Goal: Contribute content: Contribute content

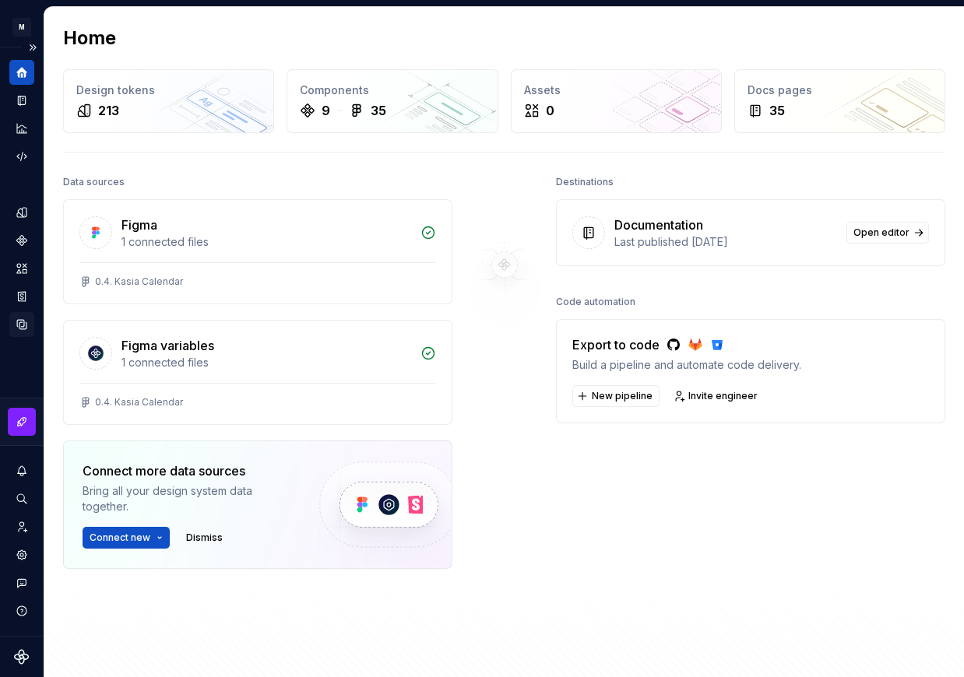
click at [20, 315] on div "Data sources" at bounding box center [21, 324] width 25 height 25
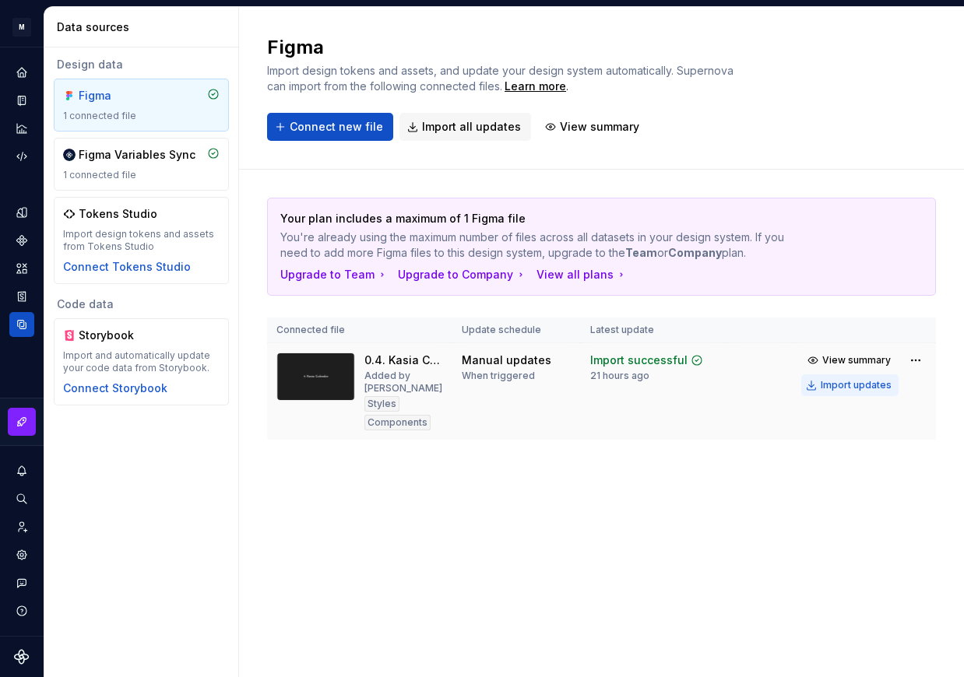
click at [846, 384] on div "Import updates" at bounding box center [856, 385] width 71 height 12
click at [23, 97] on icon "Documentation" at bounding box center [23, 101] width 6 height 9
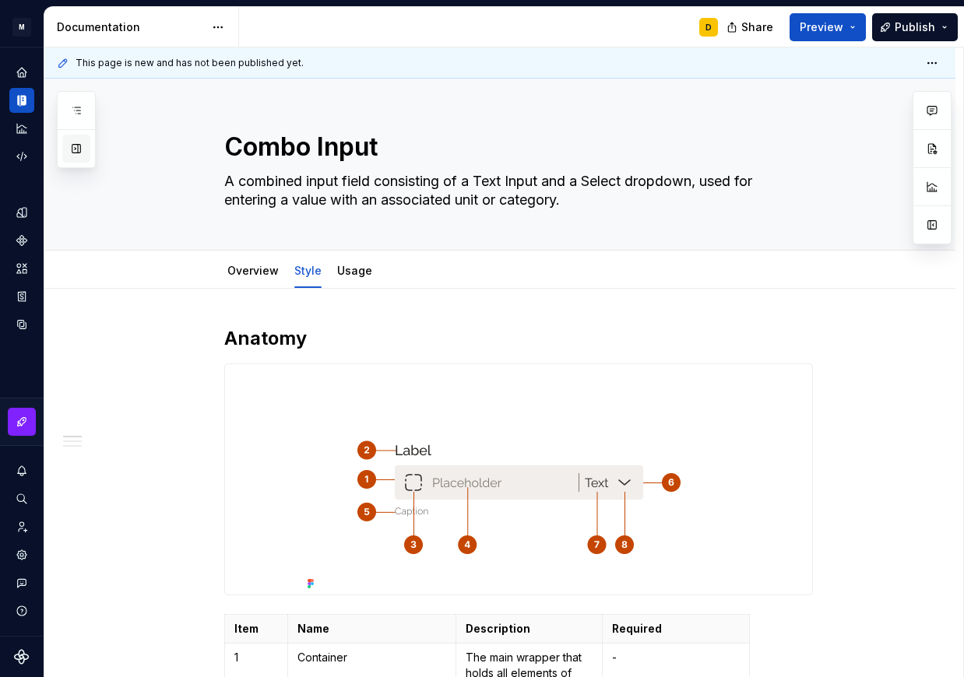
click at [71, 146] on button "button" at bounding box center [76, 149] width 28 height 28
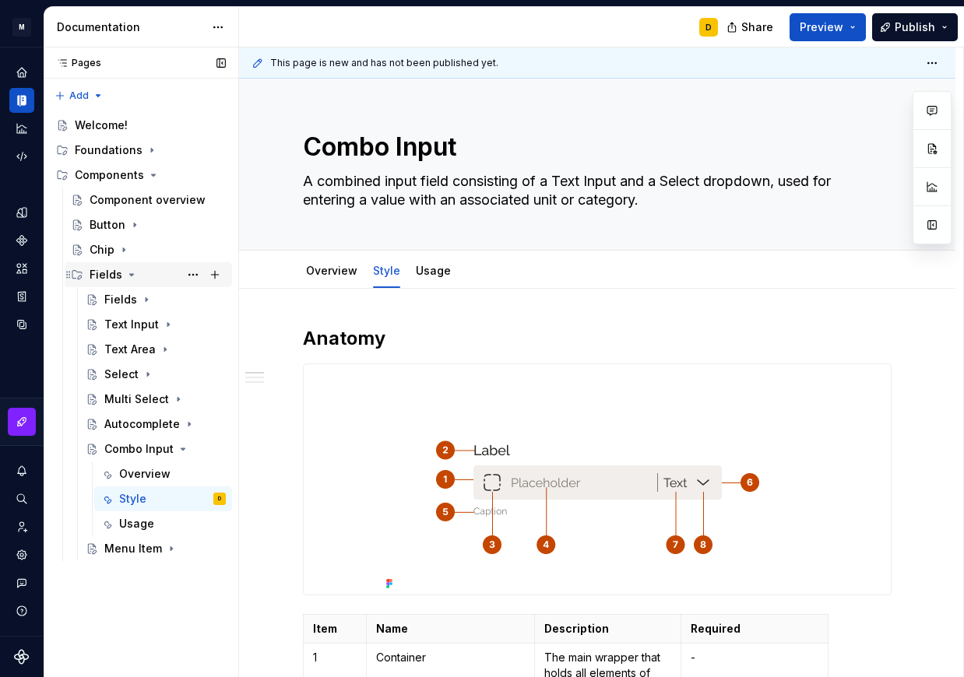
click at [132, 272] on icon "Page tree" at bounding box center [131, 275] width 12 height 12
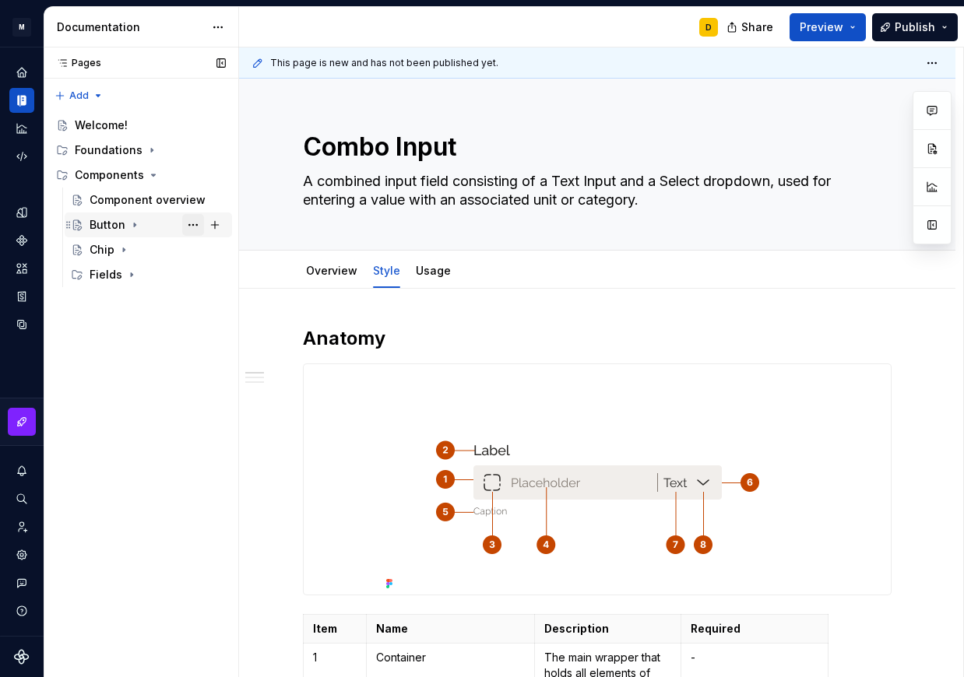
click at [194, 224] on button "Page tree" at bounding box center [193, 225] width 22 height 22
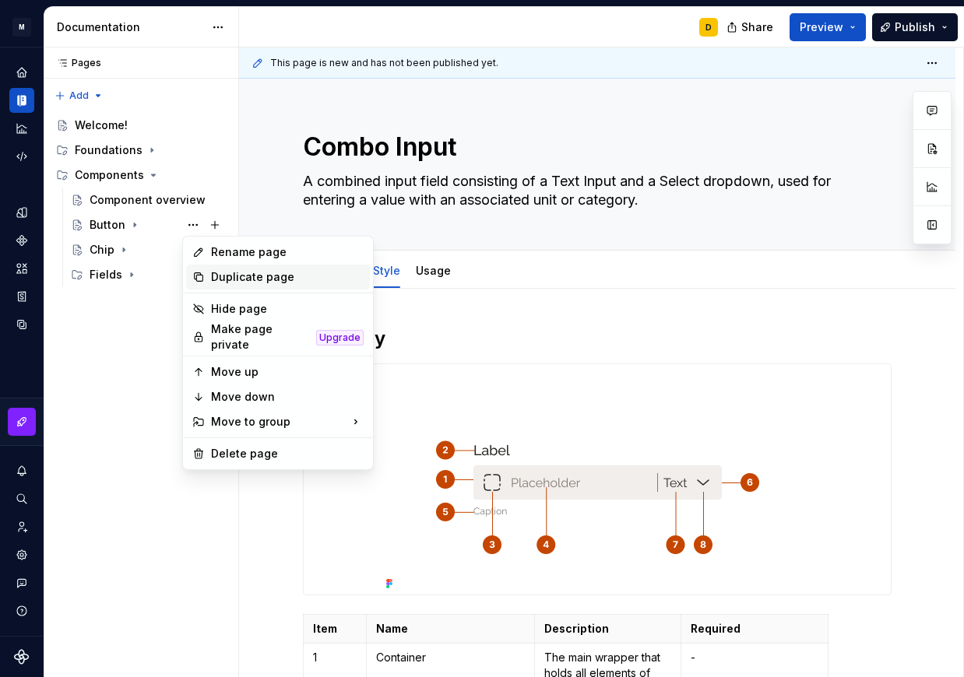
click at [221, 275] on div "Duplicate page" at bounding box center [287, 277] width 153 height 16
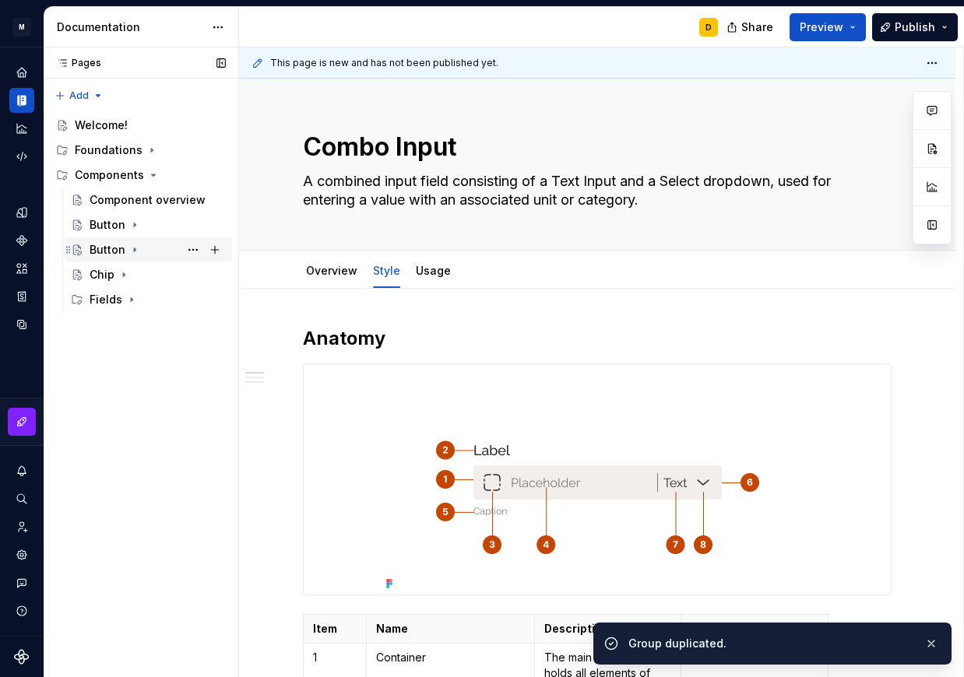
click at [108, 248] on div "Button" at bounding box center [108, 250] width 36 height 16
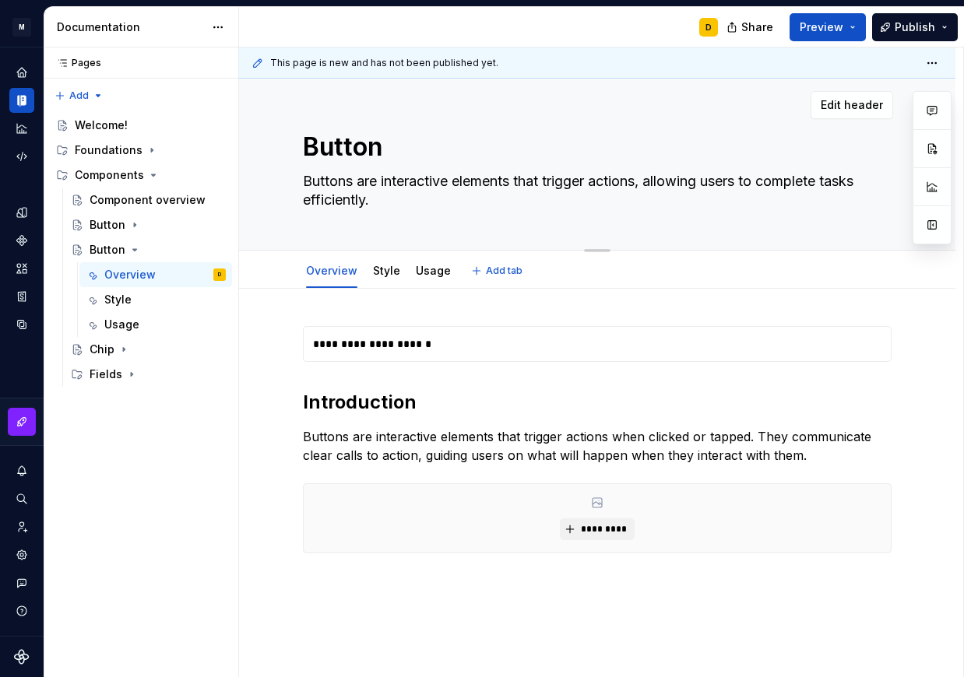
click at [343, 146] on textarea "Button" at bounding box center [594, 146] width 589 height 37
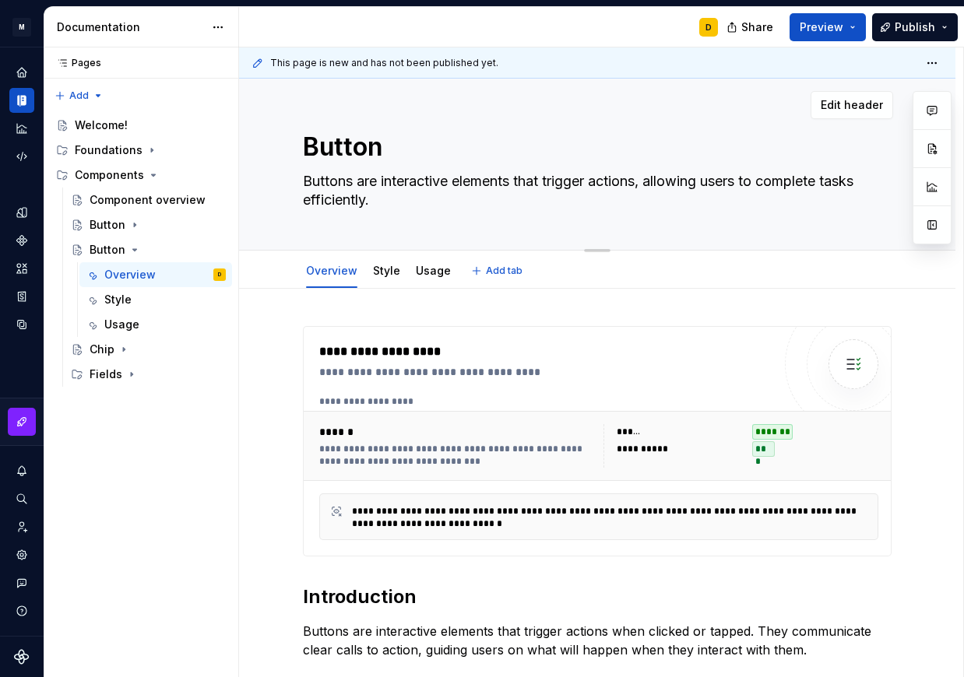
type textarea "*"
type textarea "C"
type textarea "*"
type textarea "Ch"
type textarea "*"
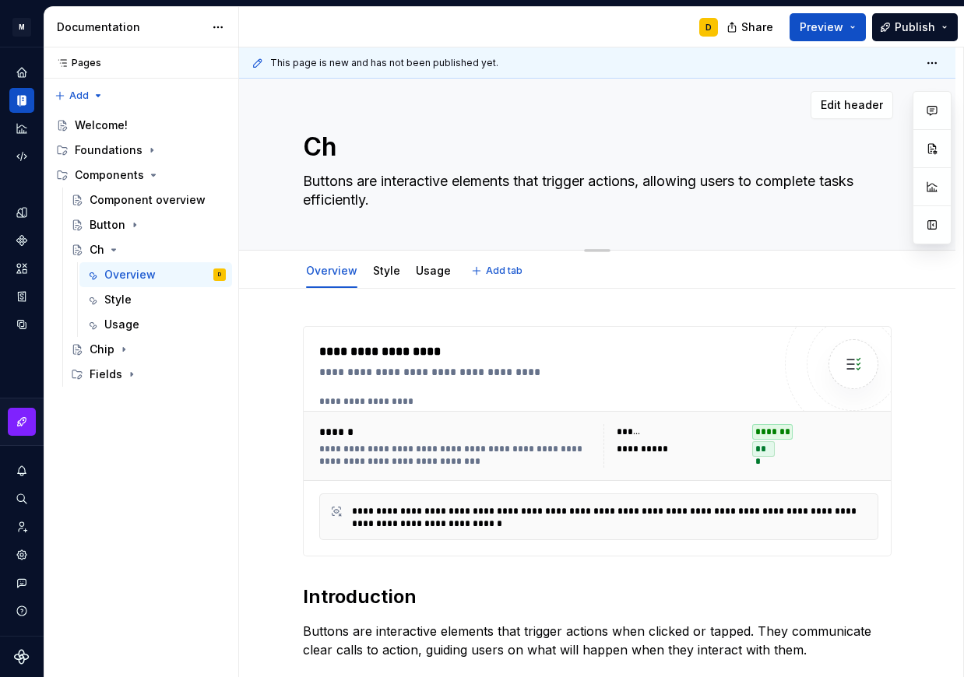
type textarea "Che"
type textarea "*"
type textarea "Chec"
type textarea "*"
type textarea "Checkb"
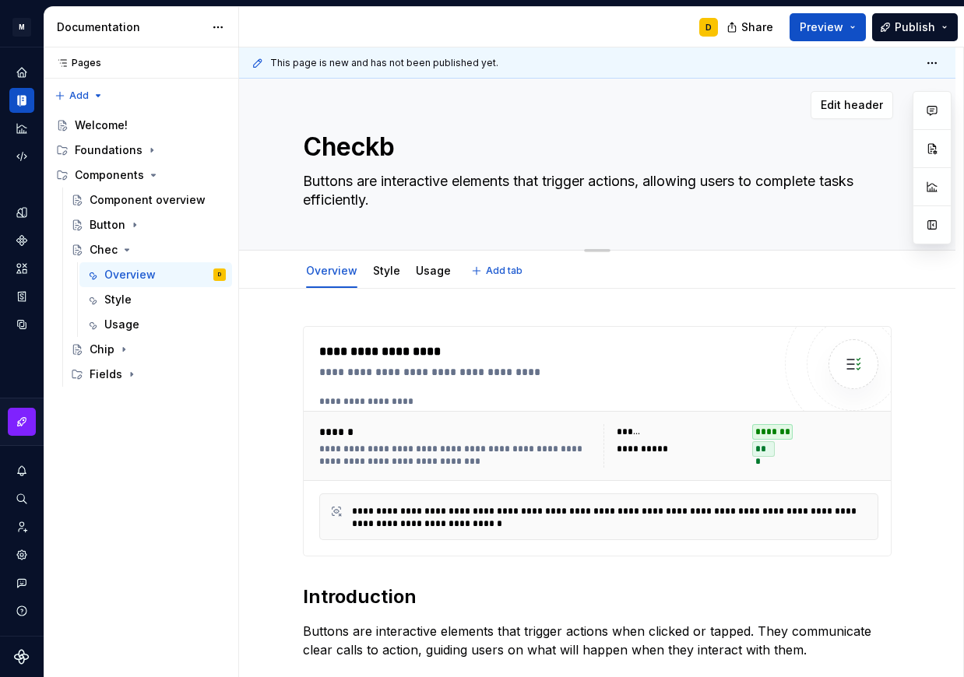
type textarea "*"
type textarea "Checkbo"
type textarea "*"
type textarea "Checkbox"
type textarea "*"
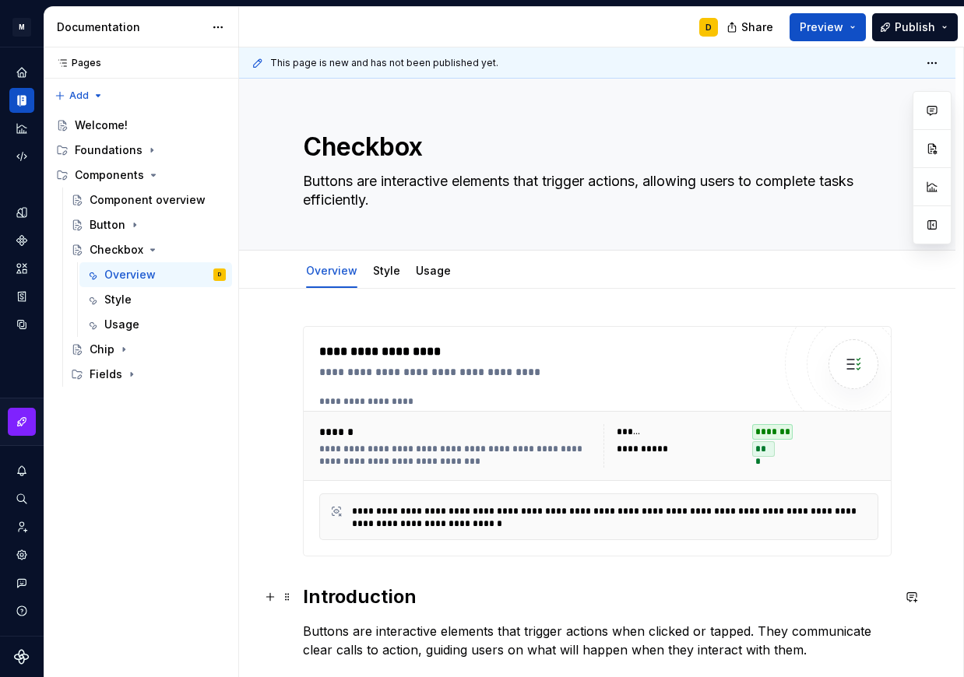
type textarea "Checkbox"
click at [565, 604] on h2 "Introduction" at bounding box center [597, 597] width 589 height 25
click at [23, 244] on icon "Components" at bounding box center [21, 240] width 10 height 10
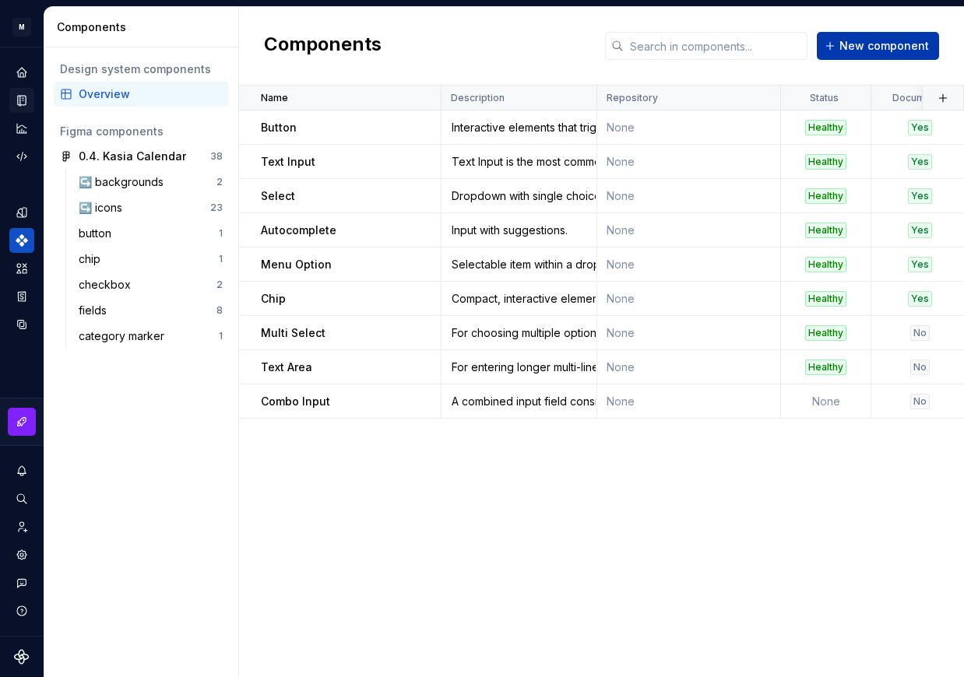
click at [860, 45] on span "New component" at bounding box center [884, 46] width 90 height 16
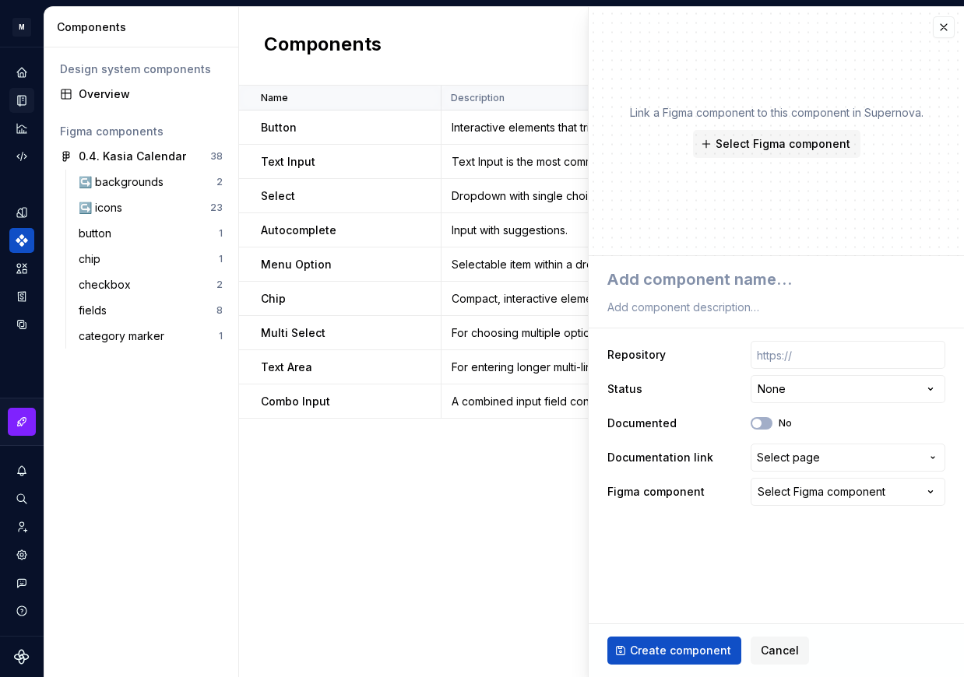
type textarea "*"
type textarea "C"
type textarea "*"
type textarea "Ch"
type textarea "*"
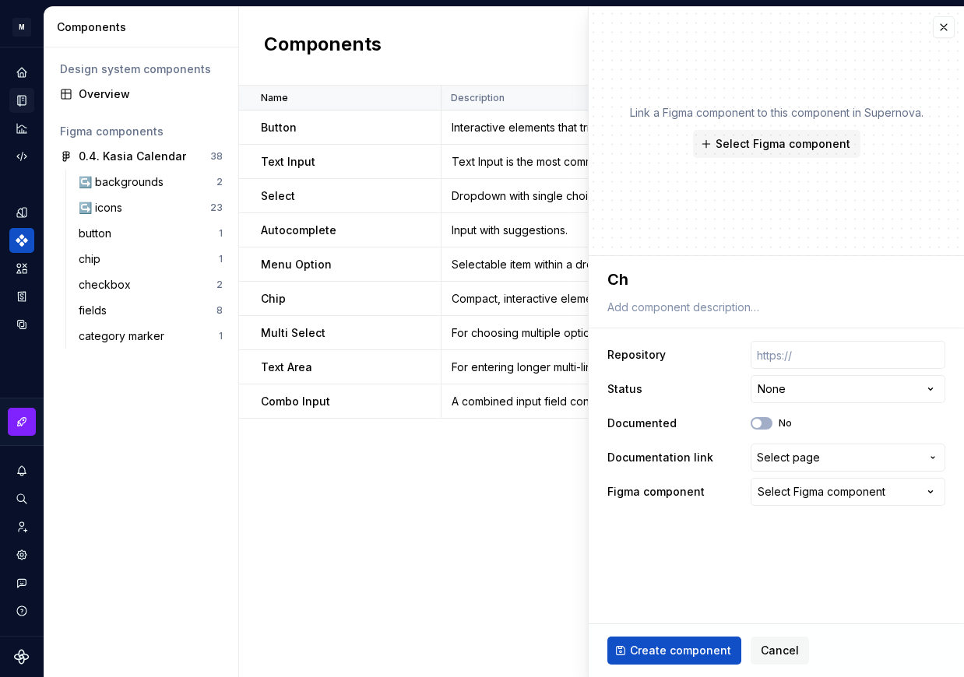
type textarea "Che"
type textarea "*"
type textarea "Chec"
type textarea "*"
type textarea "Check"
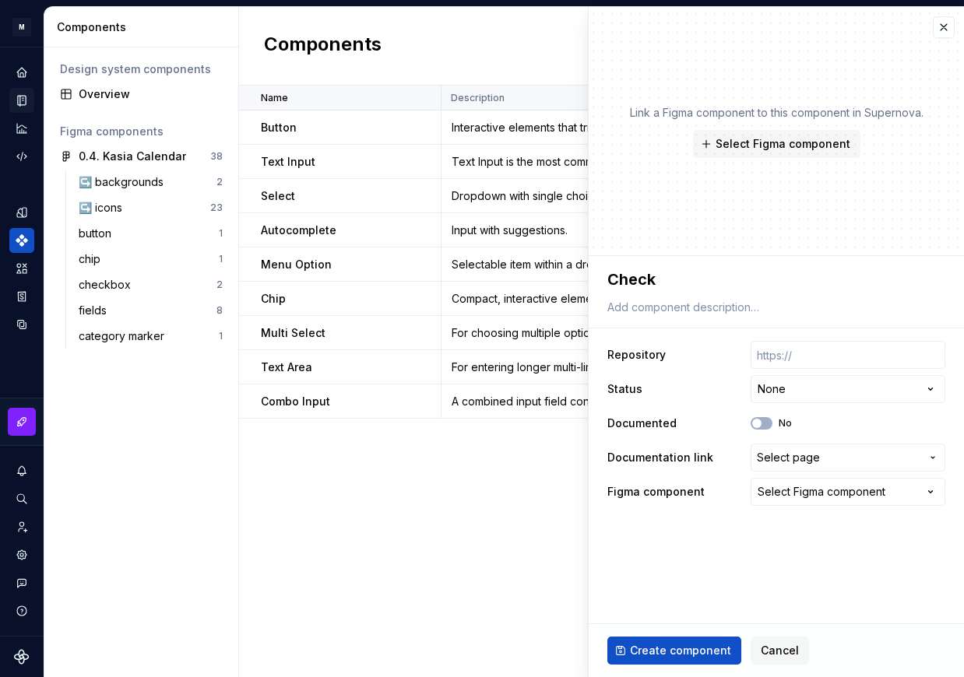
type textarea "*"
type textarea "Checkb"
type textarea "*"
type textarea "Checkbo"
type textarea "*"
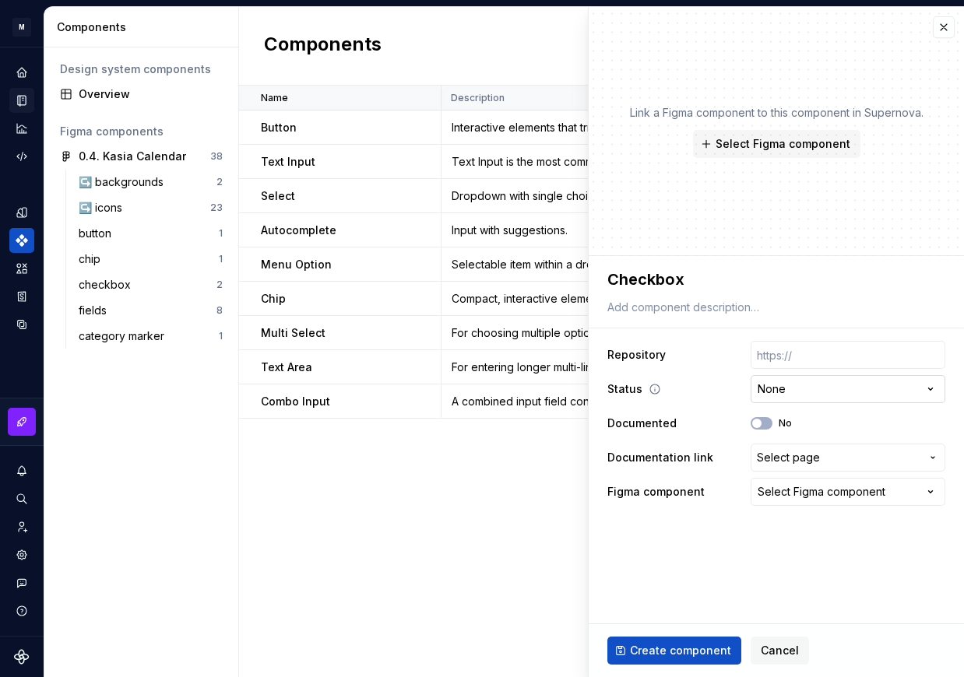
type textarea "Checkbox"
click at [808, 387] on html "M Mi D Design system data Components Design system components Overview Figma co…" at bounding box center [482, 338] width 964 height 677
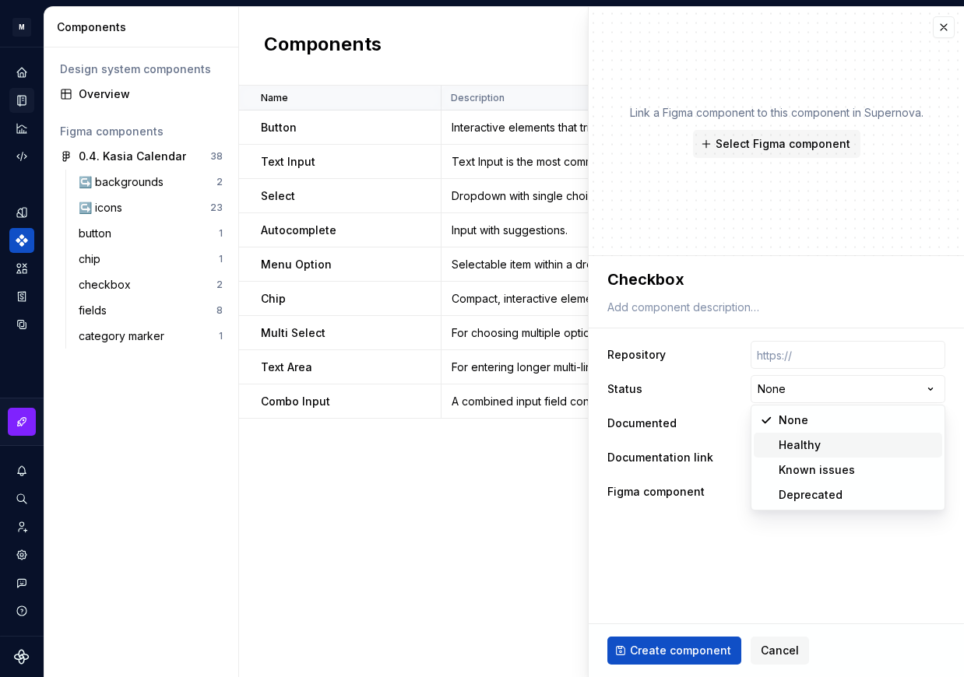
select select "**********"
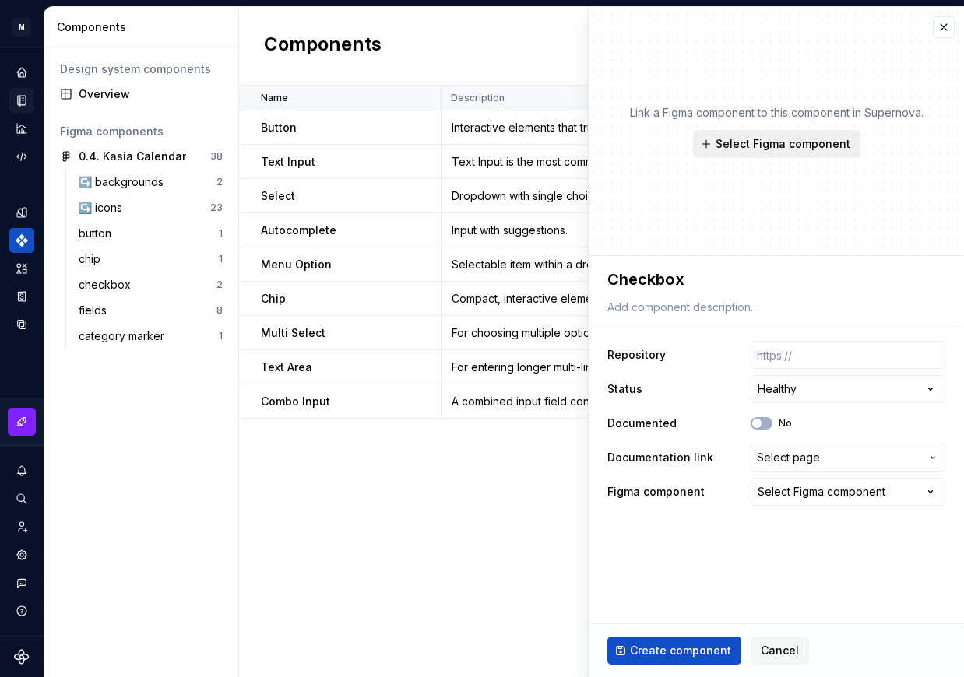
click at [767, 140] on span "Select Figma component" at bounding box center [782, 144] width 135 height 16
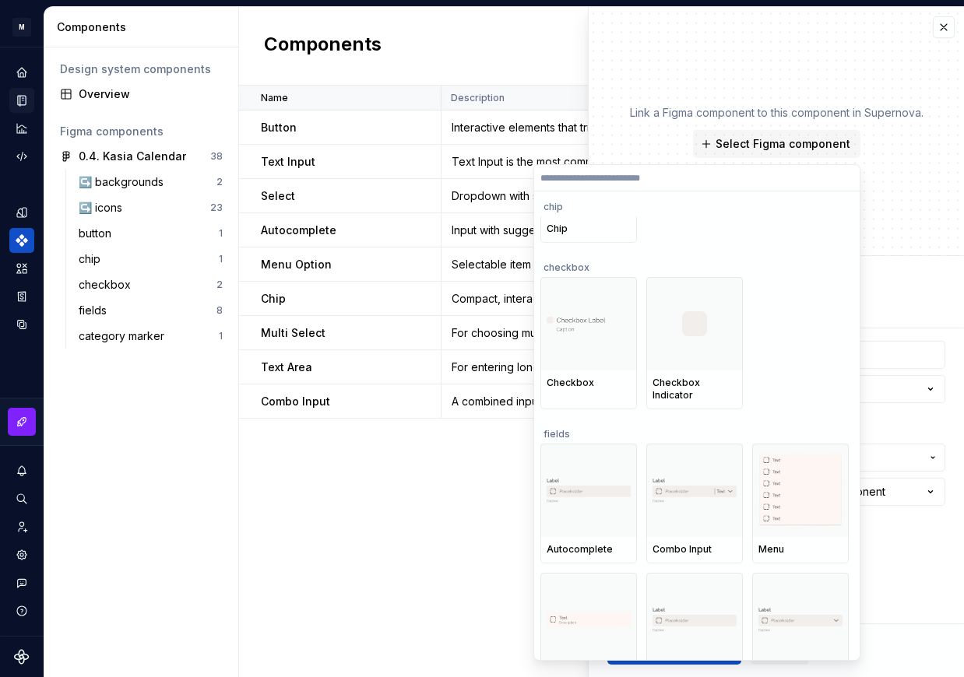
scroll to position [1397, 0]
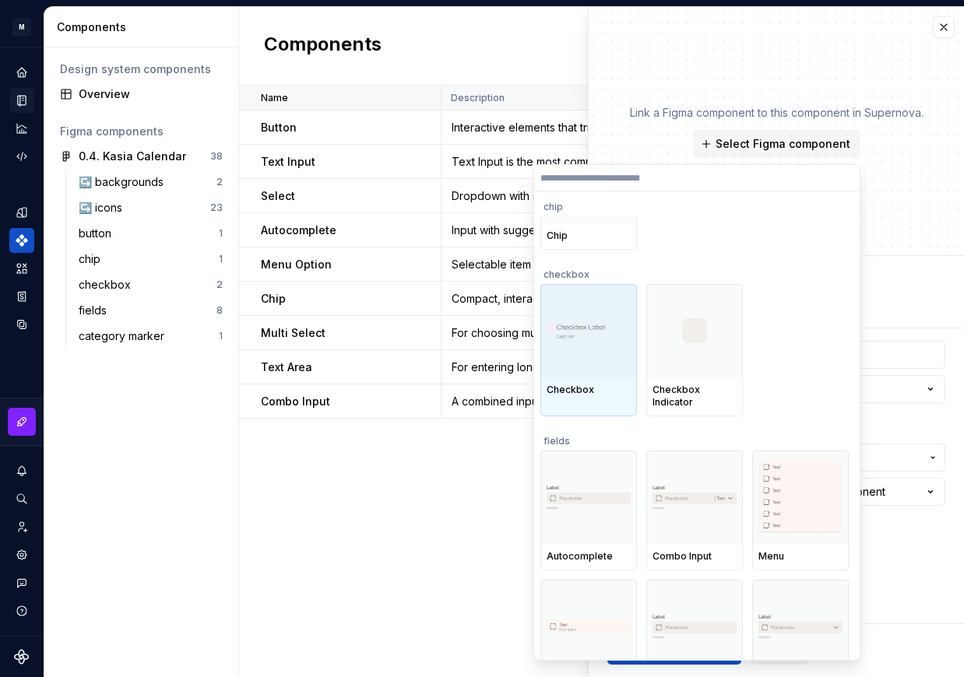
click at [588, 345] on div at bounding box center [588, 330] width 97 height 93
click at [588, 345] on div "**********" at bounding box center [776, 341] width 376 height 671
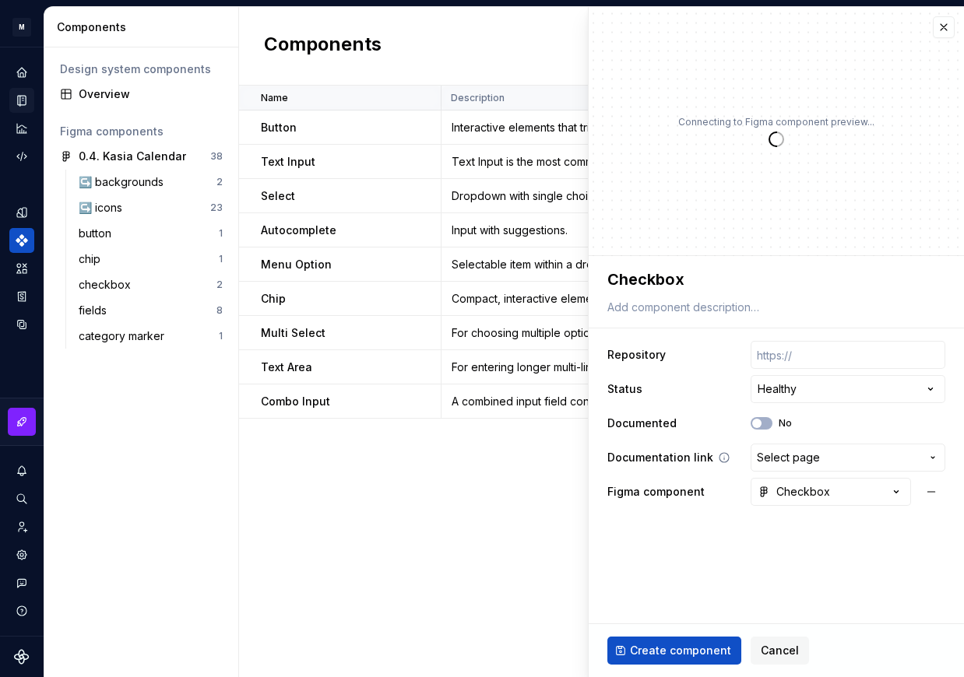
click at [785, 458] on span "Select page" at bounding box center [788, 458] width 63 height 16
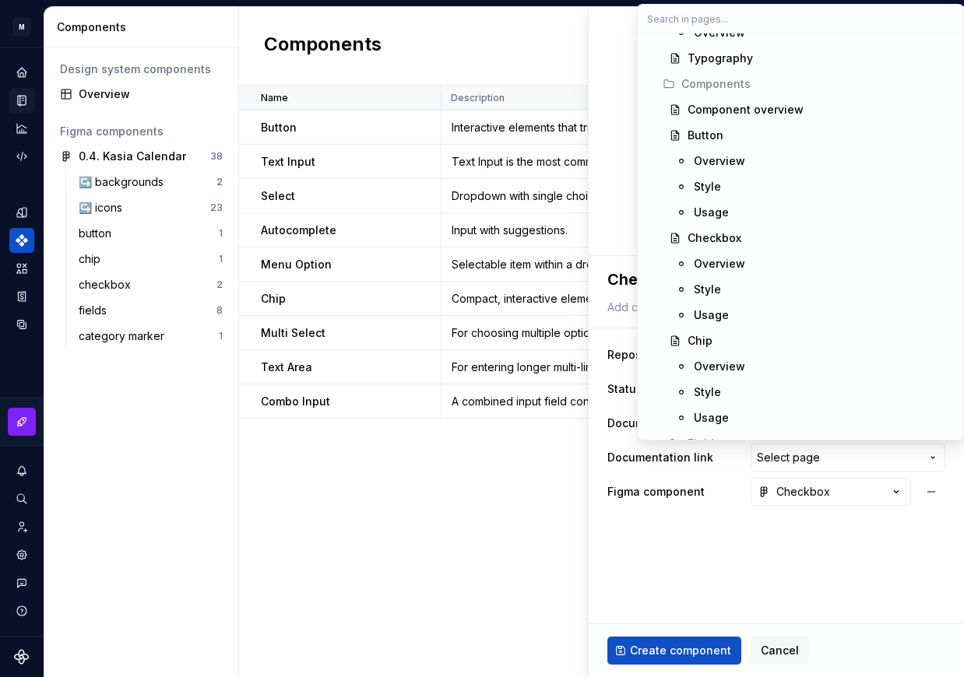
scroll to position [198, 0]
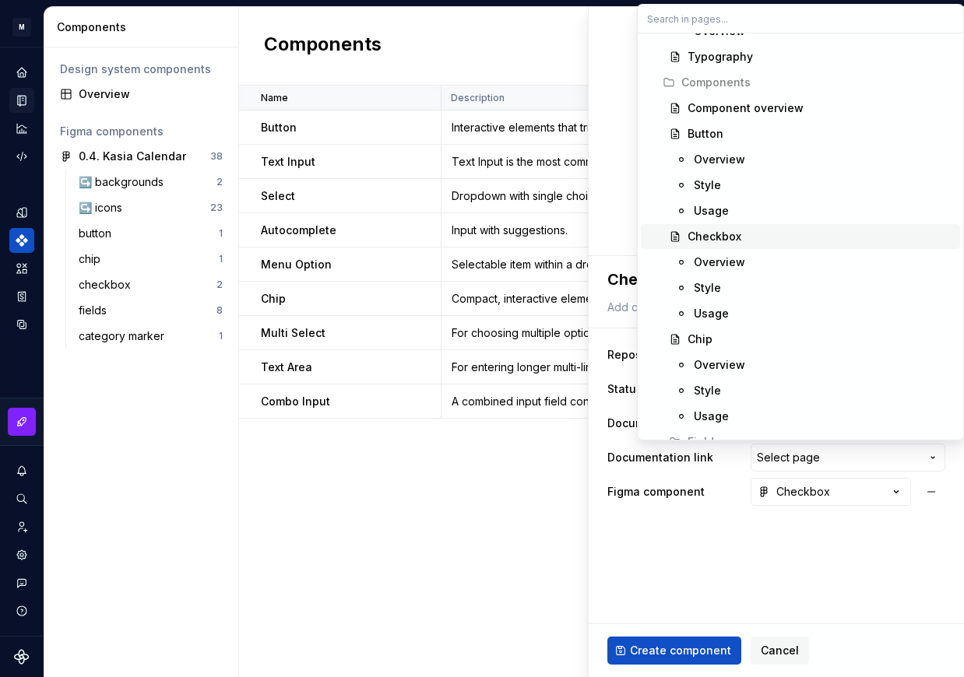
click at [737, 241] on div "Checkbox" at bounding box center [714, 237] width 54 height 16
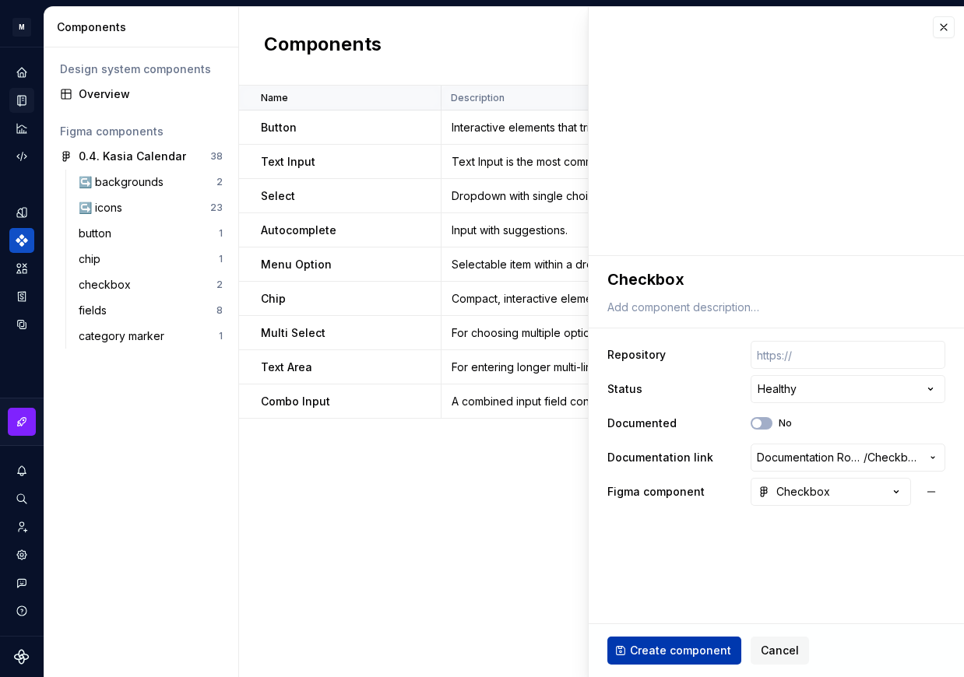
click at [666, 646] on span "Create component" at bounding box center [680, 651] width 101 height 16
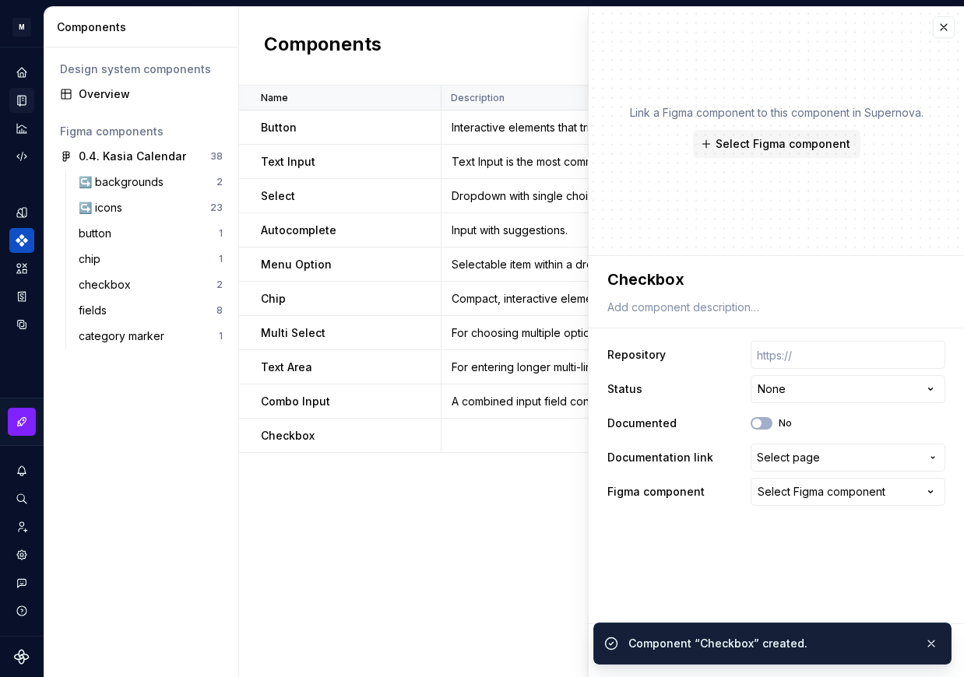
type textarea "*"
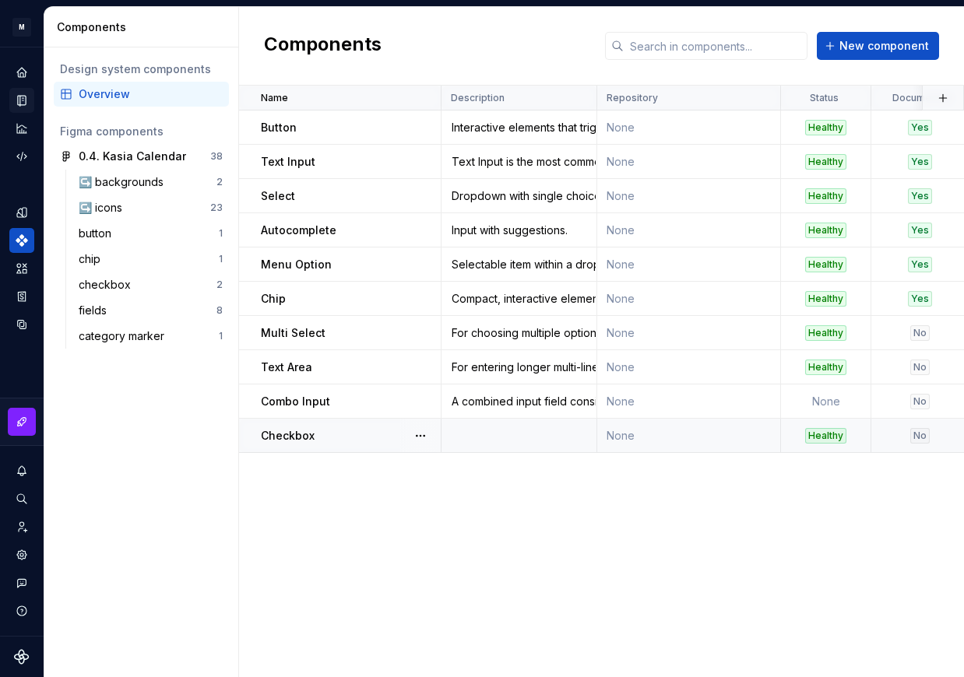
click at [505, 438] on td at bounding box center [519, 436] width 156 height 34
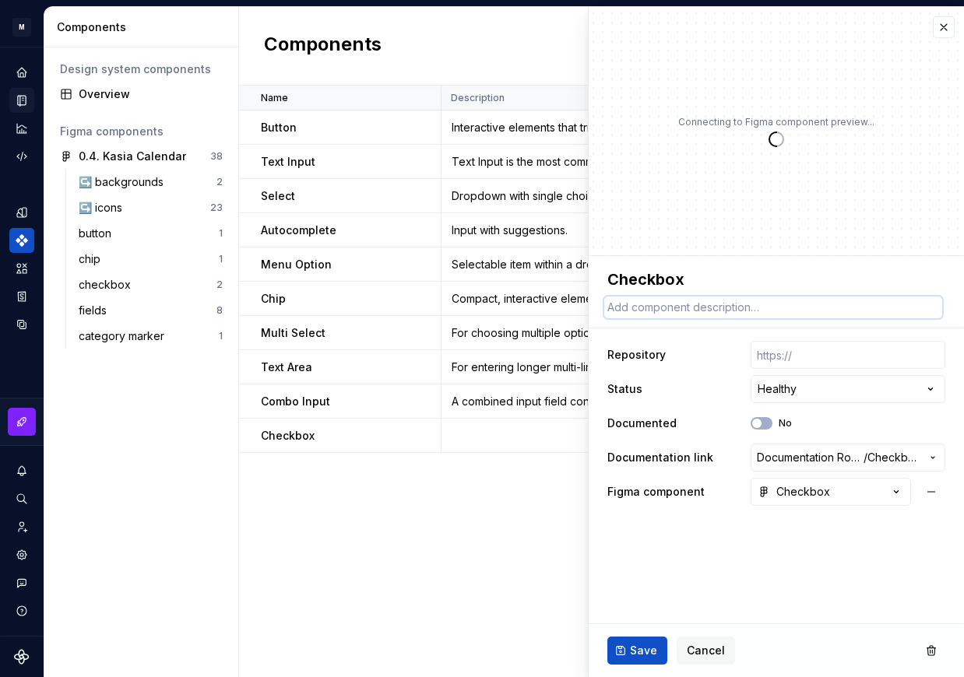
click at [694, 305] on textarea at bounding box center [773, 308] width 338 height 22
paste textarea "allow users to select one or multiple options from a set."
type textarea "*"
type textarea "allow users to select one or multiple options from a set."
click at [610, 311] on textarea "allow users to select one or multiple options from a set." at bounding box center [773, 308] width 338 height 22
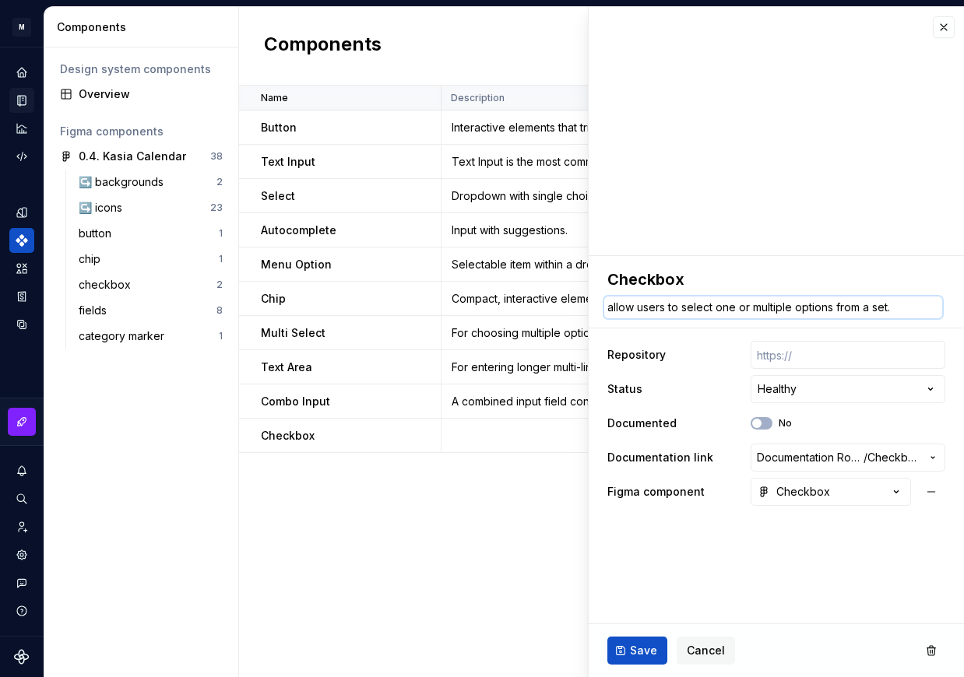
type textarea "*"
type textarea "llow users to select one or multiple options from a set."
type textarea "*"
type textarea "Allow users to select one or multiple options from a set."
click at [642, 638] on button "Save" at bounding box center [637, 651] width 60 height 28
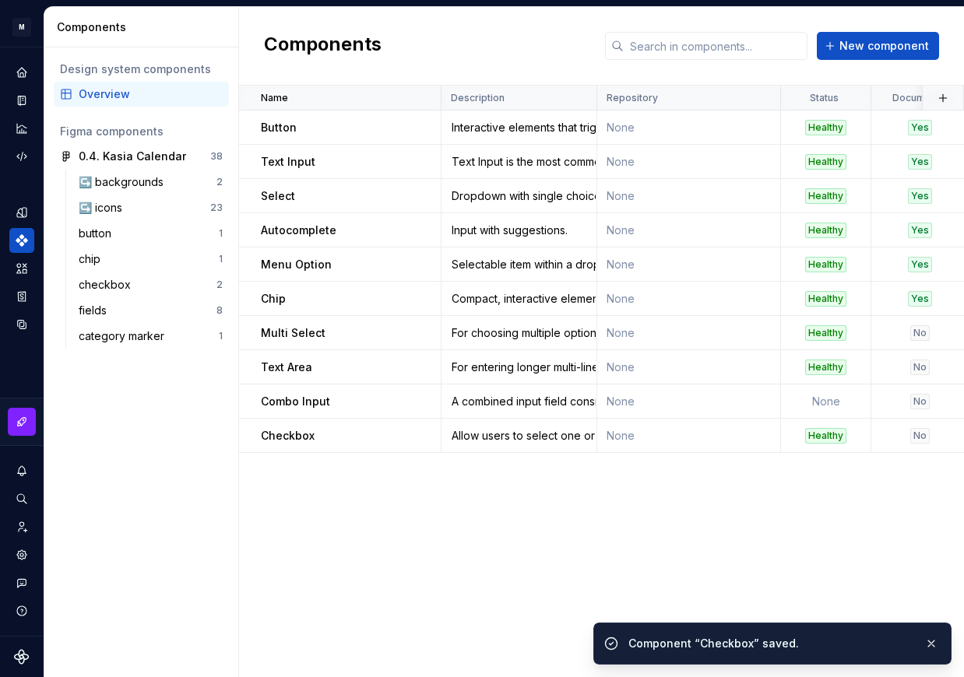
click at [26, 100] on icon "Documentation" at bounding box center [22, 100] width 12 height 12
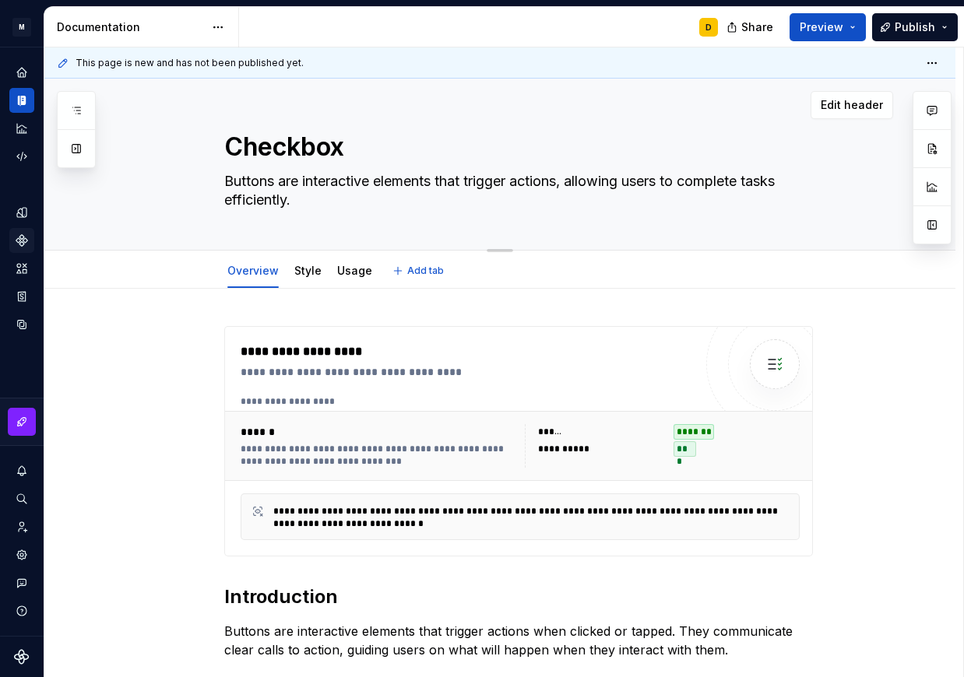
click at [294, 201] on textarea "Buttons are interactive elements that trigger actions, allowing users to comple…" at bounding box center [515, 191] width 589 height 44
paste textarea "allow users to select one or multiple options from a set"
type textarea "*"
type textarea "allow users to select one or multiple options from a set."
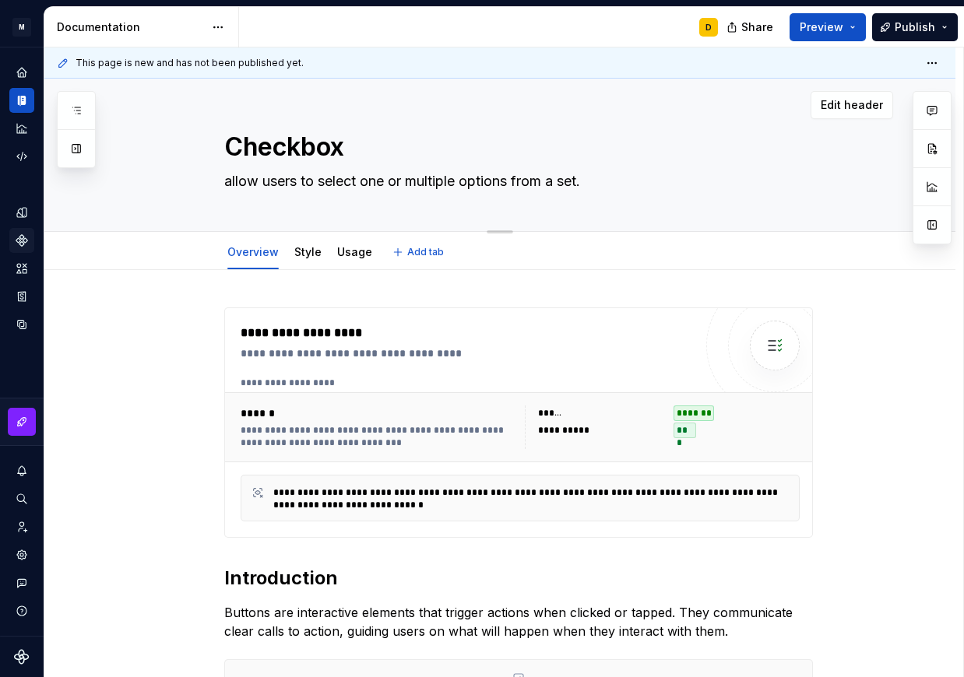
click at [230, 185] on textarea "allow users to select one or multiple options from a set." at bounding box center [515, 181] width 589 height 25
type textarea "*"
type textarea "llow users to select one or multiple options from a set."
type textarea "*"
type textarea "Allow users to select one or multiple options from a set."
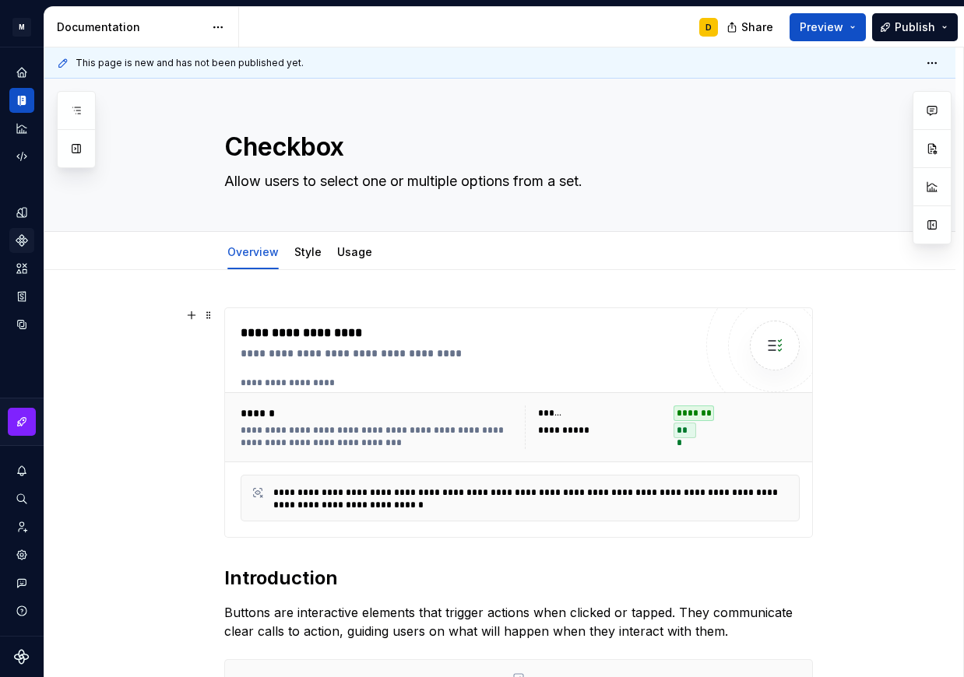
type textarea "*"
type textarea "Allow users to select one or multiple options from a set."
click at [458, 424] on div "**********" at bounding box center [378, 436] width 275 height 25
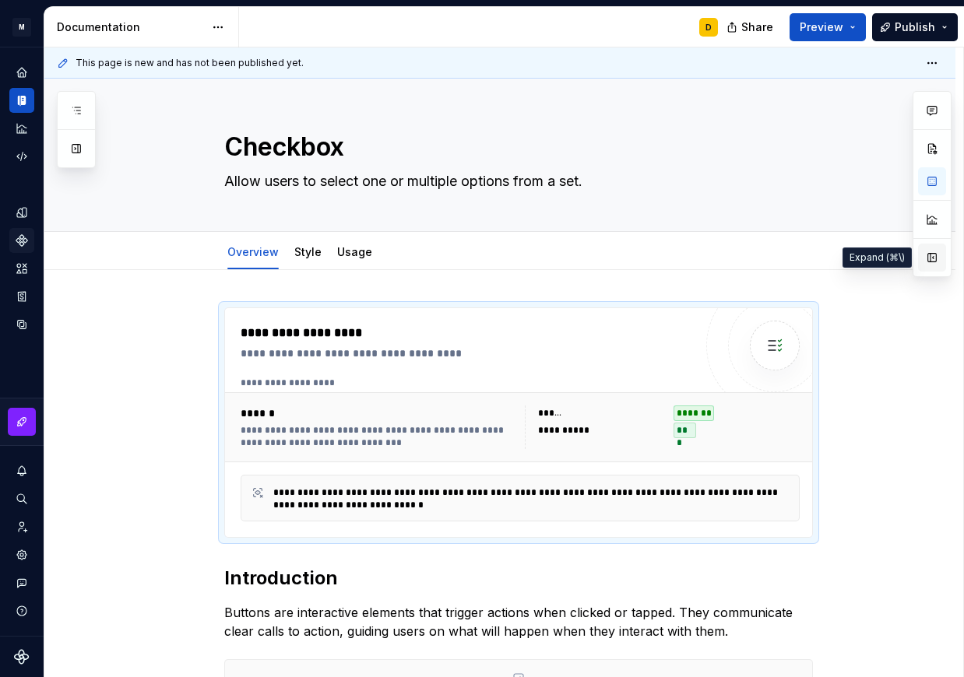
click at [932, 258] on button "button" at bounding box center [932, 258] width 28 height 28
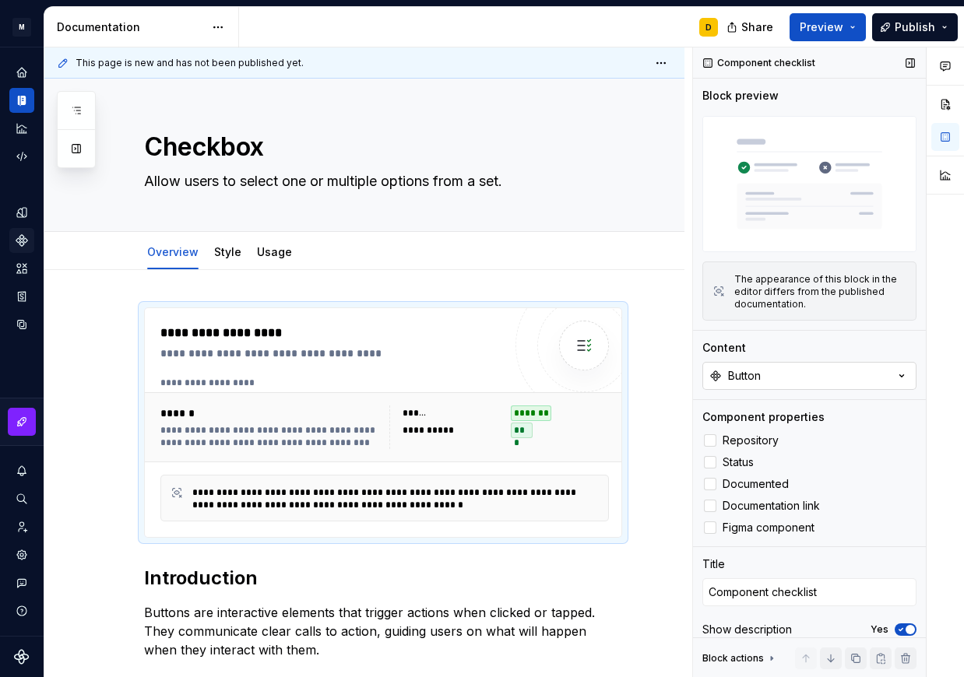
click at [766, 367] on button "Button" at bounding box center [809, 376] width 214 height 28
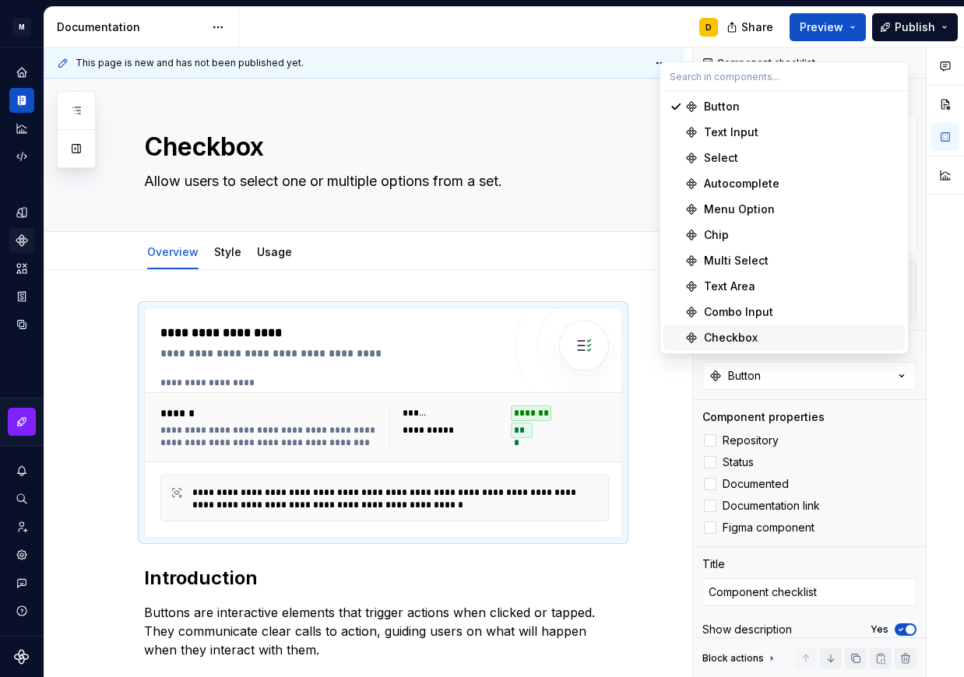
click at [739, 335] on div "Checkbox" at bounding box center [731, 338] width 54 height 16
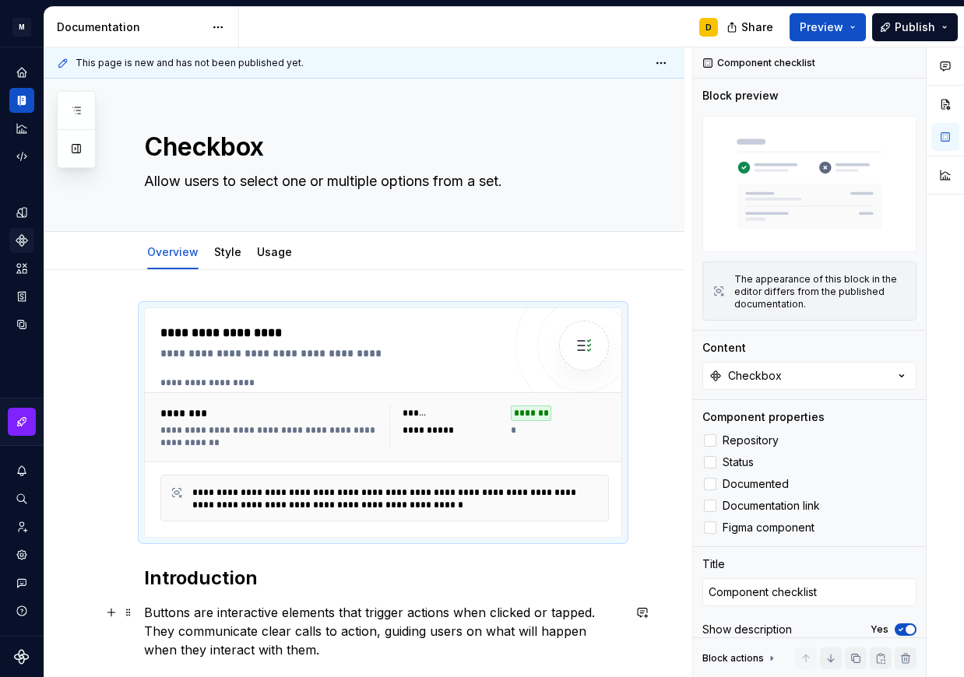
click at [378, 617] on p "Buttons are interactive elements that trigger actions when clicked or tapped. T…" at bounding box center [383, 631] width 478 height 56
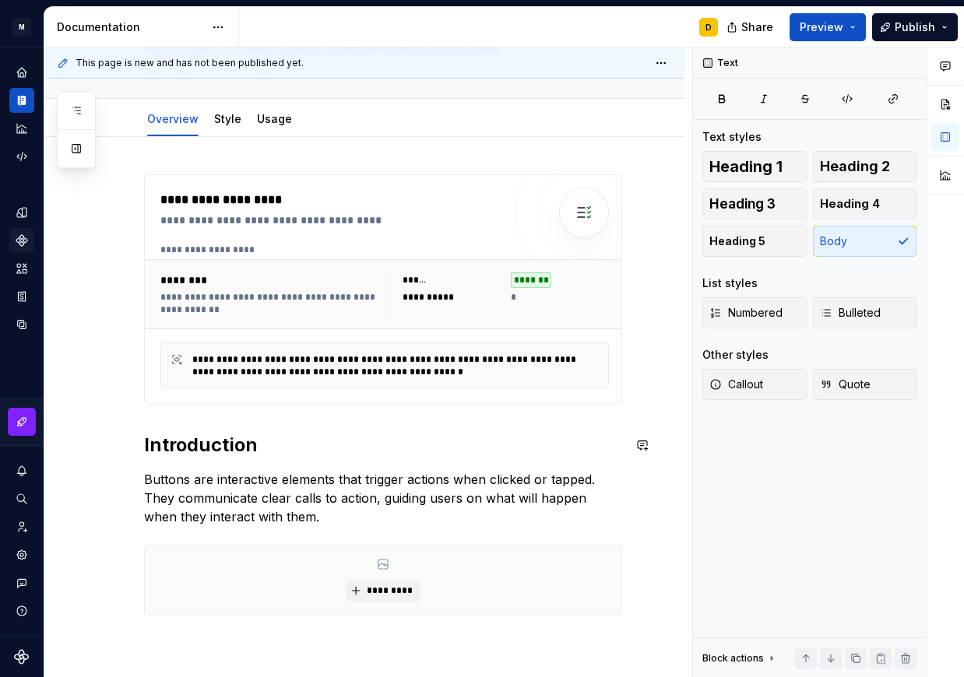
scroll to position [223, 0]
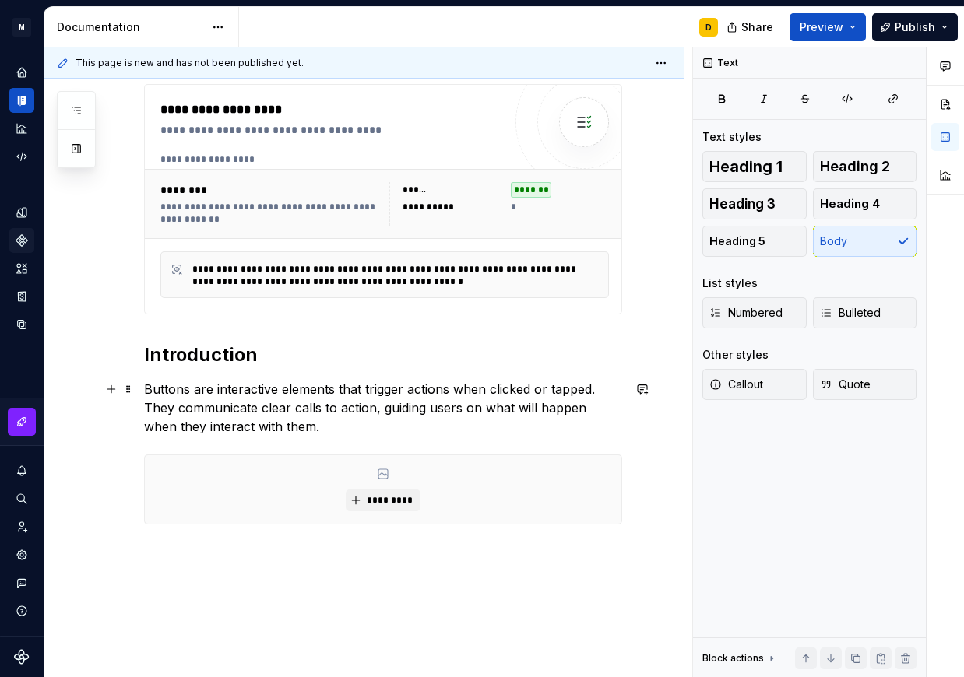
click at [248, 401] on p "Buttons are interactive elements that trigger actions when clicked or tapped. T…" at bounding box center [383, 408] width 478 height 56
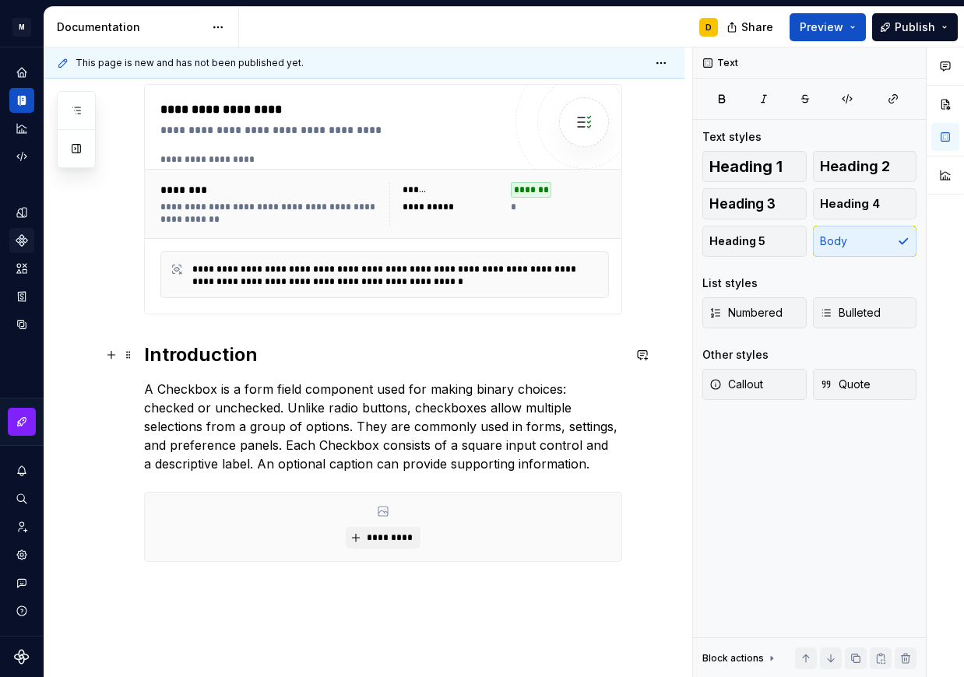
click at [354, 364] on h2 "Introduction" at bounding box center [383, 355] width 478 height 25
type textarea "*"
click at [362, 410] on p "A Checkbox is a form field component used for making binary choices: checked or…" at bounding box center [383, 426] width 478 height 93
click at [565, 460] on p "A Checkbox is a form field component used for making binary choices: checked or…" at bounding box center [383, 426] width 478 height 93
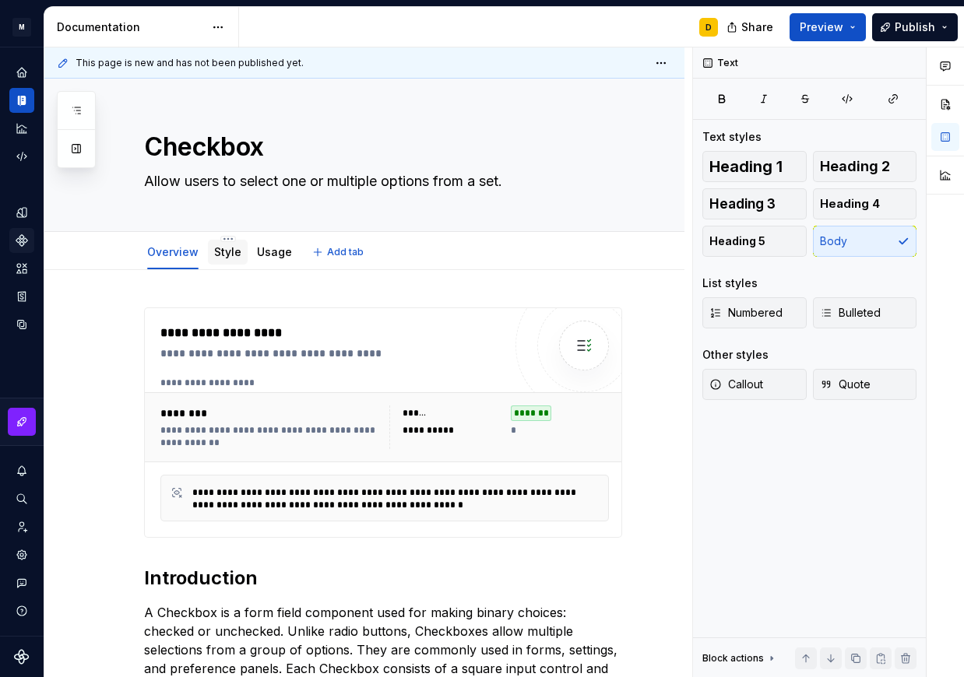
click at [219, 251] on link "Style" at bounding box center [227, 251] width 27 height 13
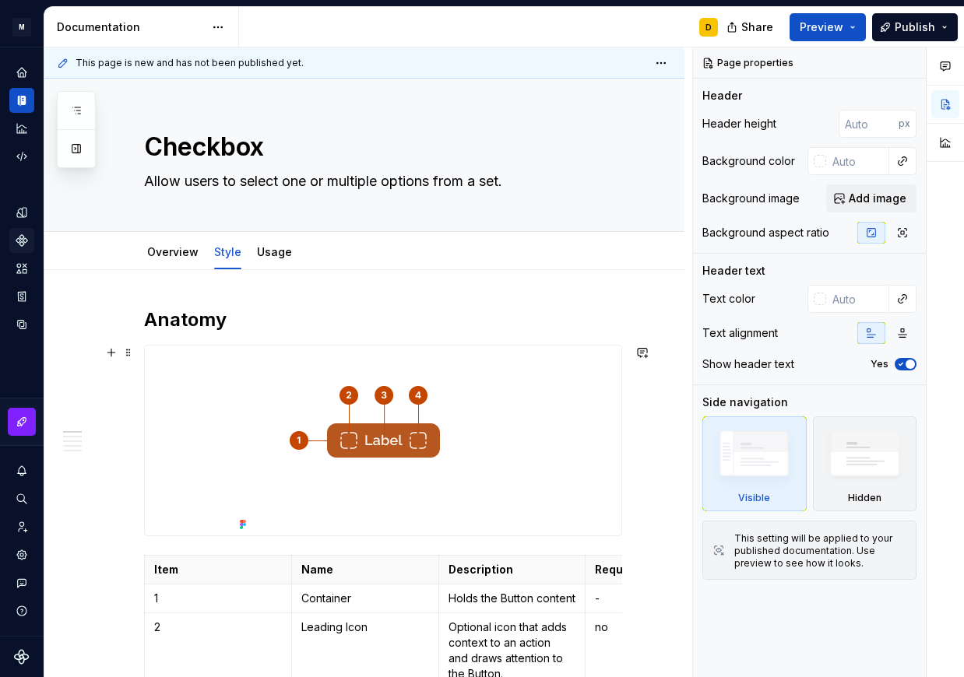
click at [450, 403] on img at bounding box center [384, 441] width 300 height 190
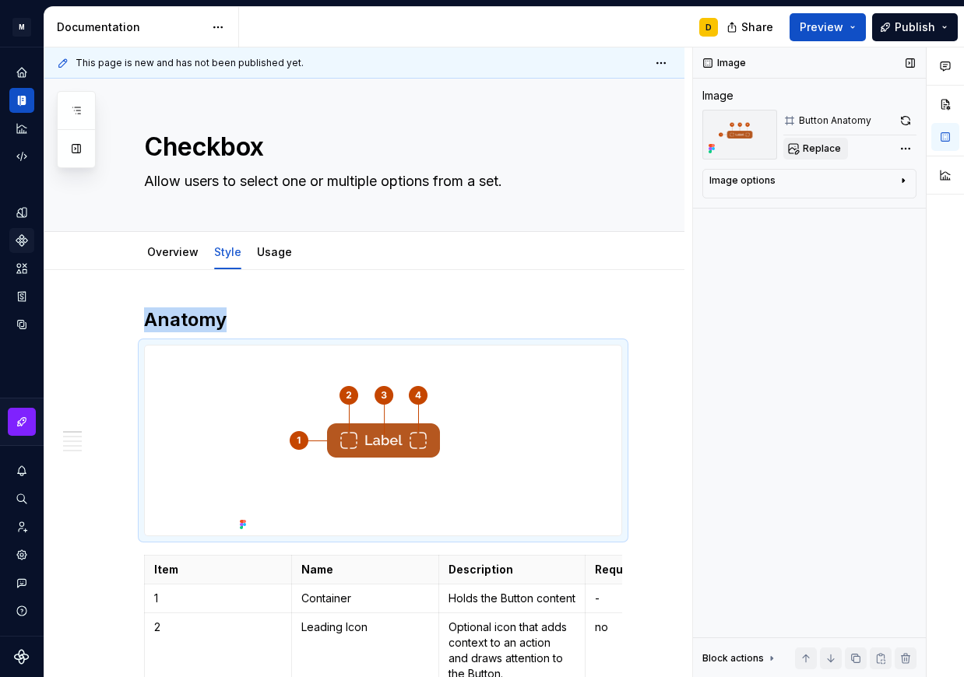
click at [808, 151] on span "Replace" at bounding box center [822, 148] width 38 height 12
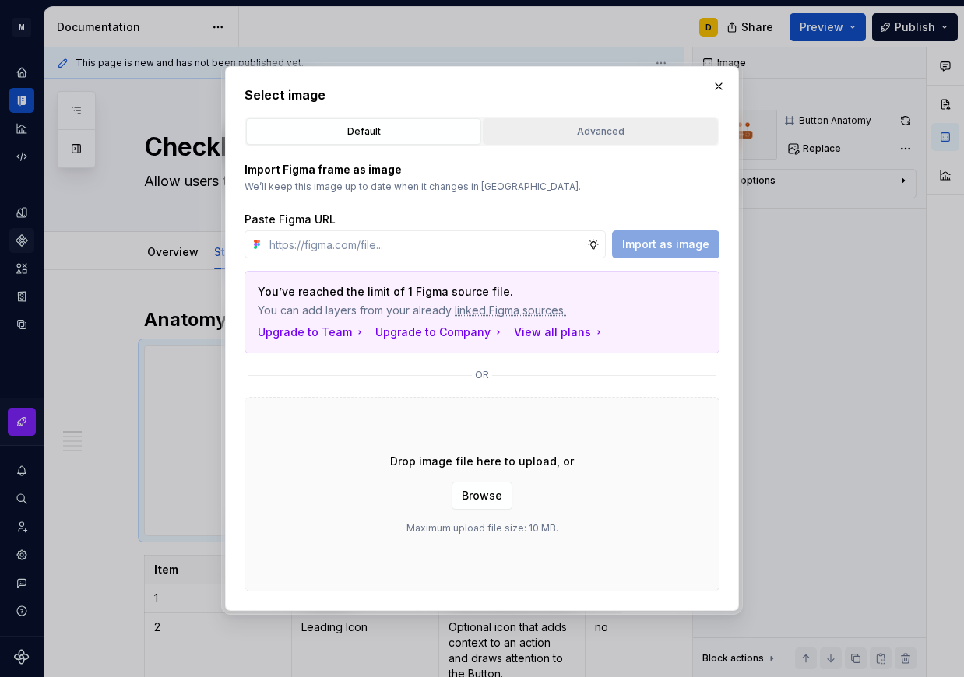
click at [645, 131] on div "Advanced" at bounding box center [600, 132] width 224 height 16
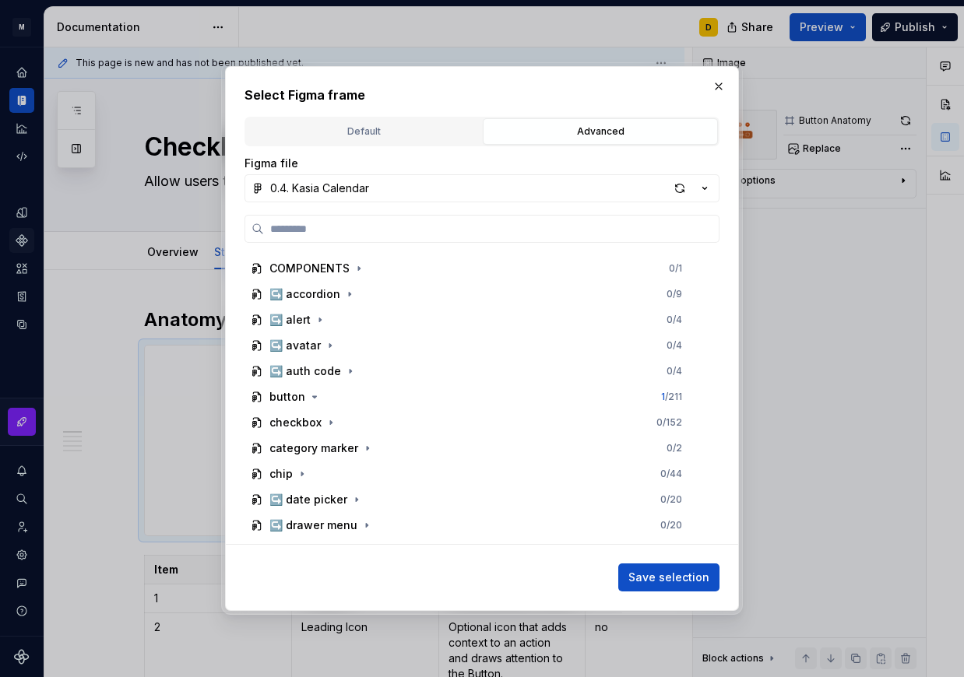
scroll to position [564, 0]
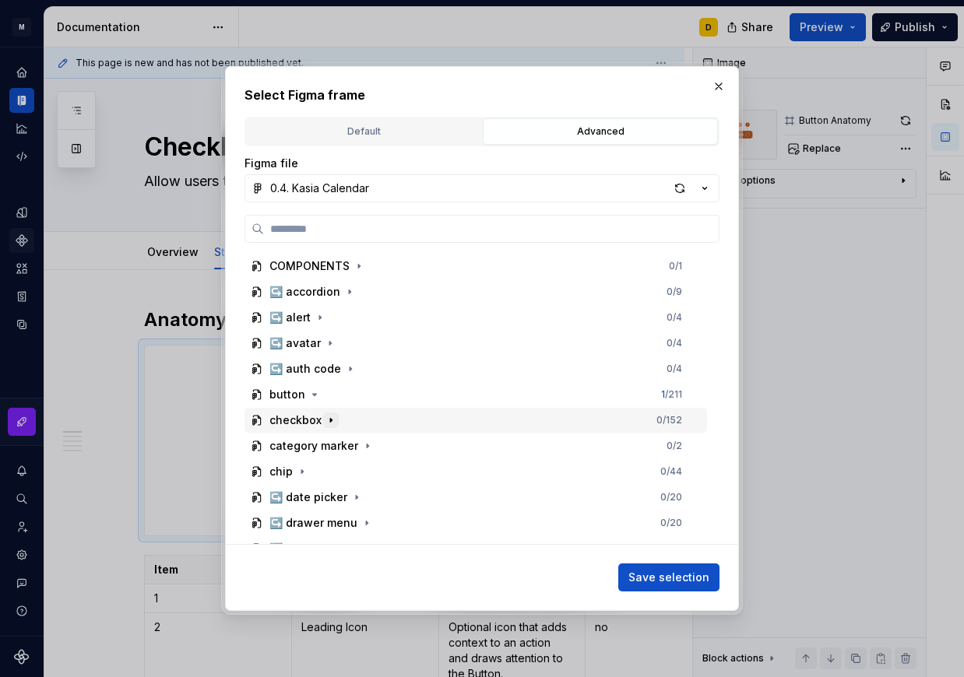
click at [330, 420] on icon "button" at bounding box center [331, 421] width 2 height 4
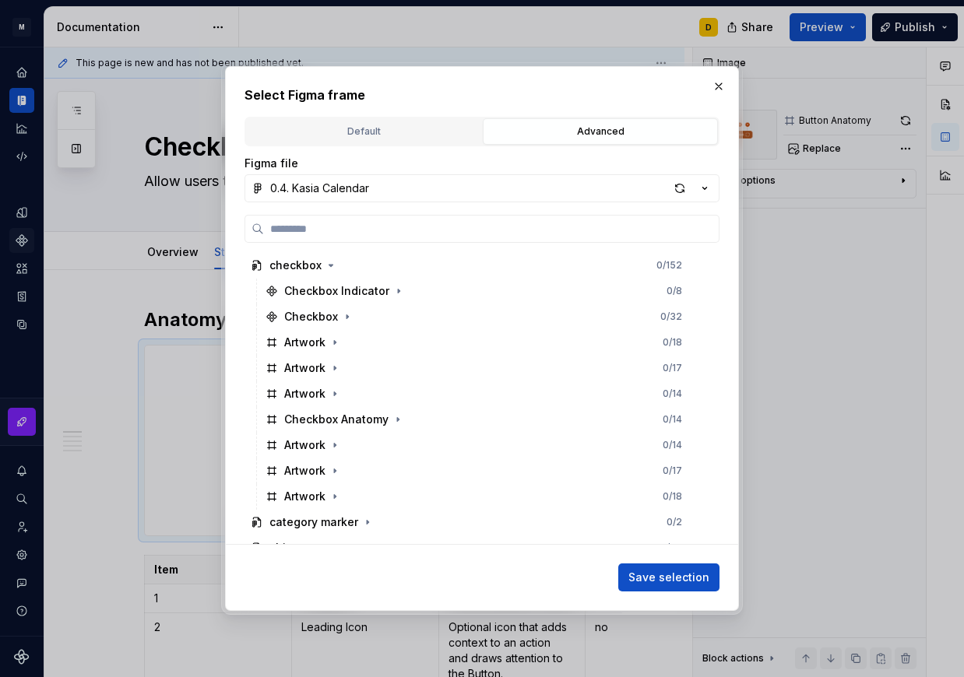
scroll to position [720, 0]
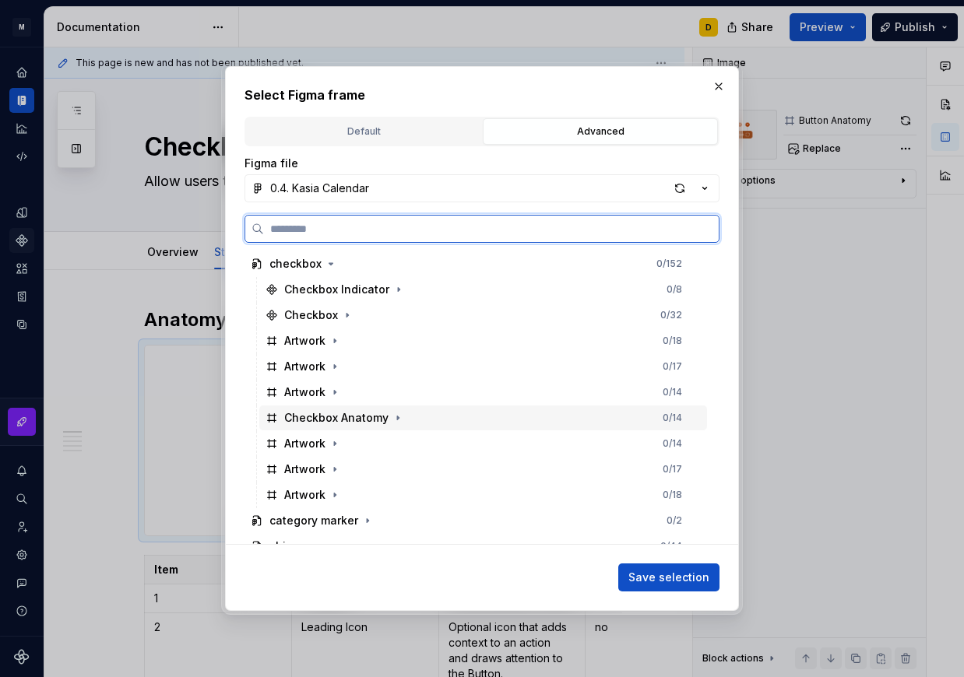
click at [452, 417] on div "Checkbox Anatomy 0 / 14" at bounding box center [483, 418] width 448 height 25
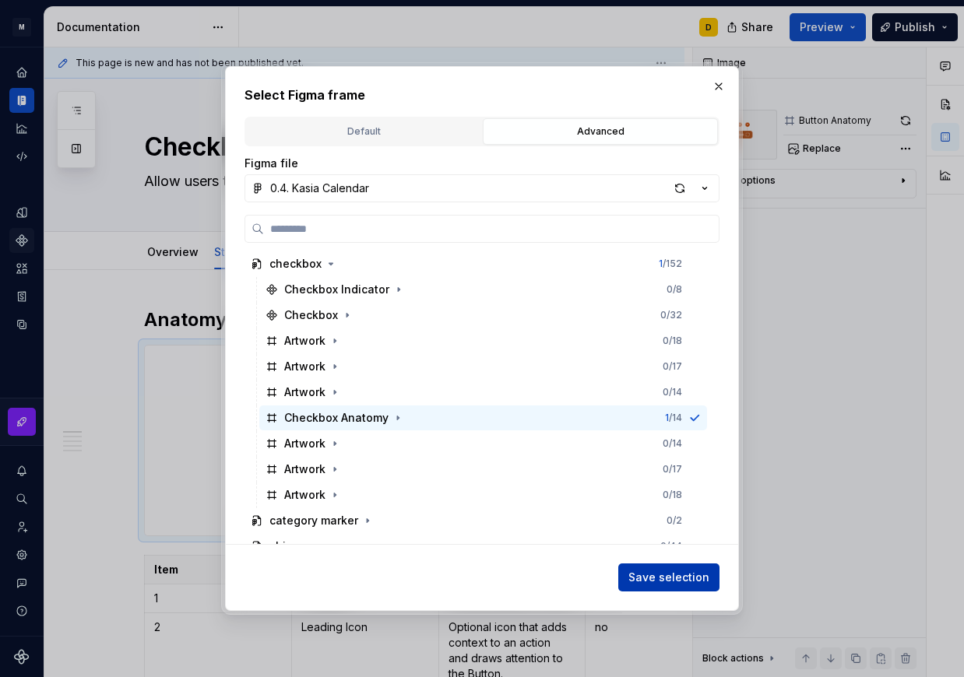
click at [681, 573] on span "Save selection" at bounding box center [668, 578] width 81 height 16
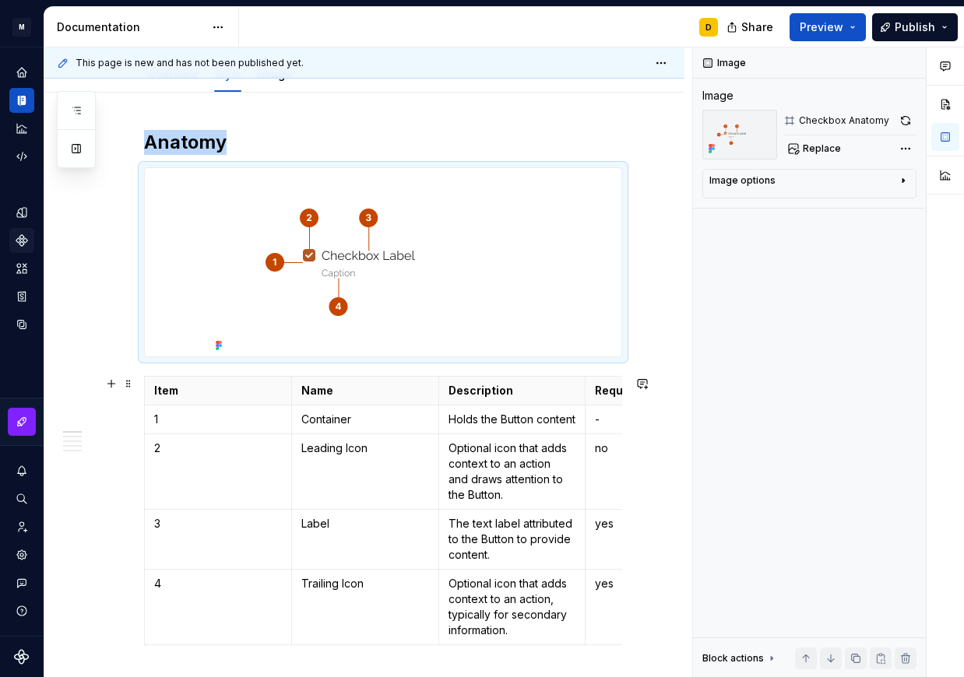
scroll to position [213, 0]
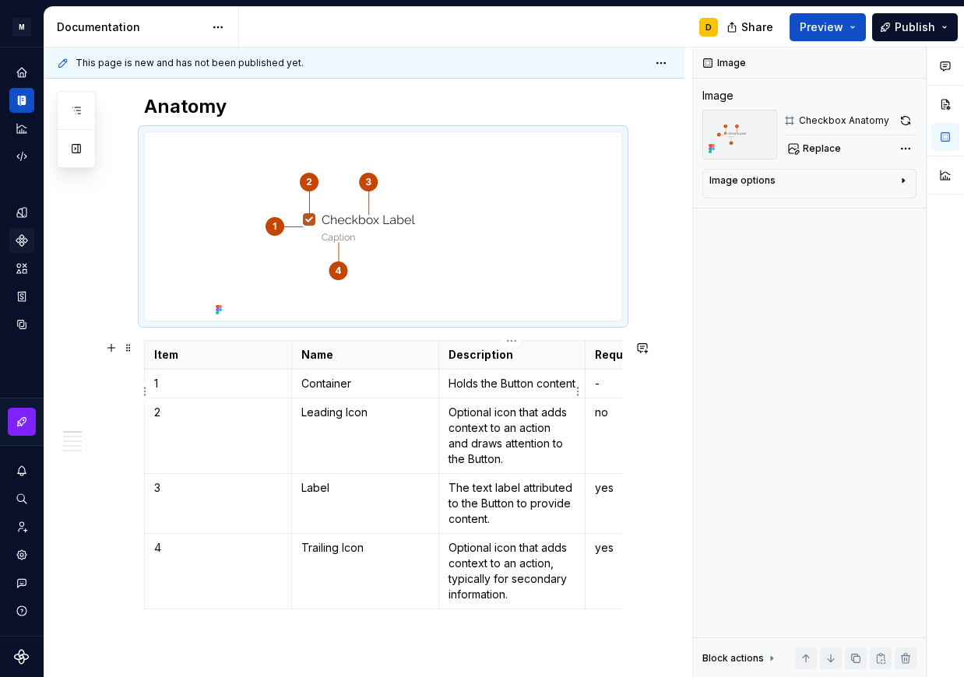
click at [472, 392] on p "Holds the Button content" at bounding box center [512, 384] width 128 height 16
type textarea "*"
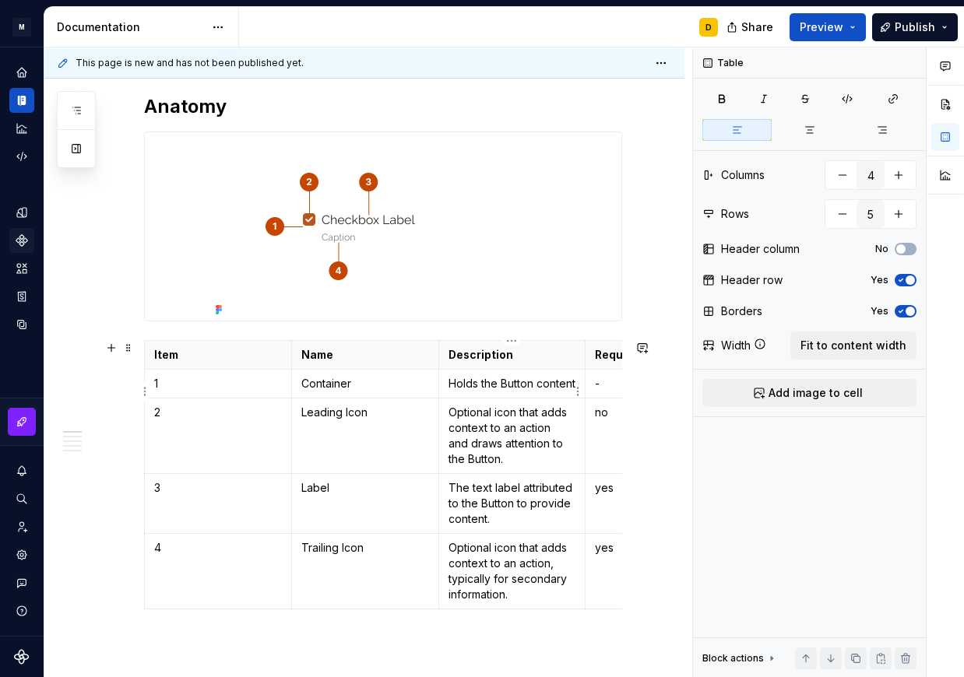
click at [480, 379] on p "Holds the Button content" at bounding box center [512, 384] width 128 height 16
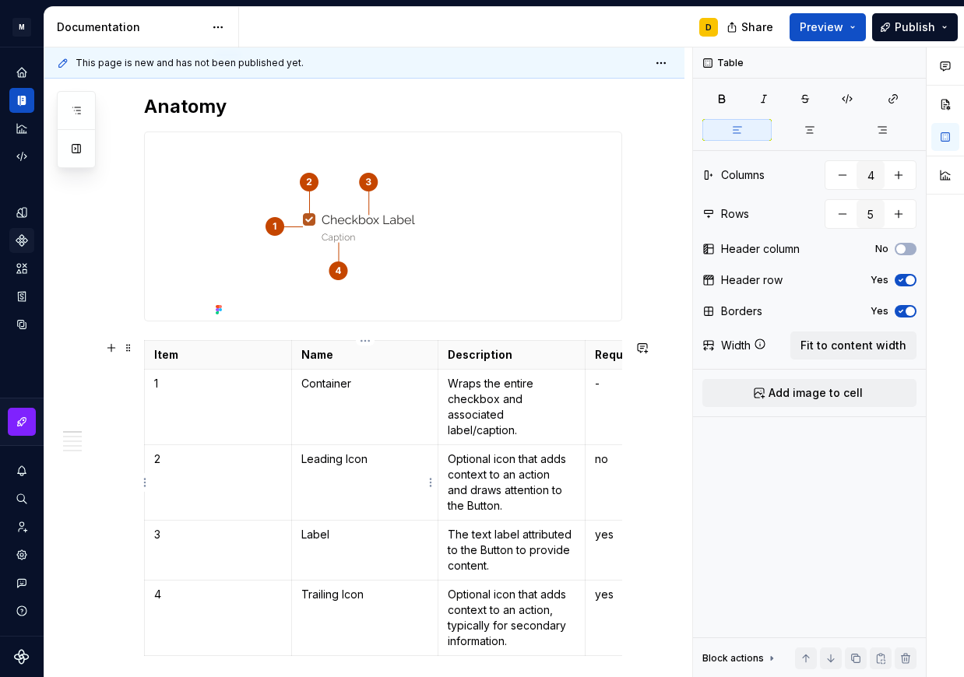
click at [401, 464] on p "Leading Icon" at bounding box center [365, 460] width 128 height 16
click at [469, 453] on p "Optional icon that adds context to an action and draws attention to the Button." at bounding box center [512, 483] width 128 height 62
click at [560, 477] on p "The square control that indicates the checked, unchecked, or indeterminate stat…" at bounding box center [512, 483] width 128 height 62
drag, startPoint x: 522, startPoint y: 501, endPoint x: 519, endPoint y: 494, distance: 8.0
click at [519, 494] on p "The square control that indicates the checked or unchecked, or indeterminate st…" at bounding box center [512, 483] width 128 height 62
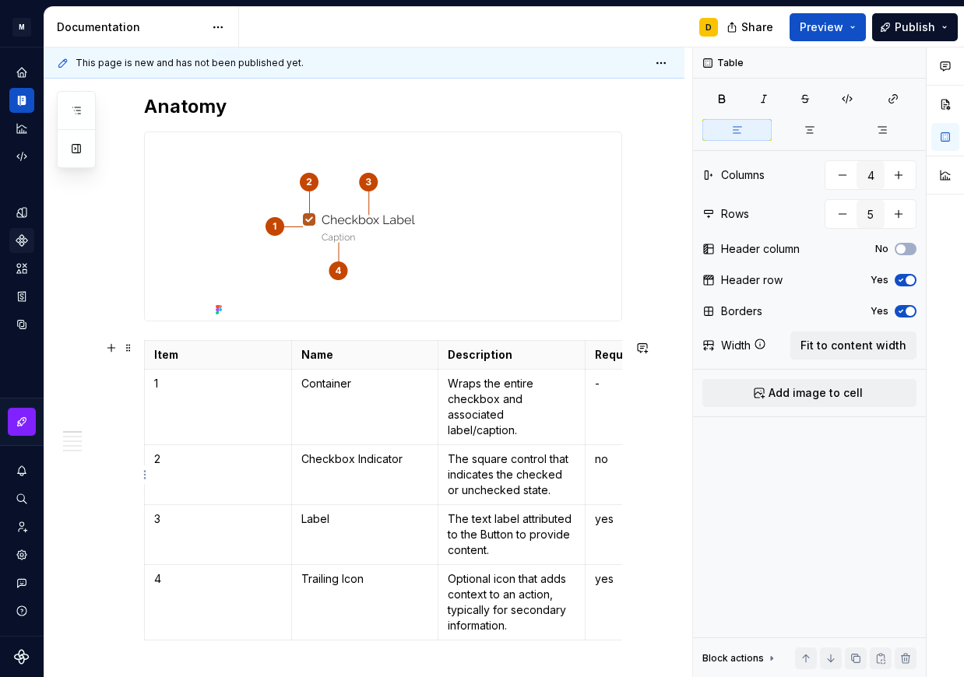
click at [613, 466] on p "no" at bounding box center [659, 460] width 128 height 16
click at [469, 535] on p "The text label attributed to the Button to provide content." at bounding box center [512, 535] width 128 height 47
click at [507, 538] on p "The text label attributed to the Button to provide content." at bounding box center [512, 535] width 128 height 47
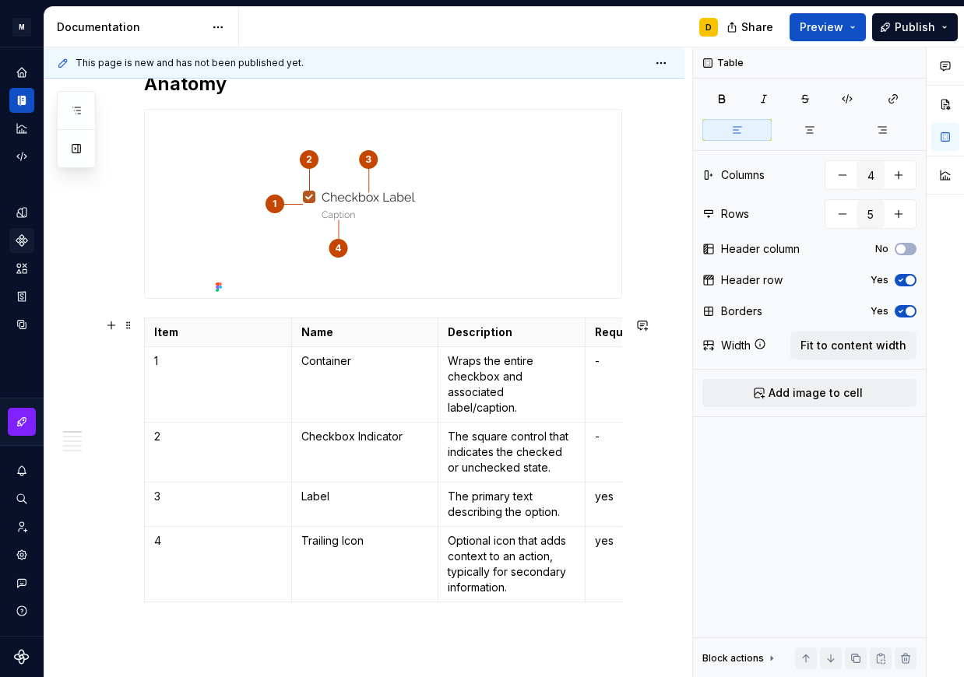
scroll to position [237, 0]
click at [357, 543] on p "Trailing Icon" at bounding box center [365, 541] width 128 height 16
click at [488, 545] on p "Optional icon that adds context to an action, typically for secondary informati…" at bounding box center [512, 564] width 128 height 62
click at [501, 557] on p "Optional icon that adds context to an action, typically for secondary informati…" at bounding box center [512, 564] width 128 height 62
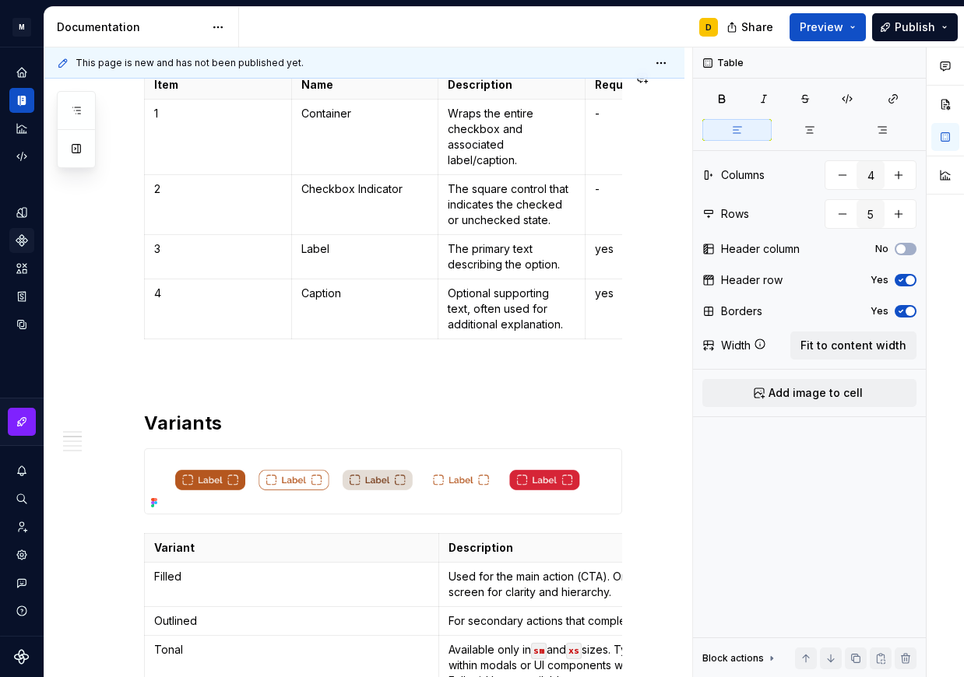
scroll to position [486, 0]
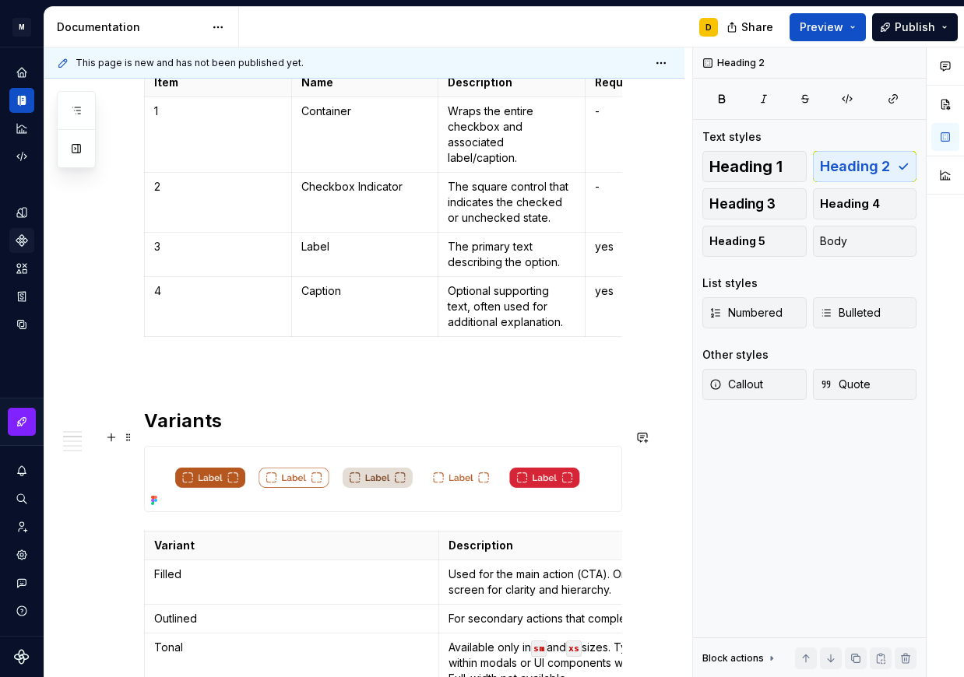
click at [235, 428] on h2 "Variants" at bounding box center [383, 421] width 478 height 25
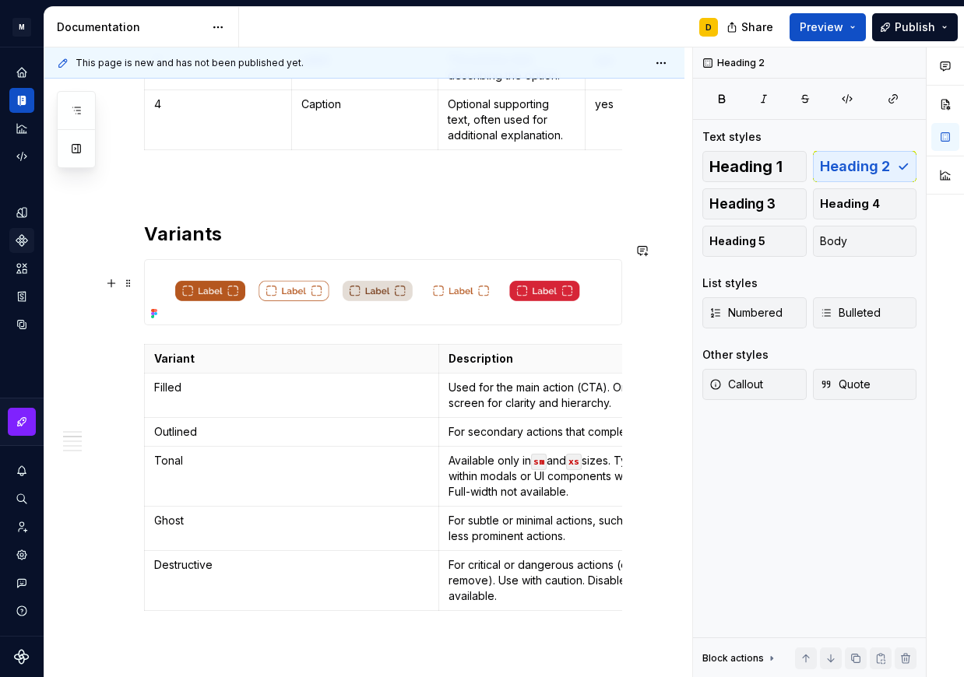
scroll to position [673, 0]
click at [386, 303] on img at bounding box center [383, 291] width 476 height 65
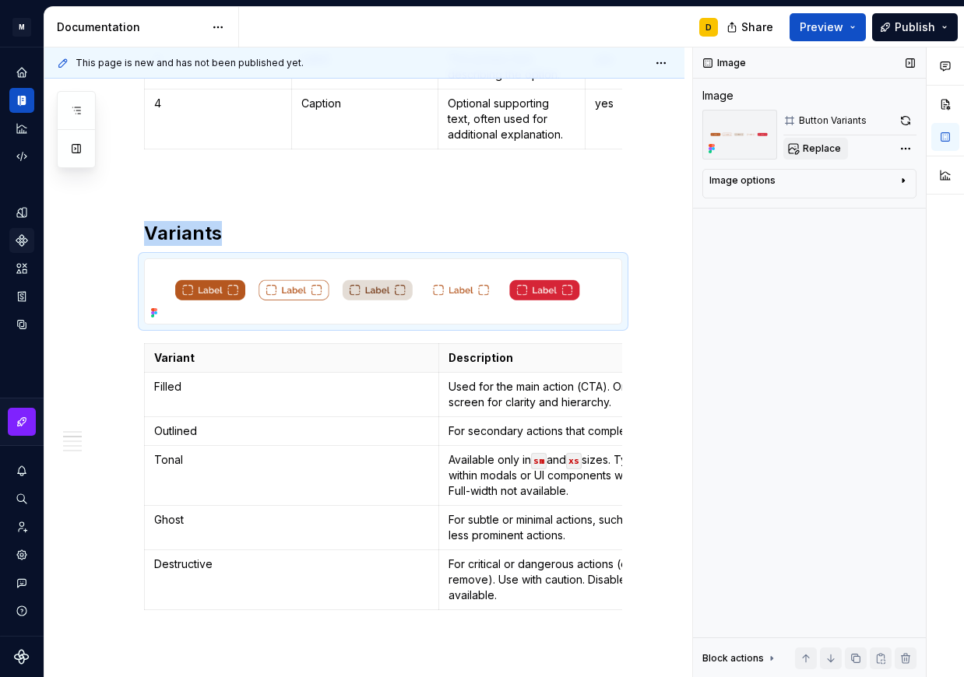
click at [829, 150] on span "Replace" at bounding box center [822, 148] width 38 height 12
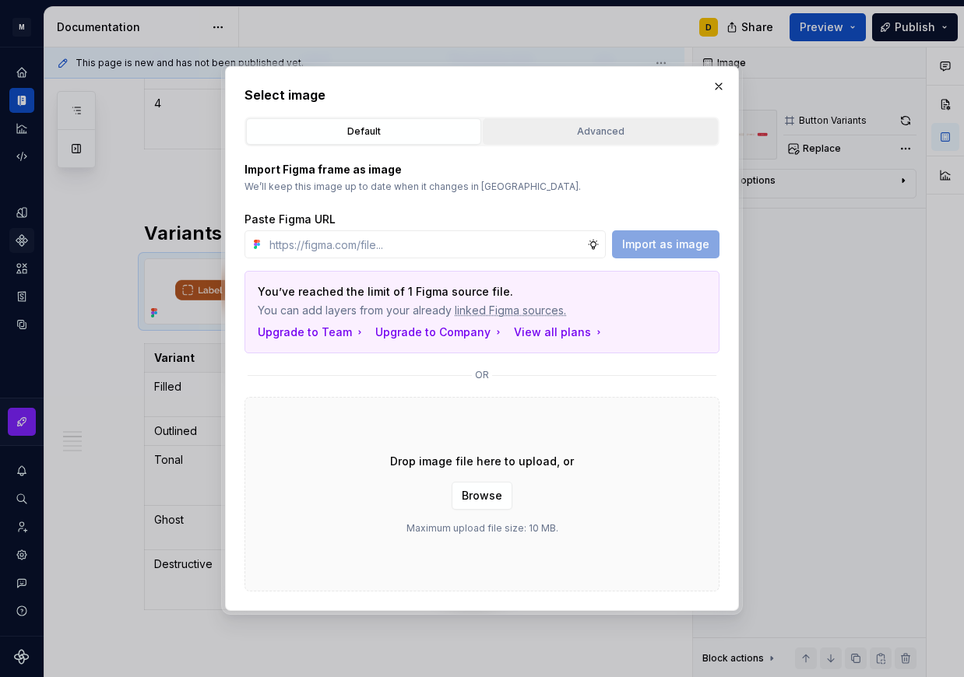
click at [621, 128] on div "Advanced" at bounding box center [600, 132] width 224 height 16
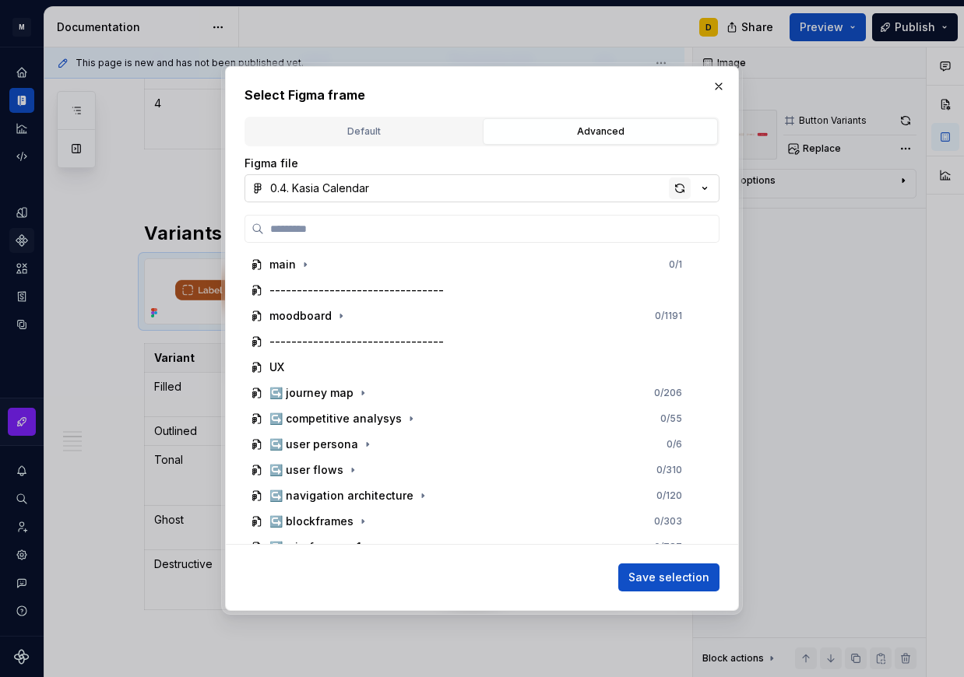
click at [680, 188] on div "button" at bounding box center [680, 189] width 22 height 22
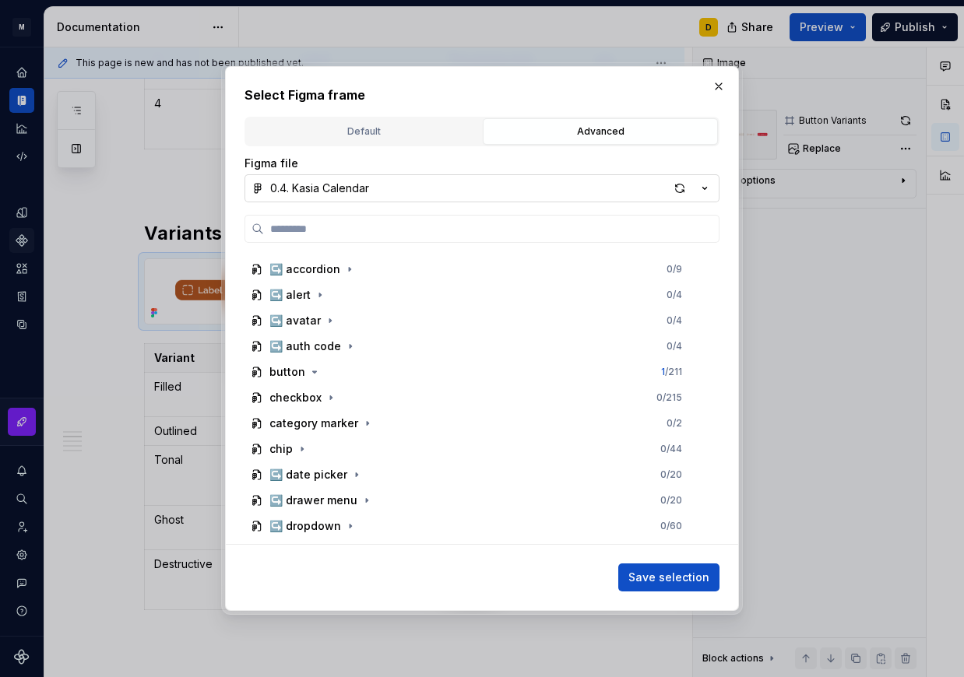
scroll to position [587, 0]
click at [330, 396] on icon "button" at bounding box center [331, 398] width 2 height 4
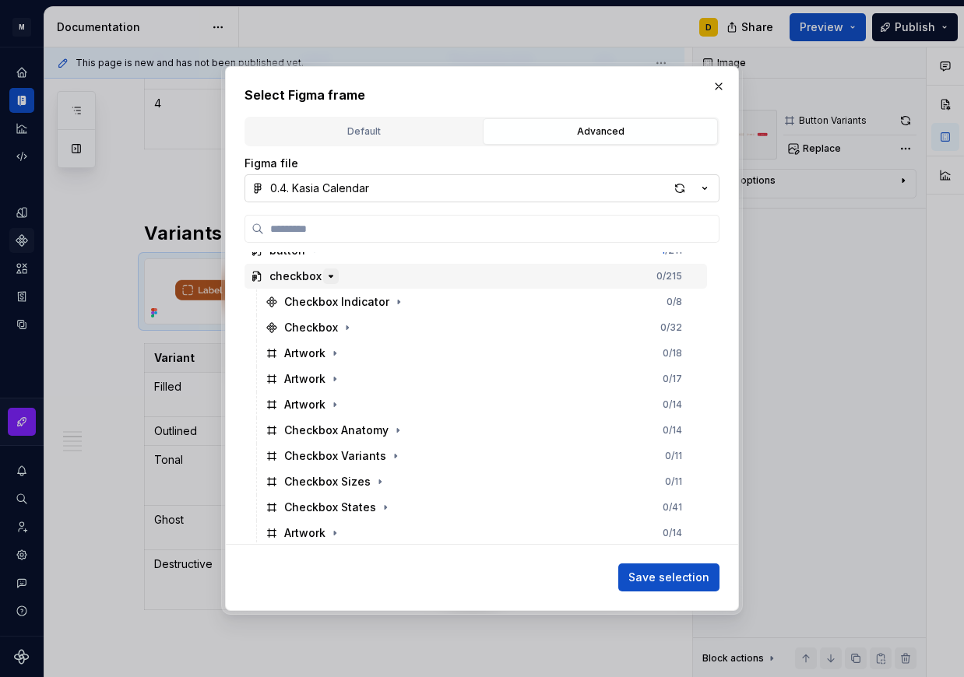
scroll to position [730, 0]
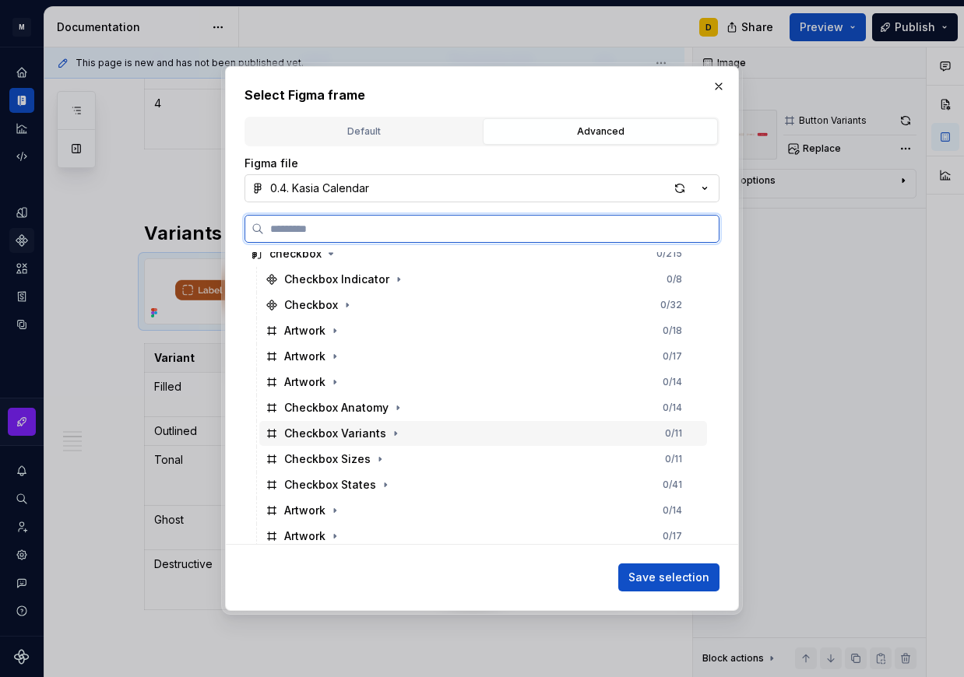
click at [425, 430] on div "Checkbox Variants 0 / 11" at bounding box center [483, 433] width 448 height 25
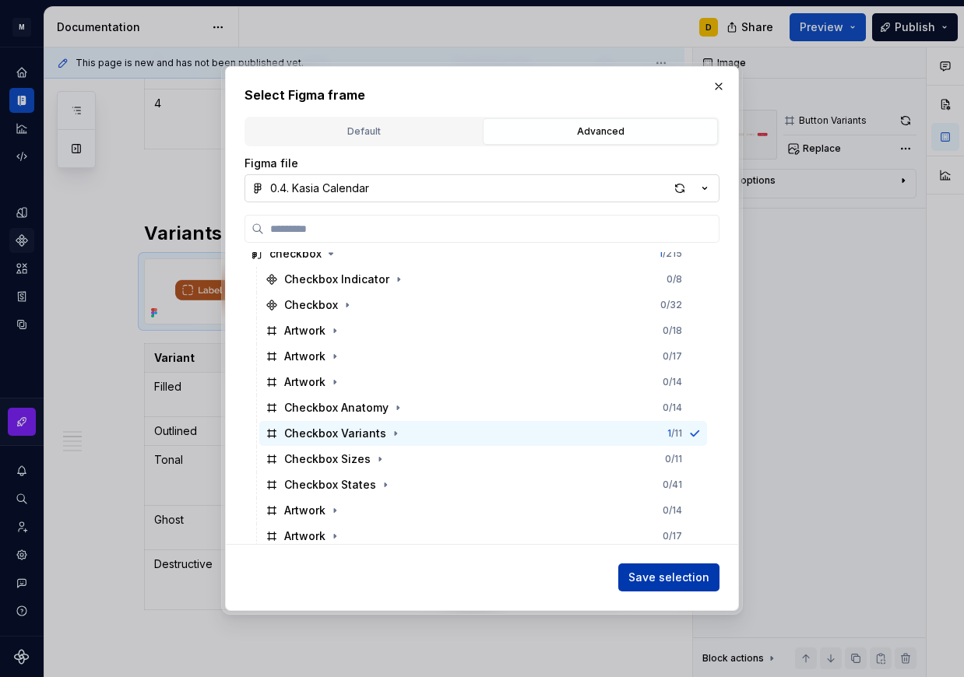
click at [654, 580] on span "Save selection" at bounding box center [668, 578] width 81 height 16
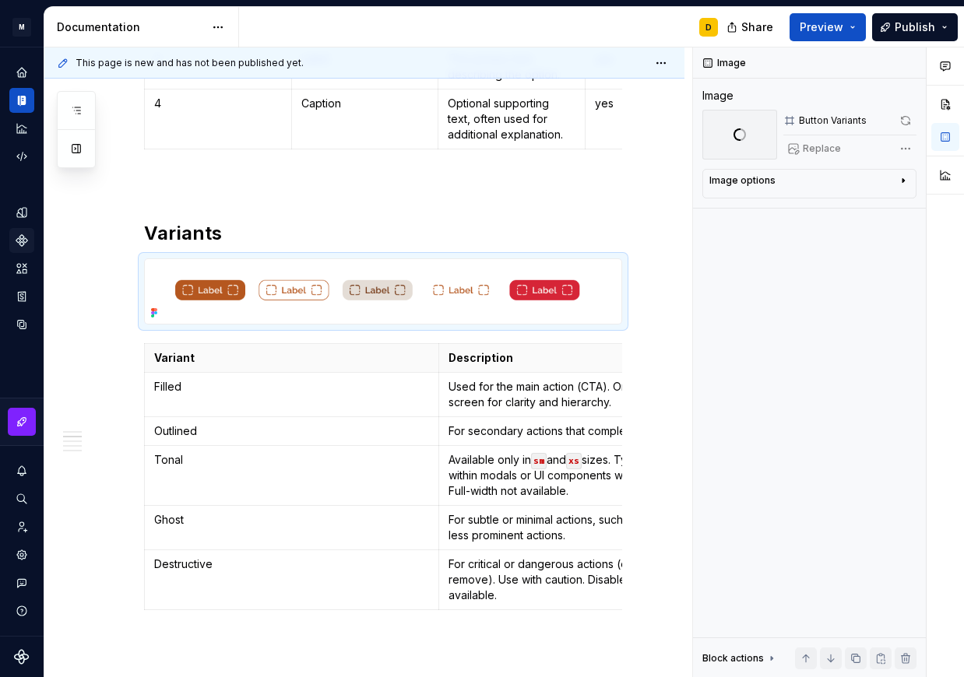
scroll to position [673, 0]
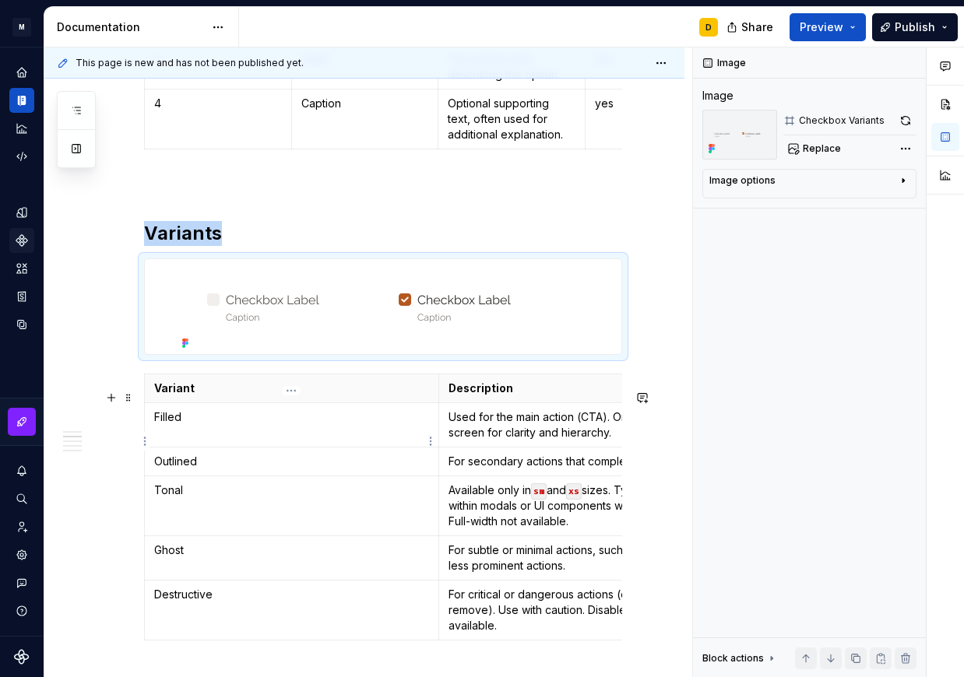
click at [203, 425] on p "Filled" at bounding box center [291, 418] width 275 height 16
type textarea "*"
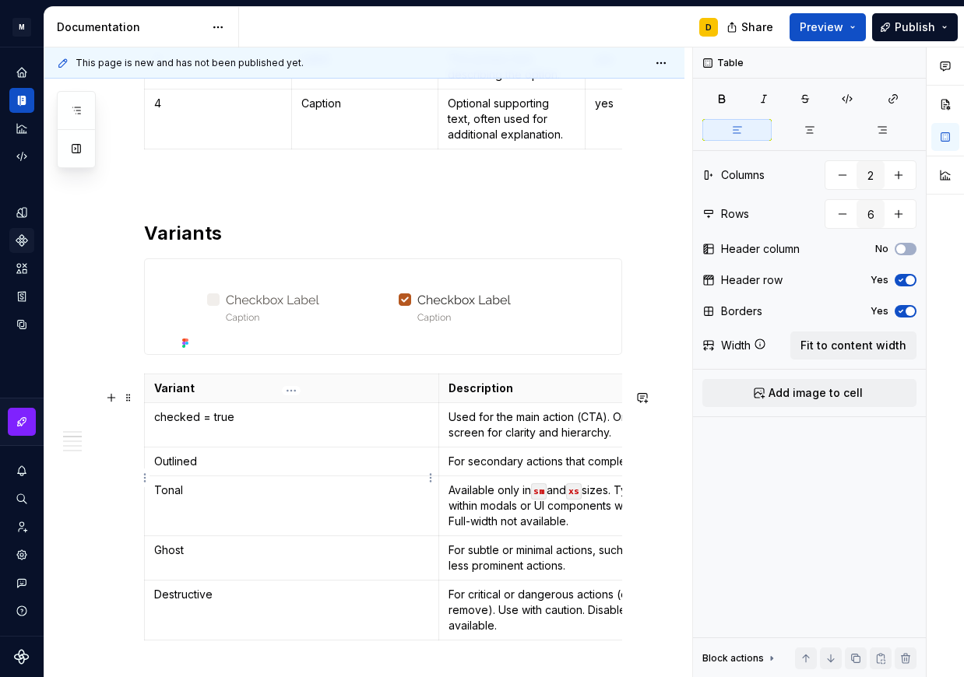
click at [227, 469] on p "Outlined" at bounding box center [291, 462] width 275 height 16
click at [238, 447] on td "checked = true" at bounding box center [292, 425] width 294 height 44
click at [241, 469] on p "Outlined" at bounding box center [291, 462] width 275 height 16
click at [145, 523] on html "M Mi D Design system data Documentation D Share Preview Publish Pages Add Acces…" at bounding box center [482, 338] width 964 height 677
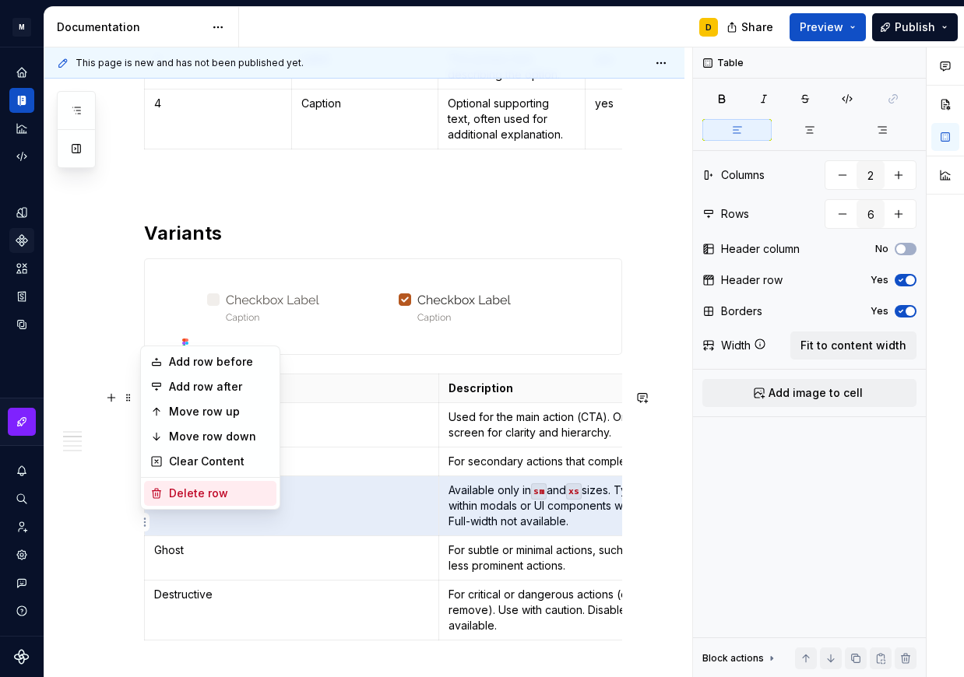
click at [172, 498] on div "Delete row" at bounding box center [219, 494] width 101 height 16
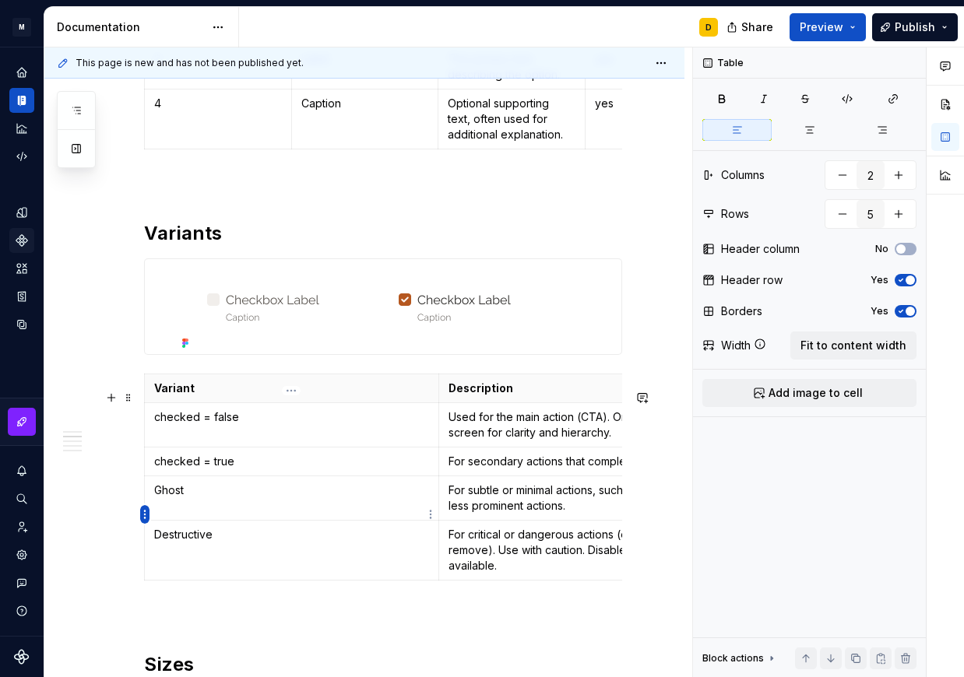
click at [143, 515] on html "M Mi D Design system data Documentation D Share Preview Publish Pages Add Acces…" at bounding box center [482, 338] width 964 height 677
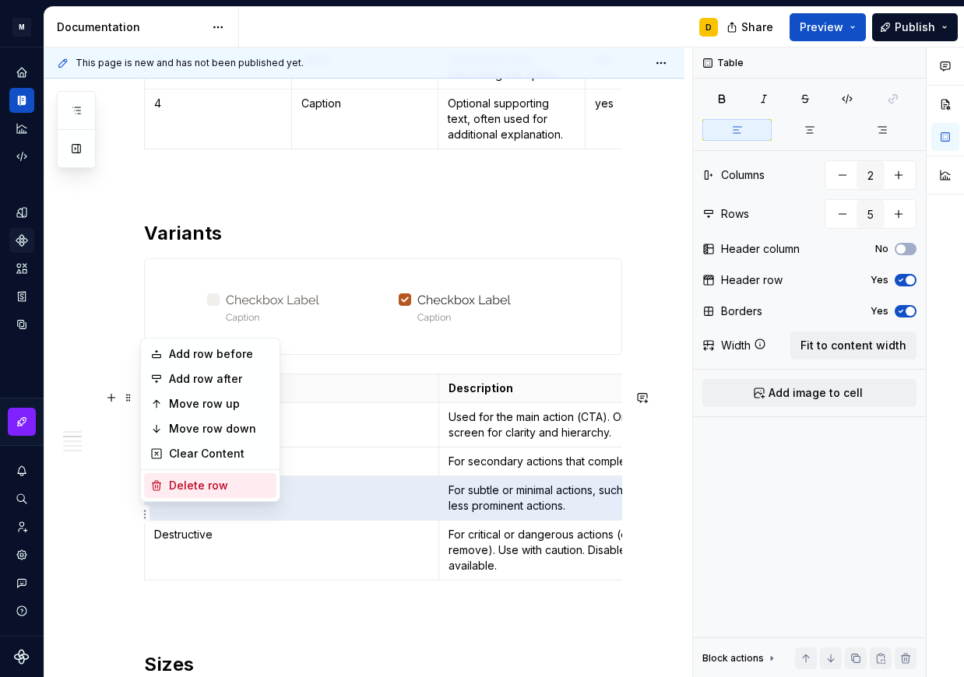
click at [184, 483] on div "Delete row" at bounding box center [219, 486] width 101 height 16
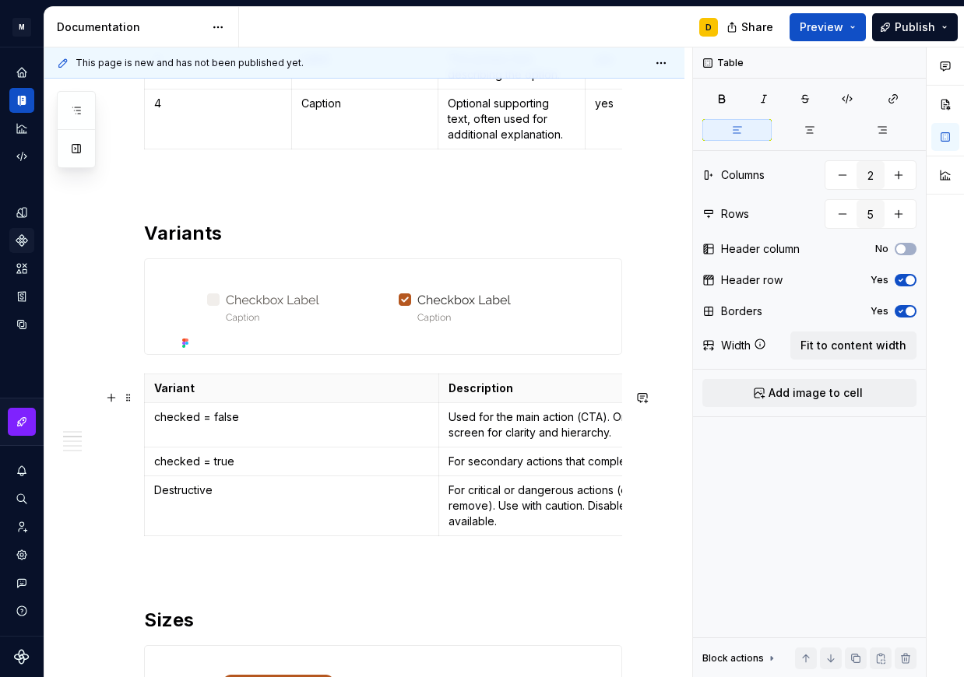
type input "4"
click at [144, 522] on html "M Mi D Design system data Documentation D Share Preview Publish Pages Add Acces…" at bounding box center [482, 338] width 964 height 677
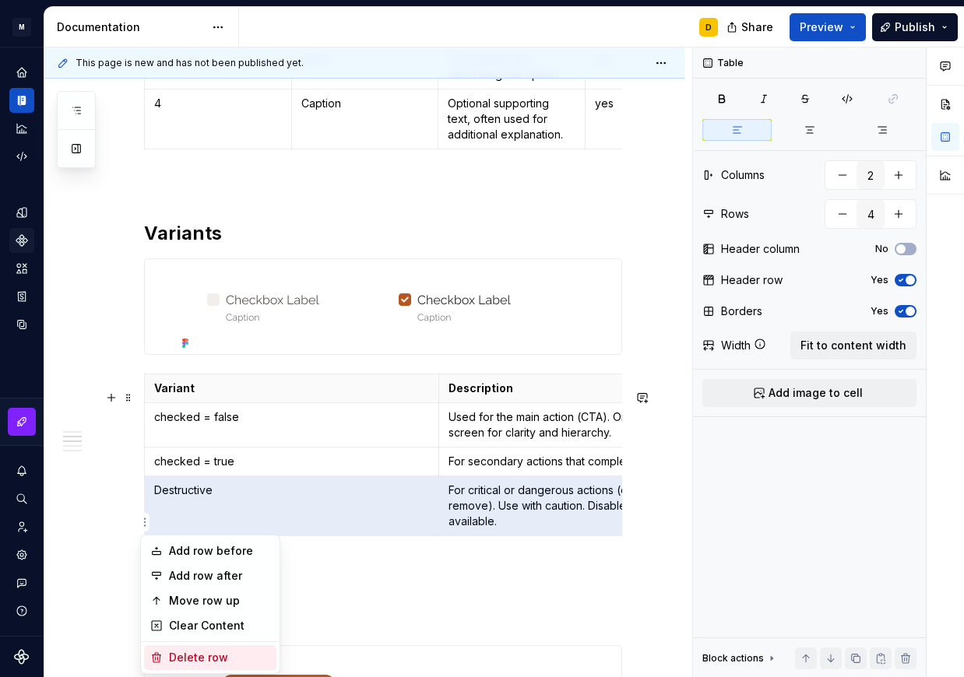
click at [195, 655] on div "Delete row" at bounding box center [219, 658] width 101 height 16
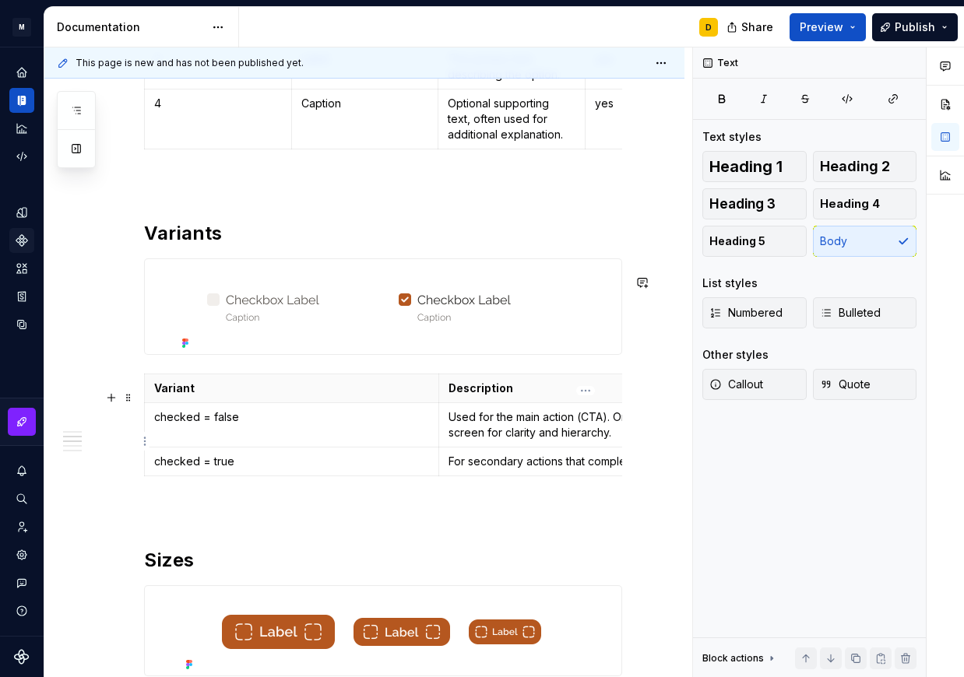
click at [555, 469] on p "For secondary actions that complement the CTA." at bounding box center [585, 462] width 275 height 16
click at [522, 469] on p "For secondary actions that complement the CTA." at bounding box center [585, 462] width 275 height 16
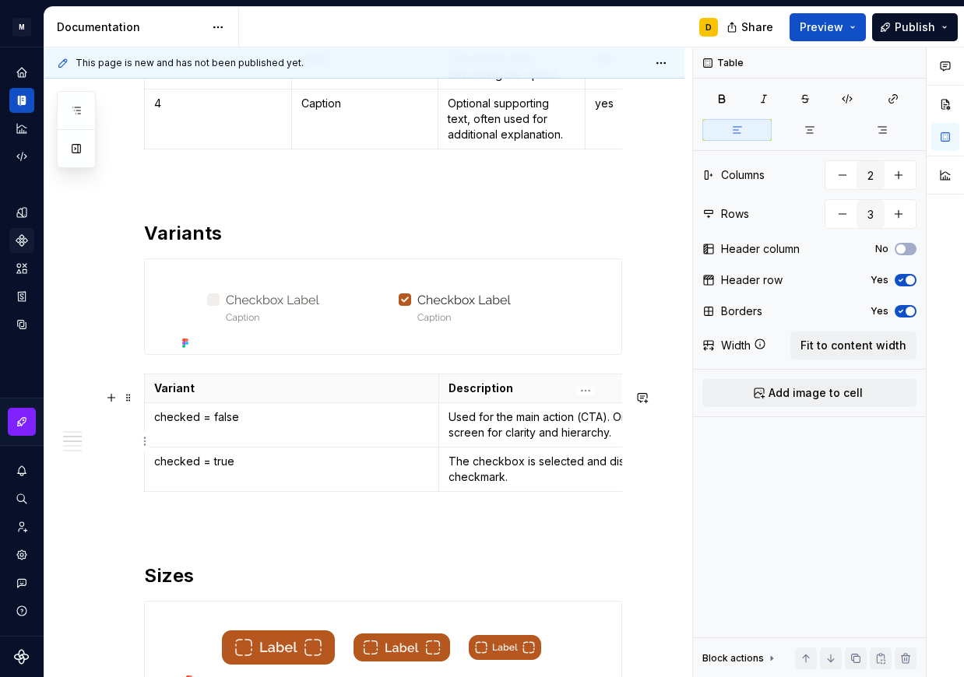
click at [502, 438] on p "Used for the main action (CTA). One filled button per screen for clarity and hi…" at bounding box center [585, 425] width 275 height 31
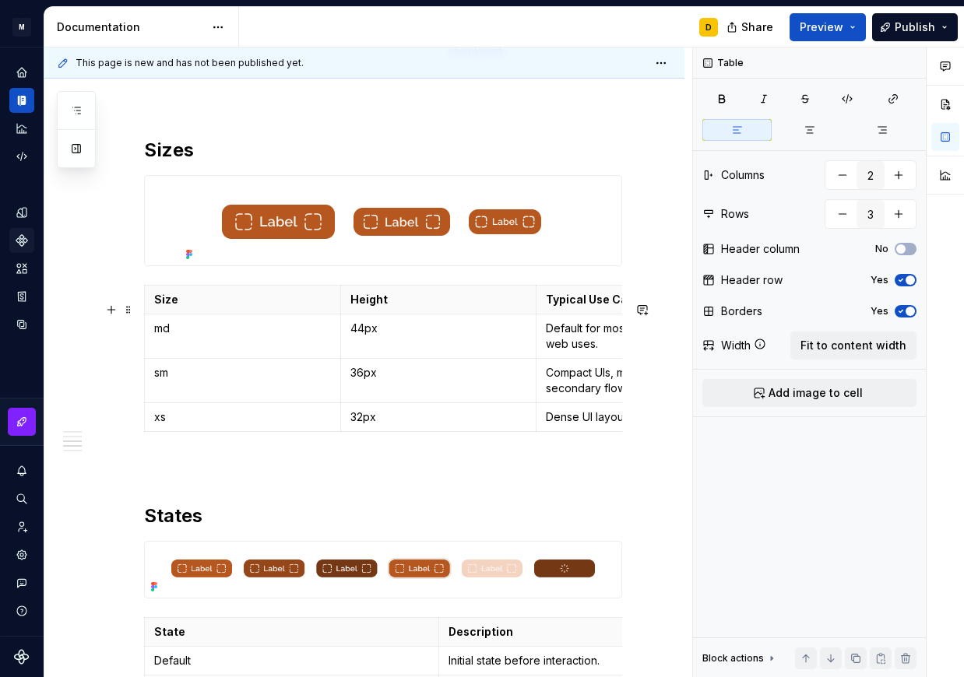
scroll to position [1018, 0]
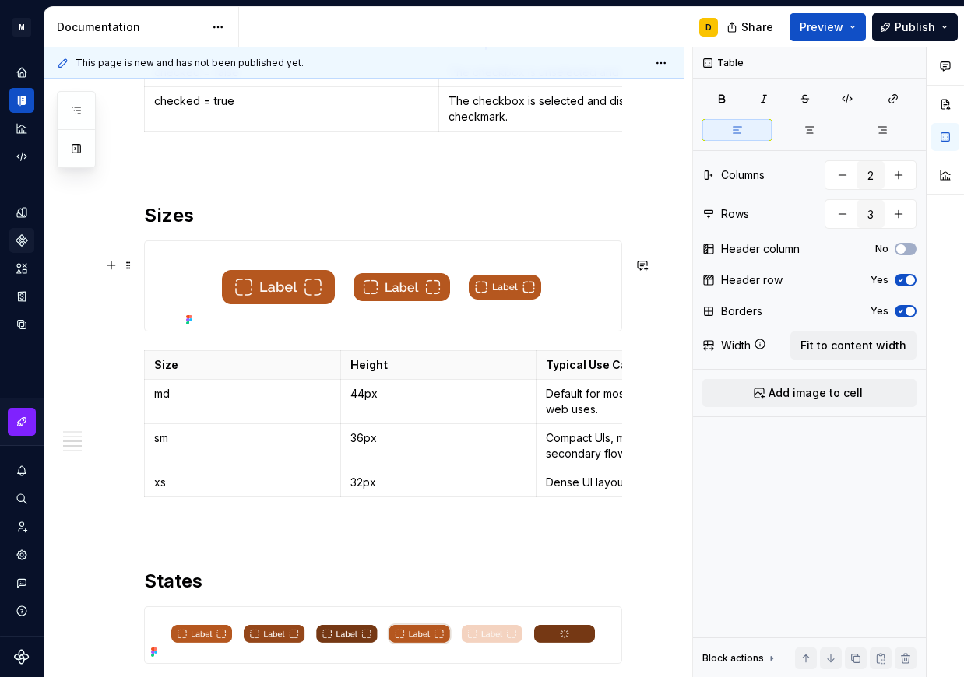
click at [364, 306] on img at bounding box center [383, 286] width 406 height 90
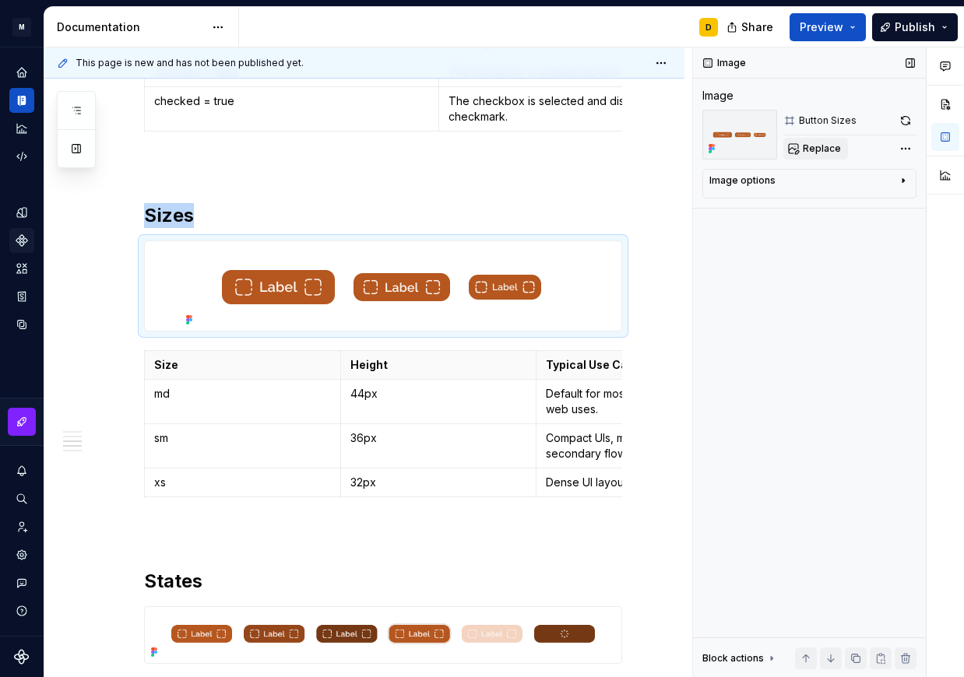
click at [816, 150] on span "Replace" at bounding box center [822, 148] width 38 height 12
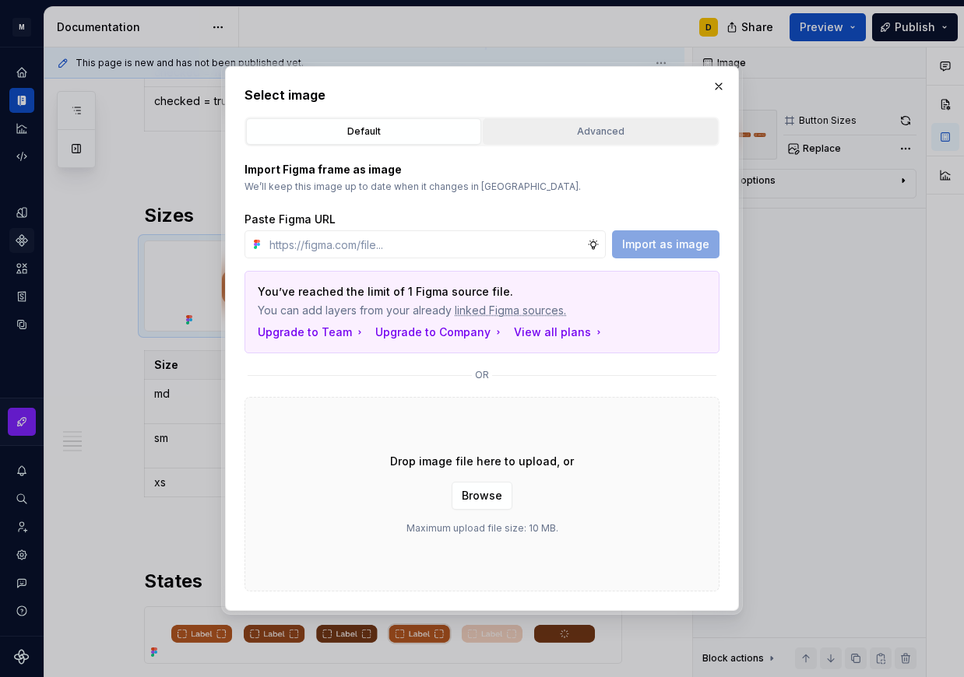
click at [566, 131] on div "Advanced" at bounding box center [600, 132] width 224 height 16
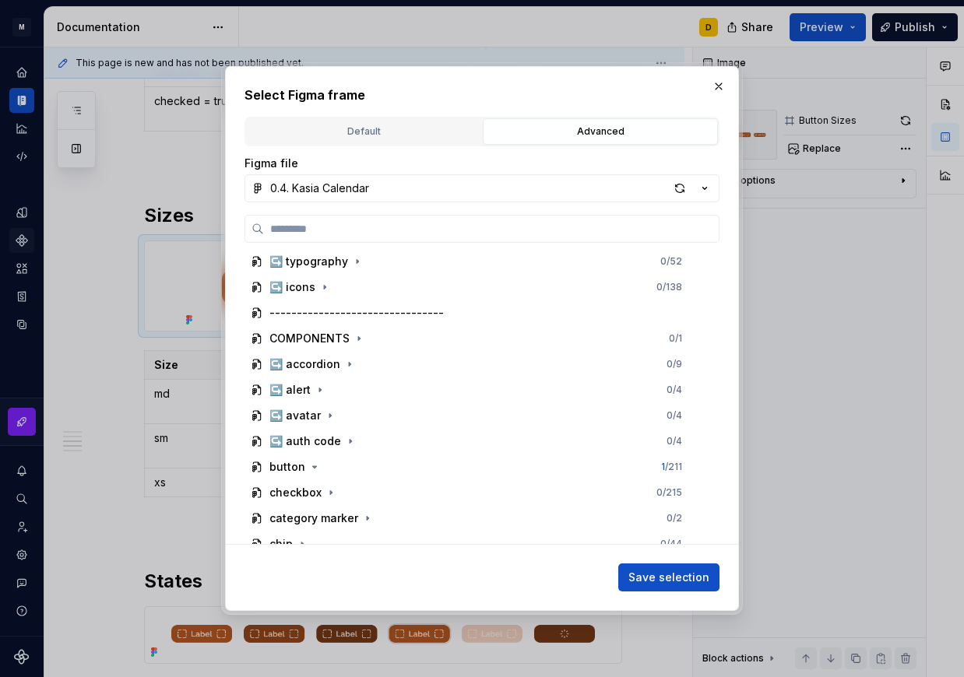
scroll to position [540, 0]
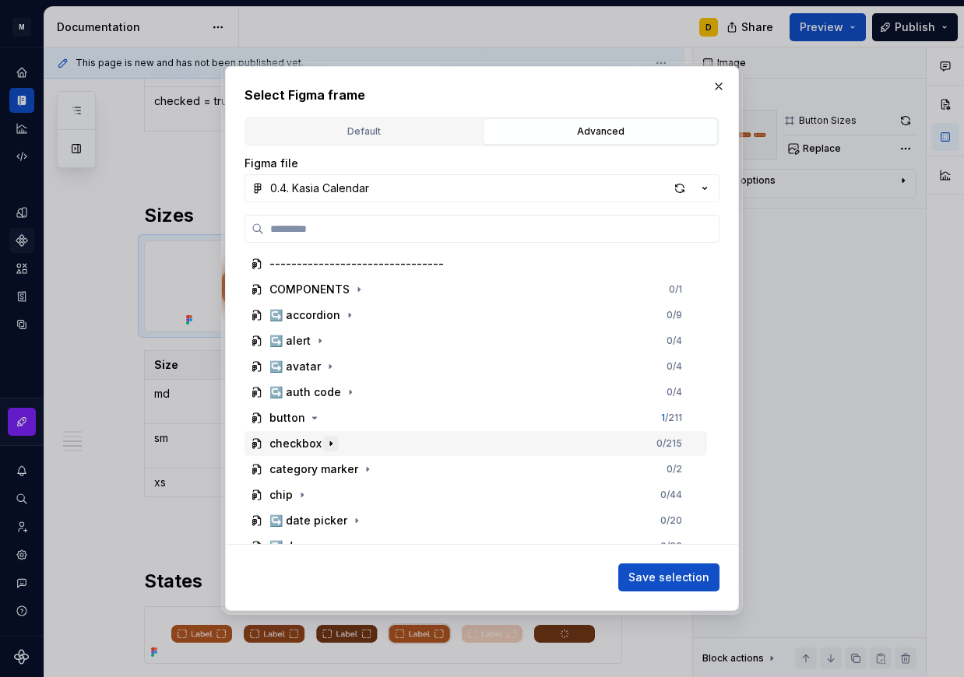
click at [334, 441] on icon "button" at bounding box center [331, 444] width 12 height 12
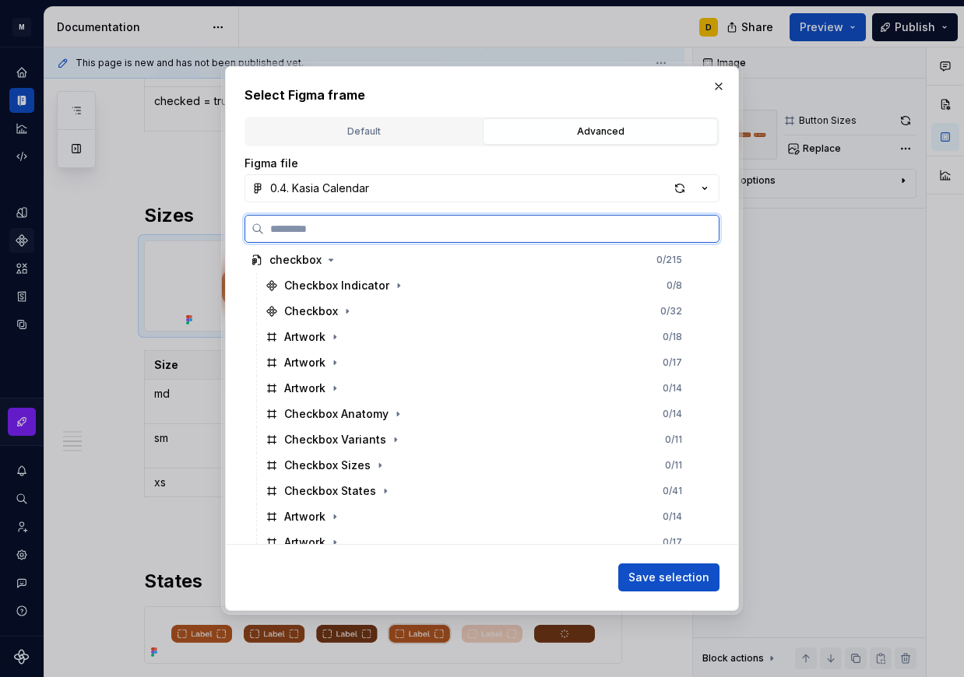
scroll to position [733, 0]
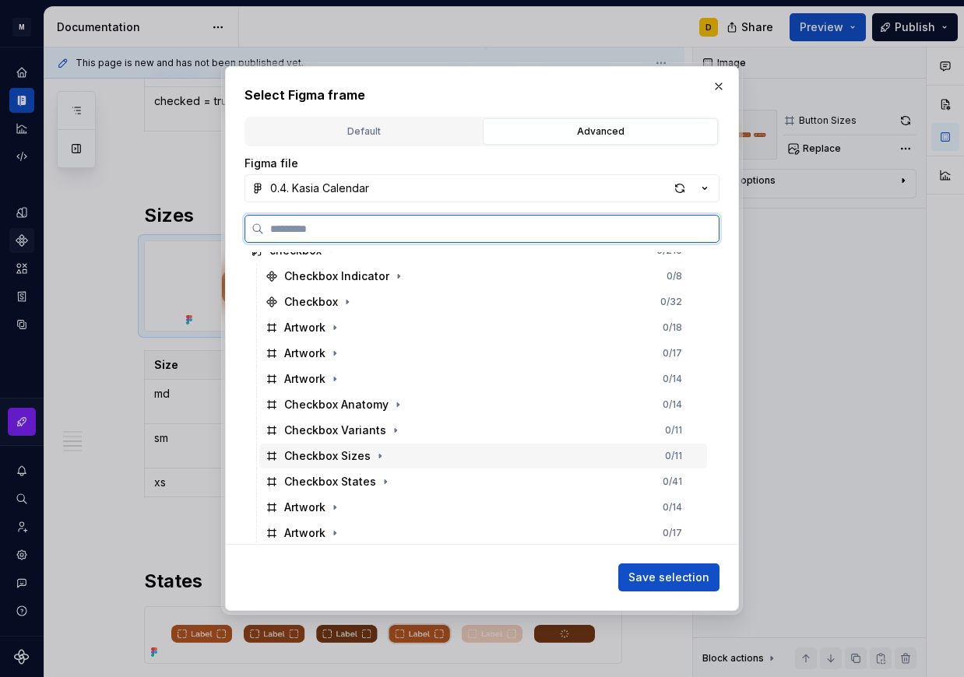
click at [392, 454] on div "Checkbox Sizes 0 / 11" at bounding box center [483, 456] width 448 height 25
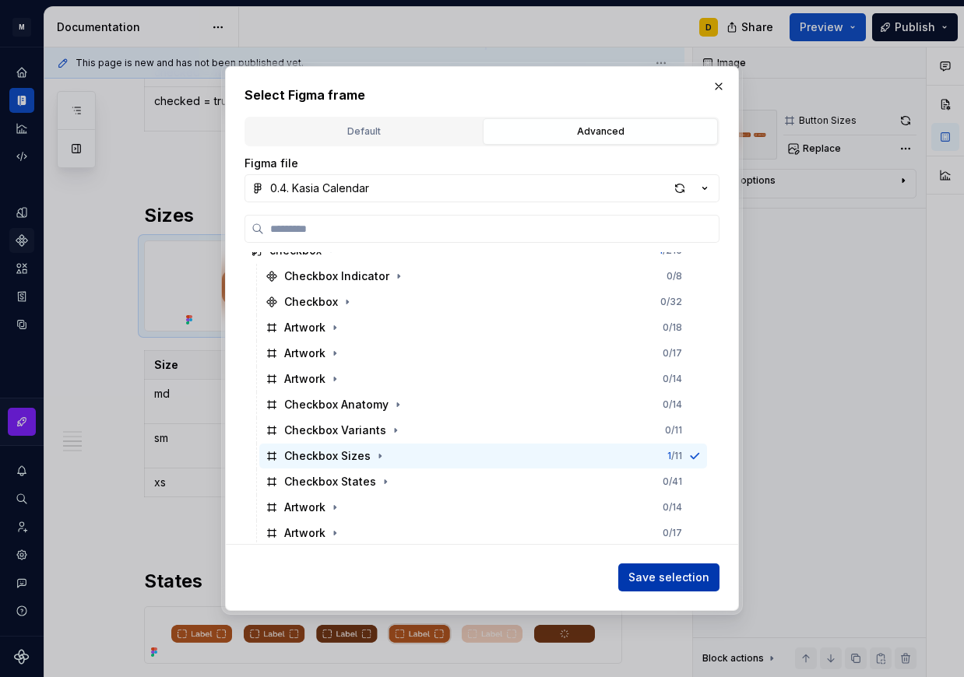
click at [680, 578] on span "Save selection" at bounding box center [668, 578] width 81 height 16
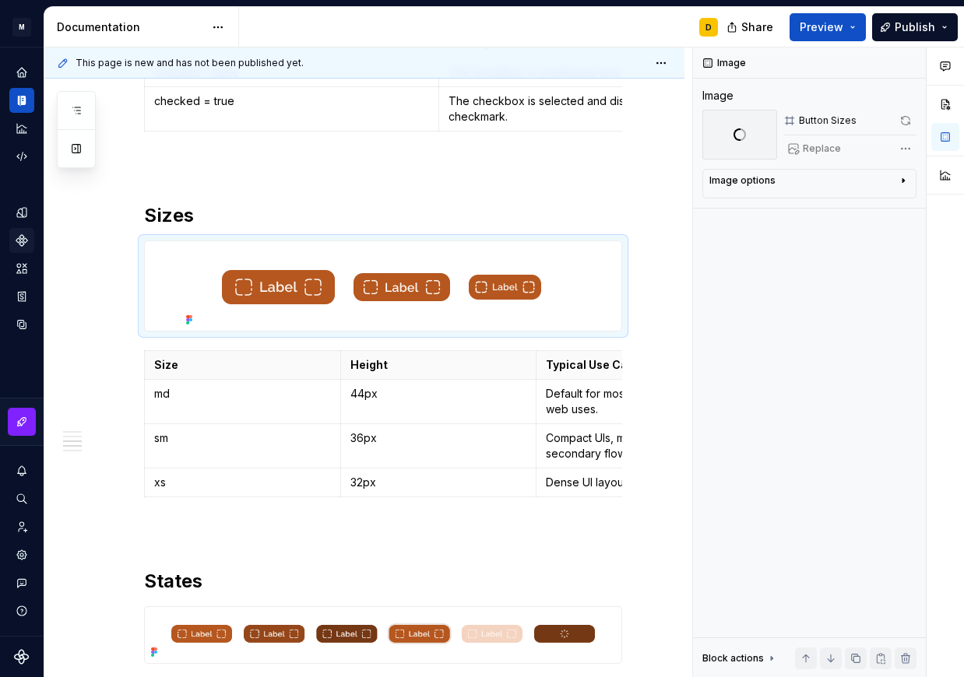
scroll to position [1018, 0]
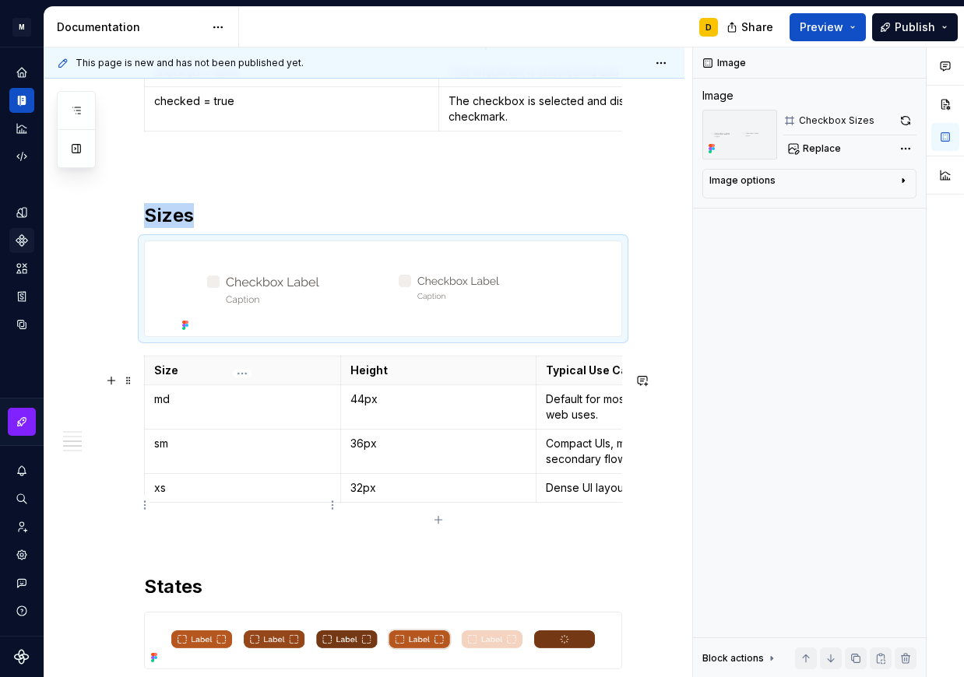
click at [145, 505] on html "M Mi D Design system data Documentation D Share Preview Publish Pages Add Acces…" at bounding box center [482, 338] width 964 height 677
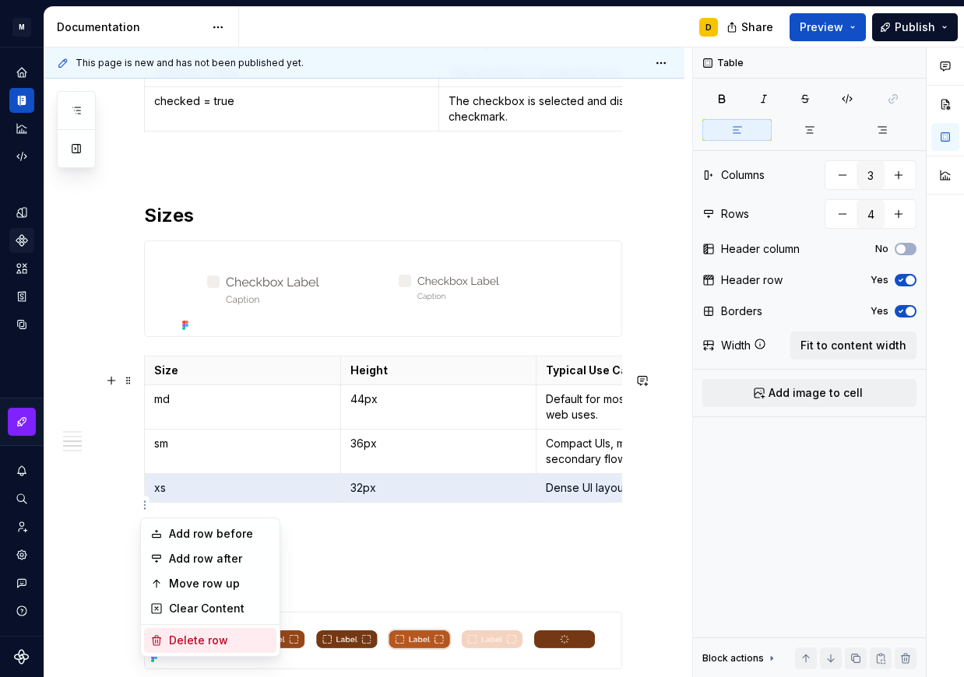
click at [204, 636] on div "Delete row" at bounding box center [219, 641] width 101 height 16
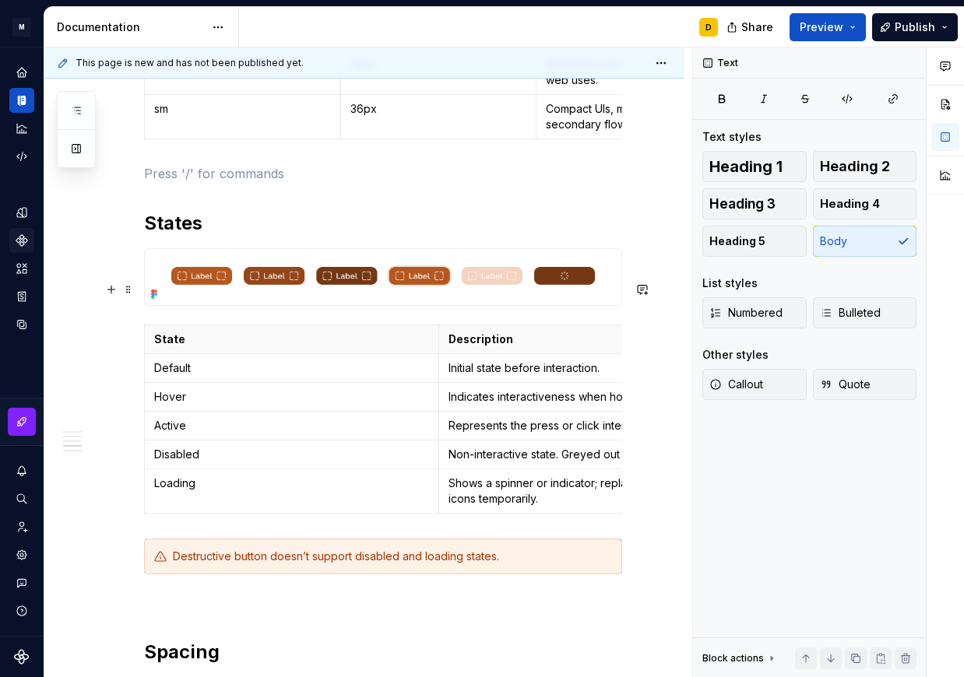
scroll to position [1354, 0]
click at [436, 304] on img at bounding box center [383, 276] width 476 height 56
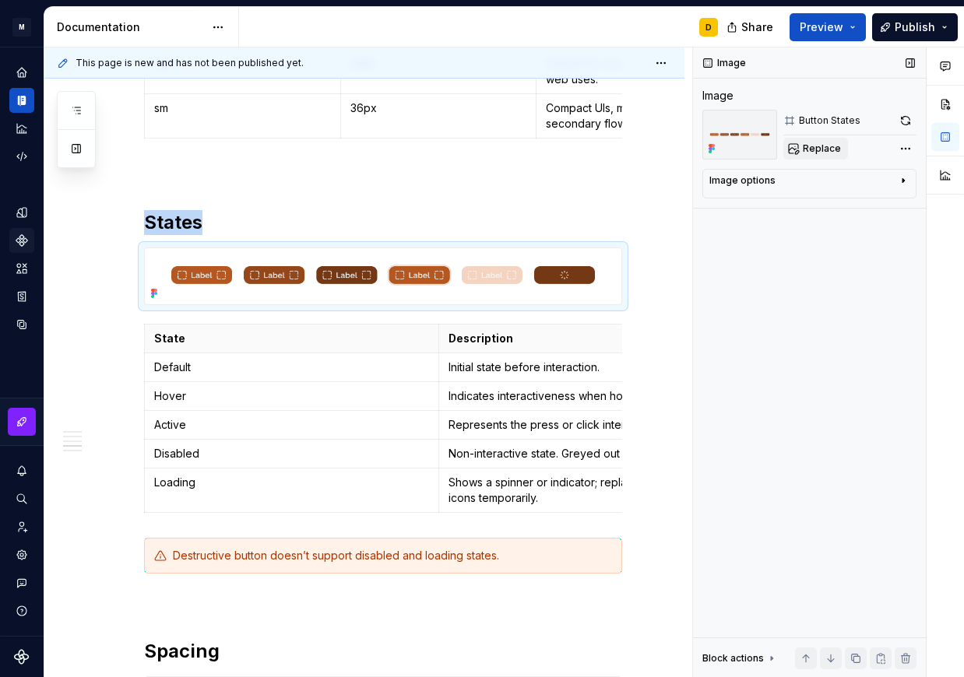
click at [828, 149] on span "Replace" at bounding box center [822, 148] width 38 height 12
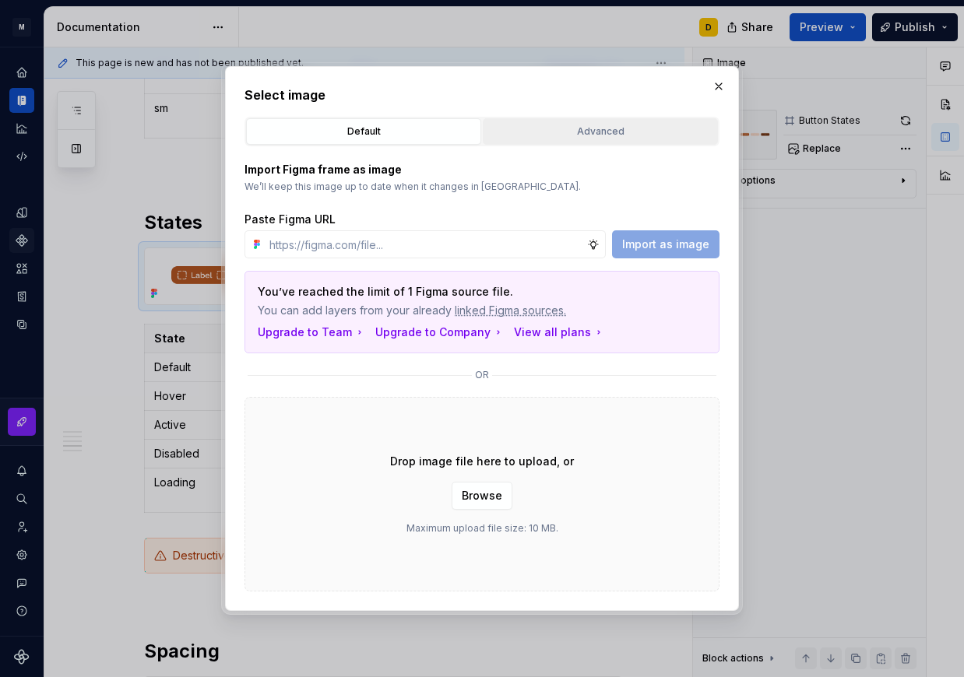
click at [573, 138] on div "Advanced" at bounding box center [600, 132] width 224 height 16
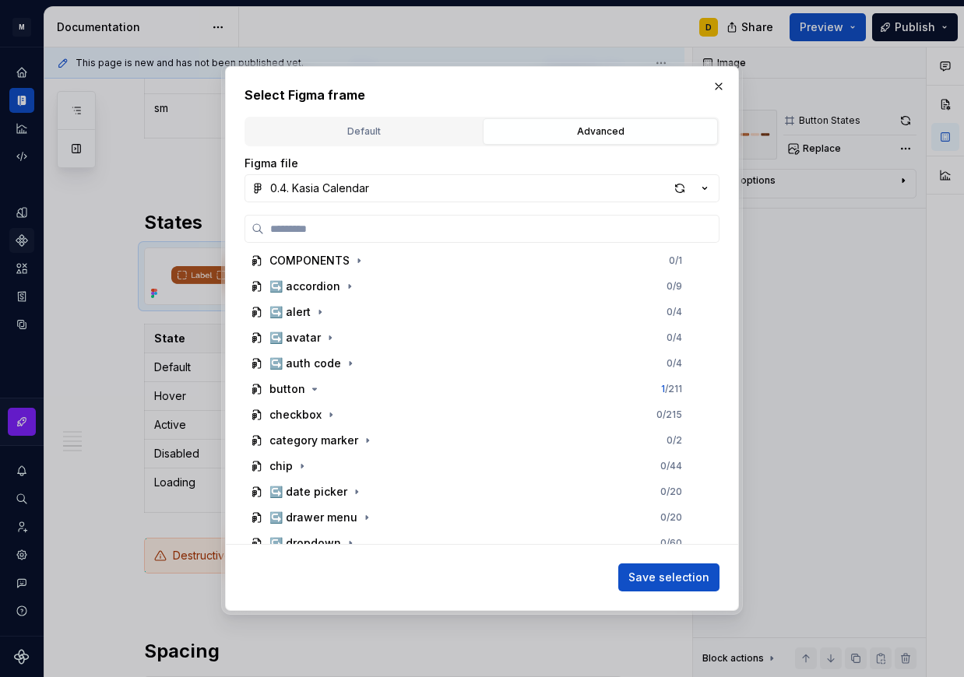
scroll to position [648, 0]
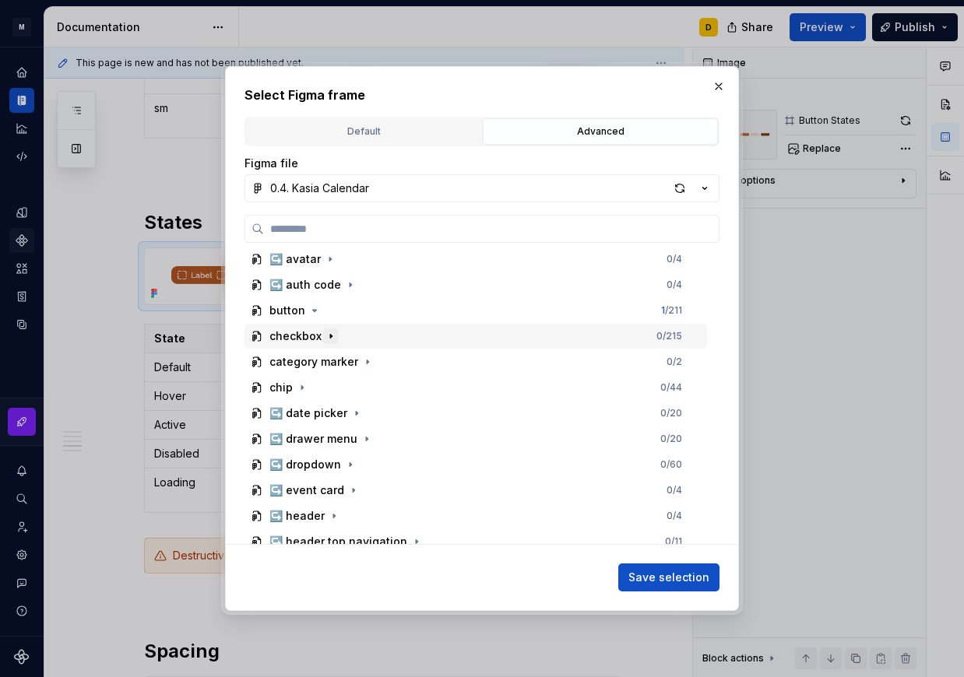
click at [332, 337] on icon "button" at bounding box center [331, 336] width 12 height 12
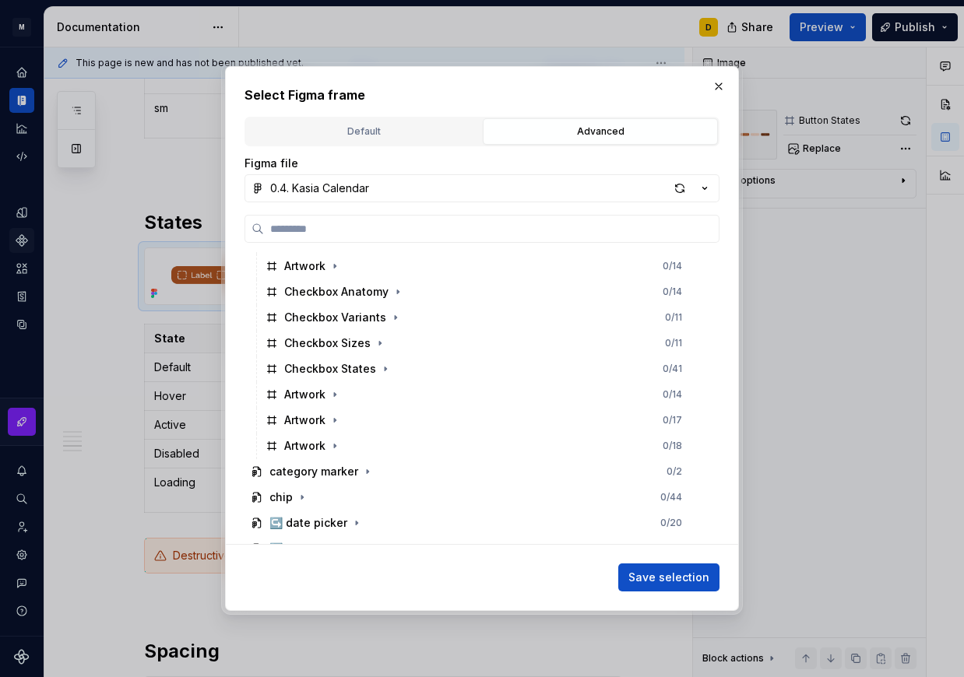
scroll to position [845, 0]
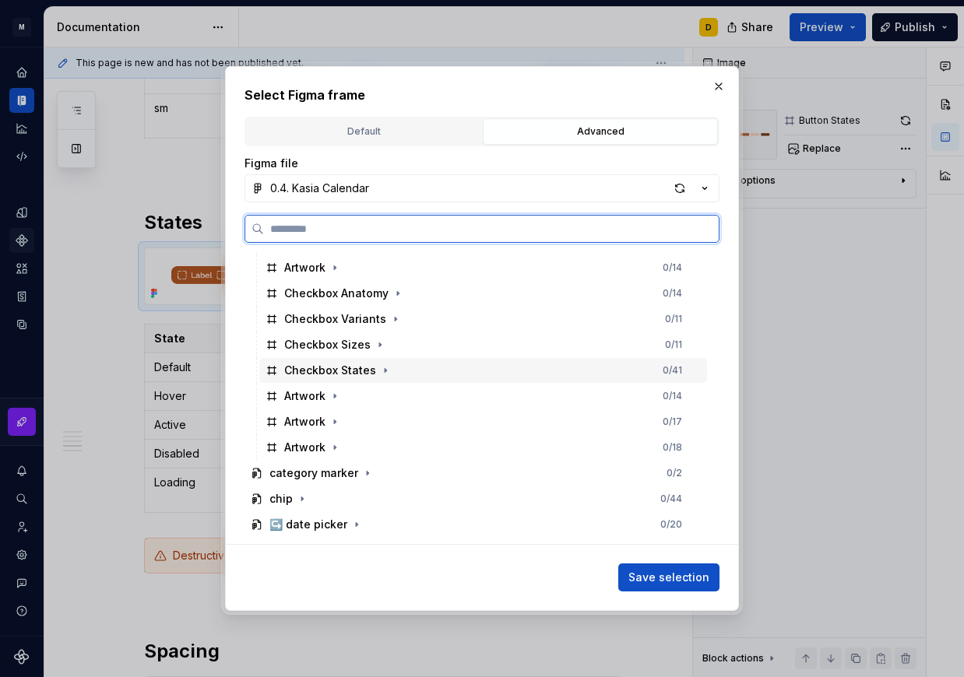
click at [399, 371] on div "Checkbox States 0 / 41" at bounding box center [483, 370] width 448 height 25
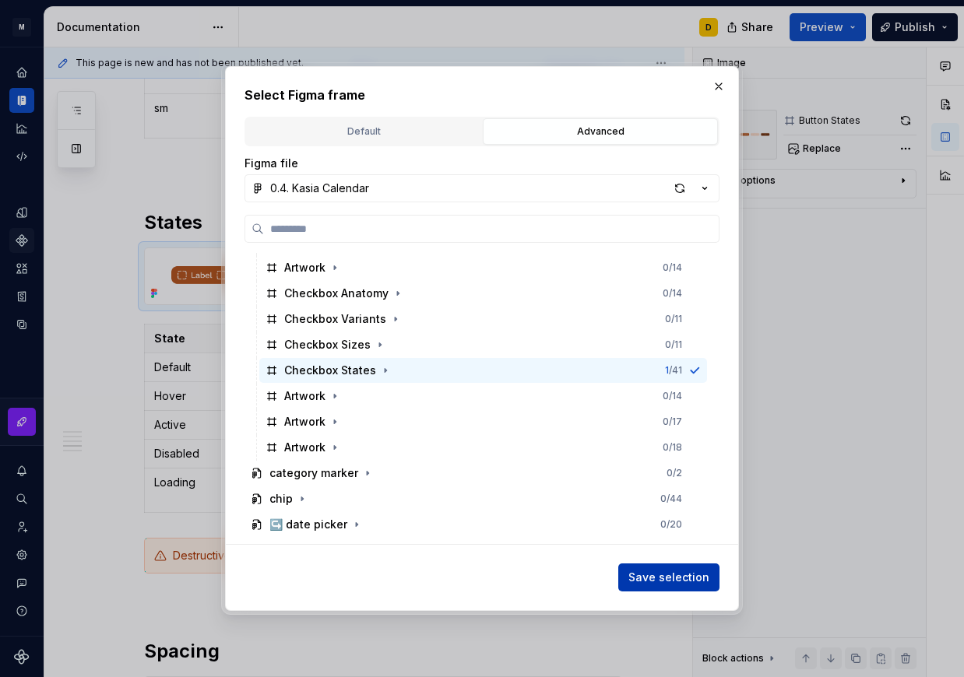
click at [660, 577] on span "Save selection" at bounding box center [668, 578] width 81 height 16
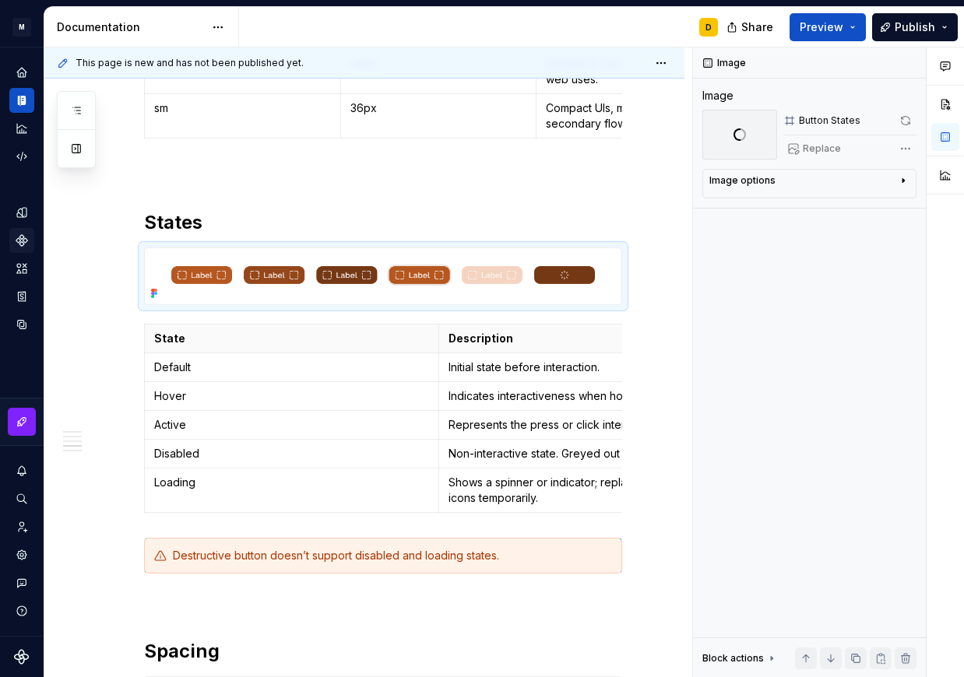
scroll to position [1354, 0]
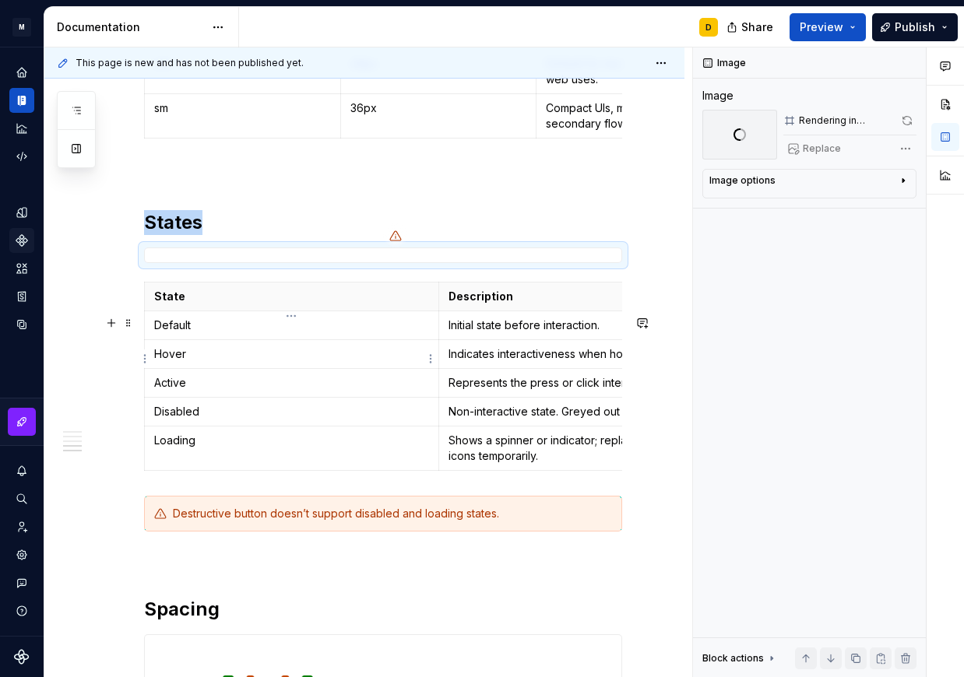
click at [203, 333] on p "Default" at bounding box center [291, 326] width 275 height 16
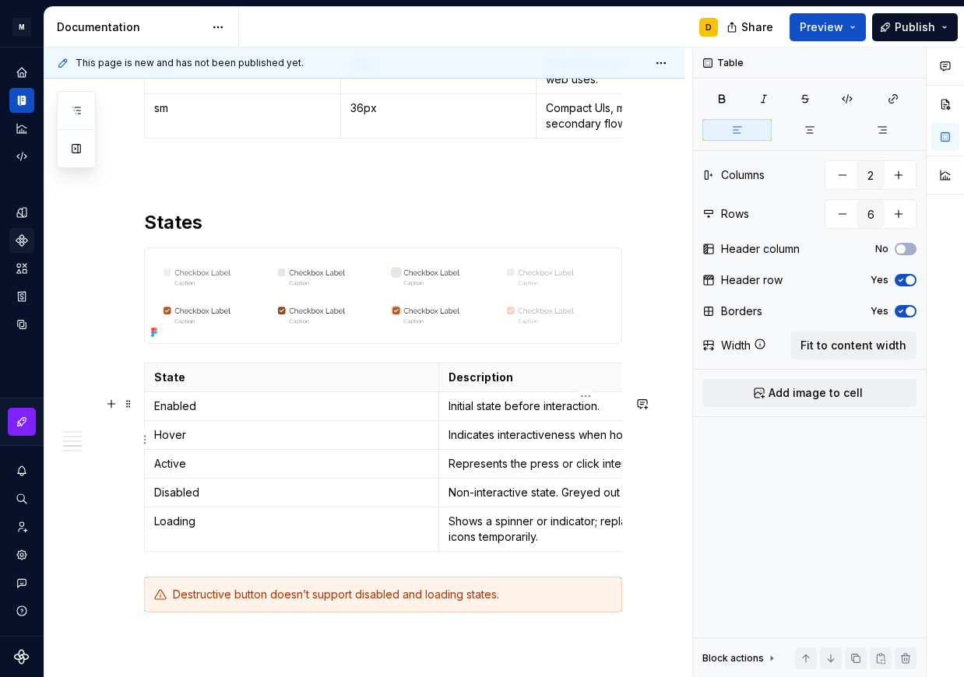
click at [494, 414] on p "Initial state before interaction." at bounding box center [585, 407] width 275 height 16
click at [279, 443] on p "Hover" at bounding box center [291, 435] width 275 height 16
click at [245, 472] on p "Active" at bounding box center [291, 464] width 275 height 16
click at [242, 501] on p "Disabled" at bounding box center [291, 493] width 275 height 16
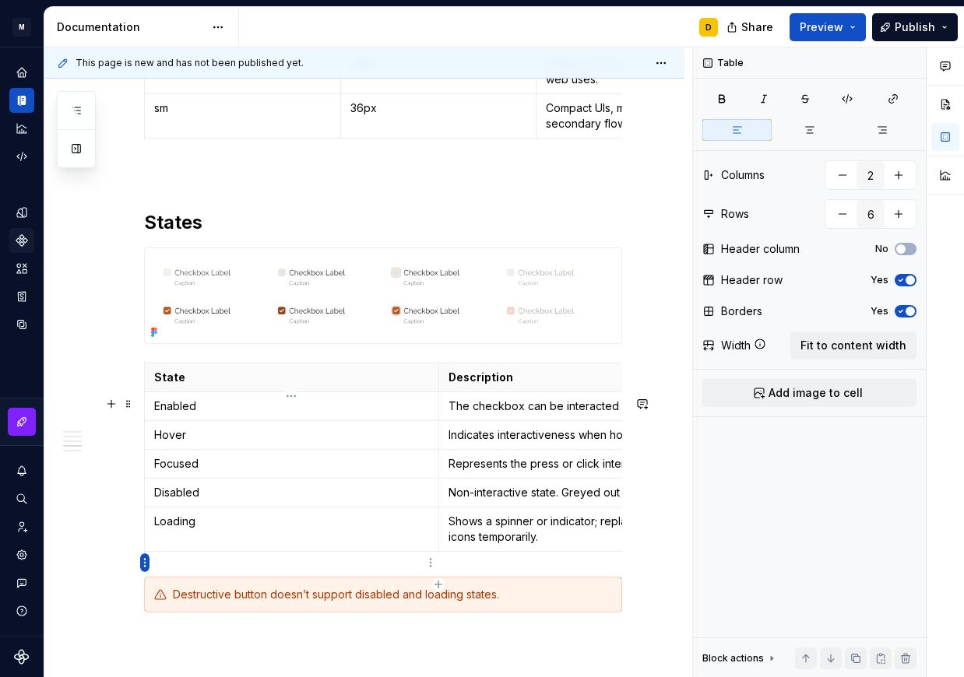
click at [142, 561] on html "M Mi D Design system data Documentation D Share Preview Publish Pages Add Acces…" at bounding box center [482, 338] width 964 height 677
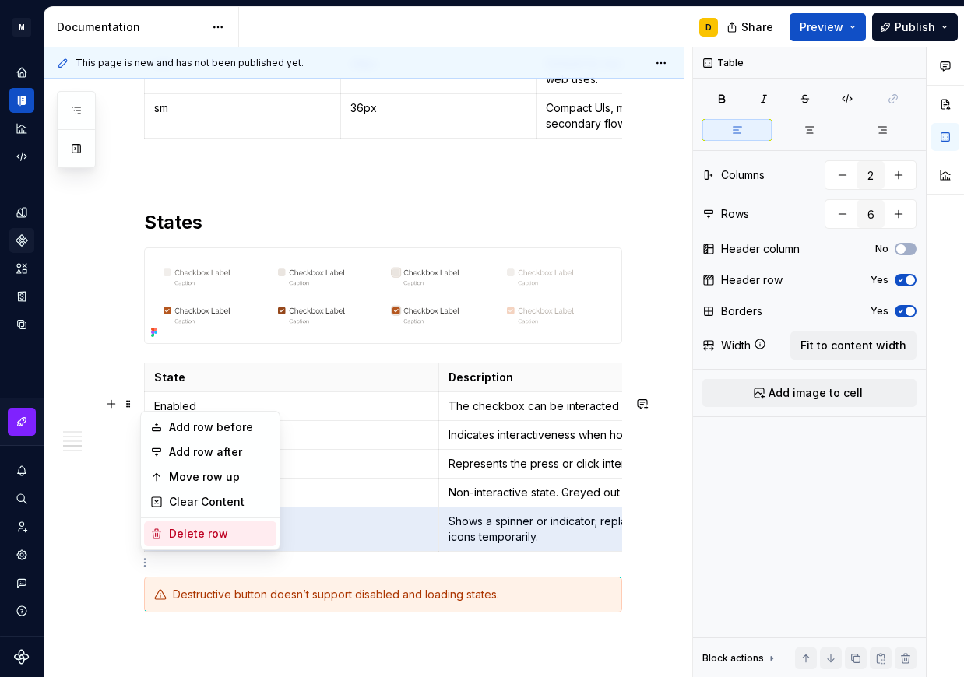
click at [179, 535] on div "Delete row" at bounding box center [219, 534] width 101 height 16
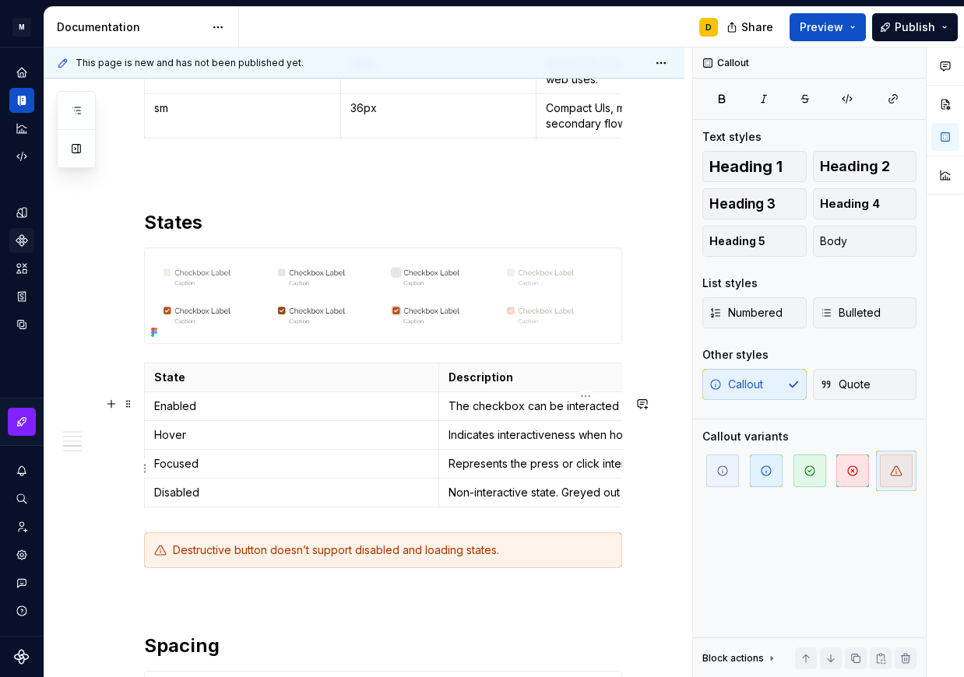
click at [496, 443] on p "Indicates interactiveness when hovered." at bounding box center [585, 435] width 275 height 16
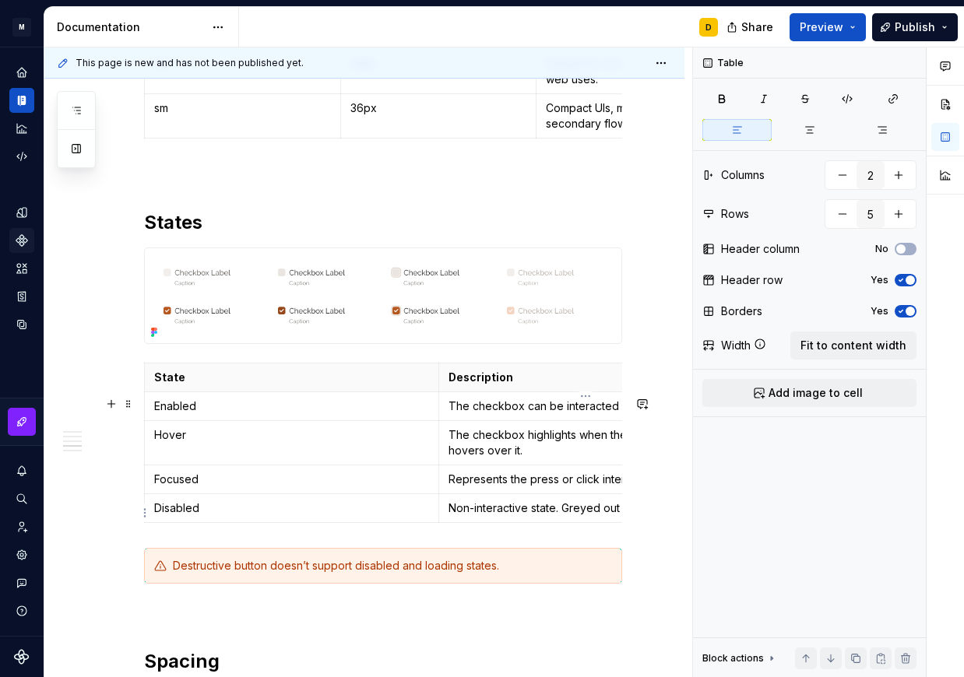
click at [482, 487] on p "Represents the press or click interaction." at bounding box center [585, 480] width 275 height 16
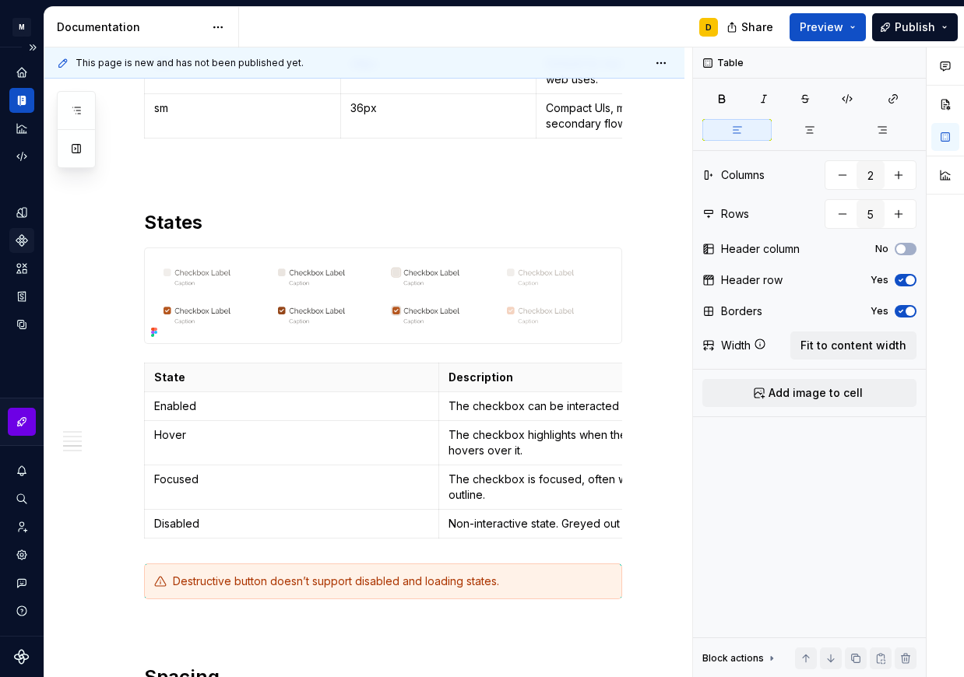
type textarea "*"
click at [536, 532] on p "Non-interactive state. Greyed out or lower opacity." at bounding box center [585, 524] width 275 height 16
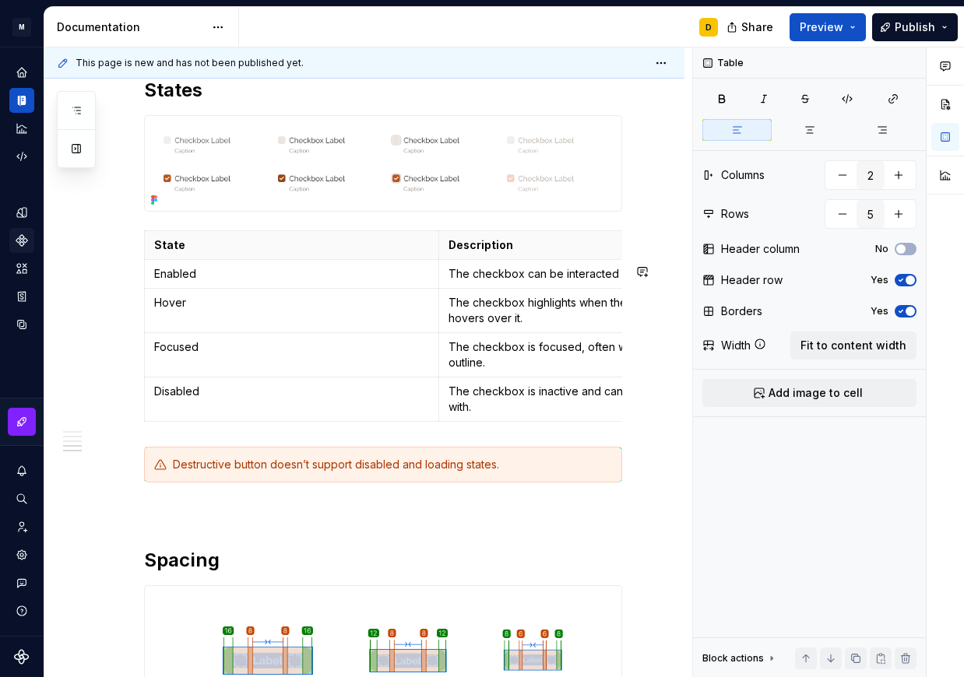
scroll to position [1545, 0]
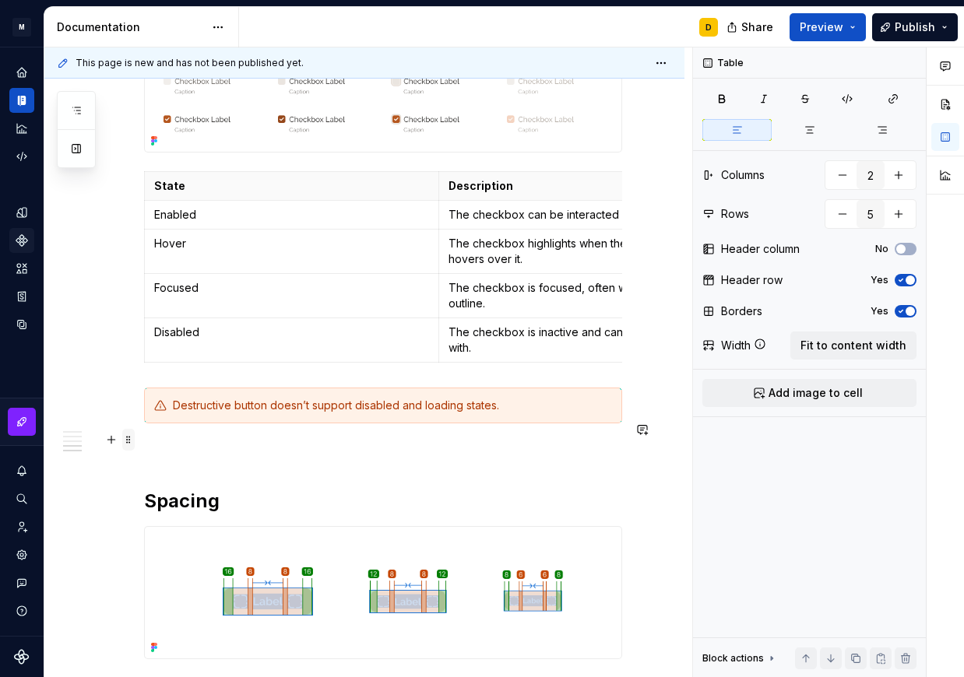
click at [129, 441] on span at bounding box center [128, 440] width 12 height 22
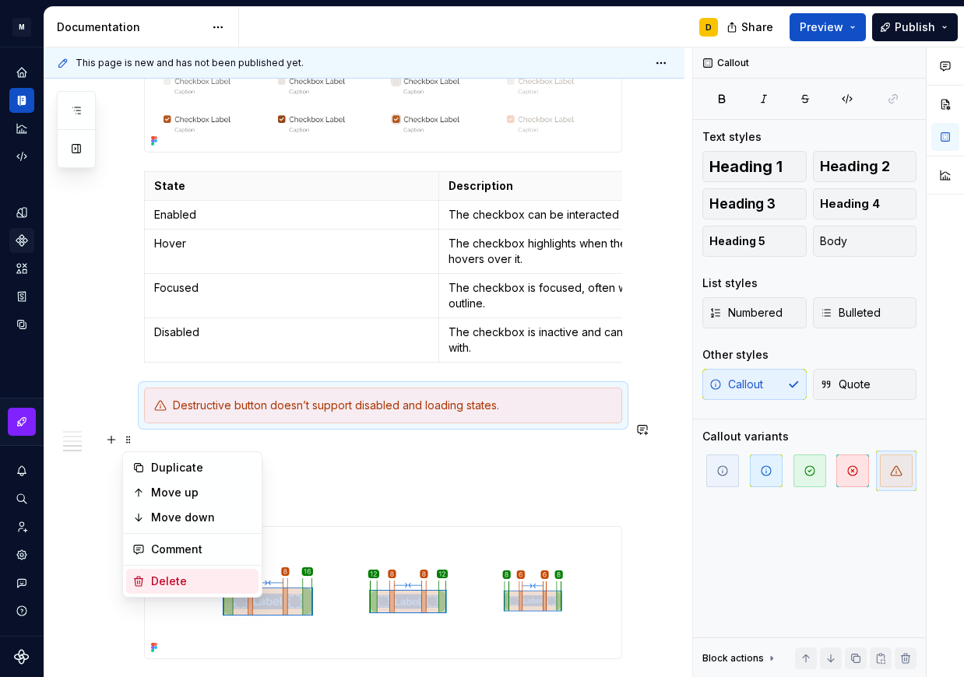
click at [163, 576] on div "Delete" at bounding box center [201, 582] width 101 height 16
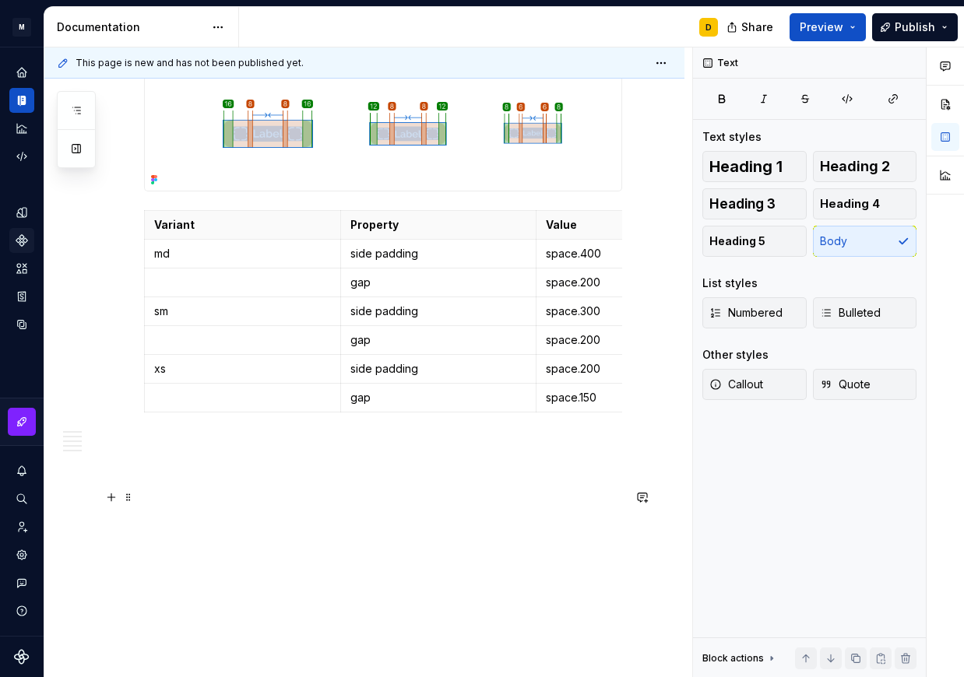
scroll to position [1907, 0]
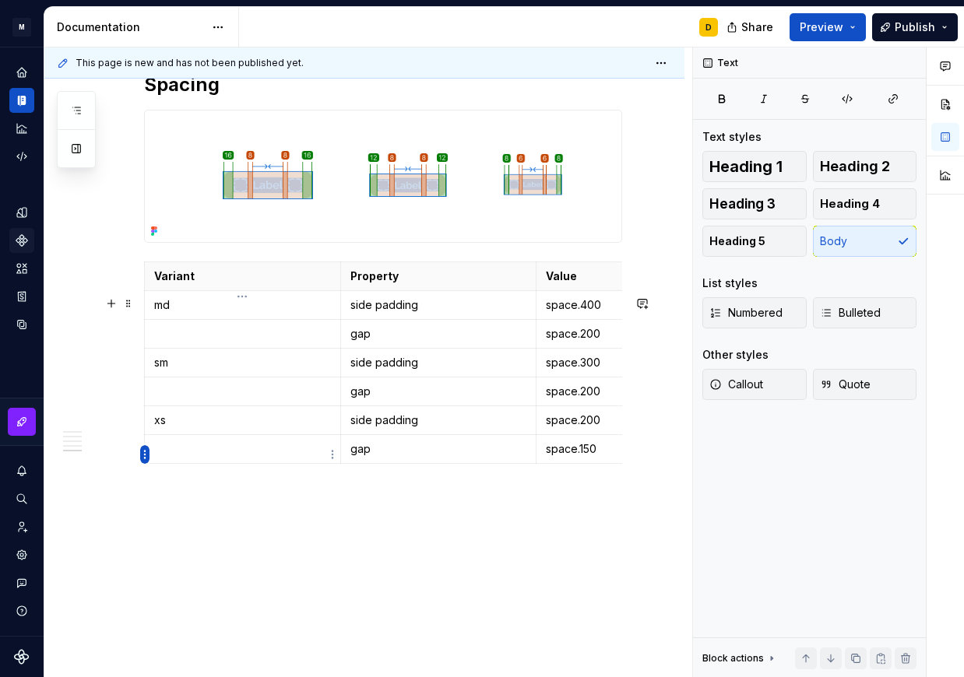
click at [146, 455] on html "M Mi D Design system data Documentation D Share Preview Publish Pages Add Acces…" at bounding box center [482, 338] width 964 height 677
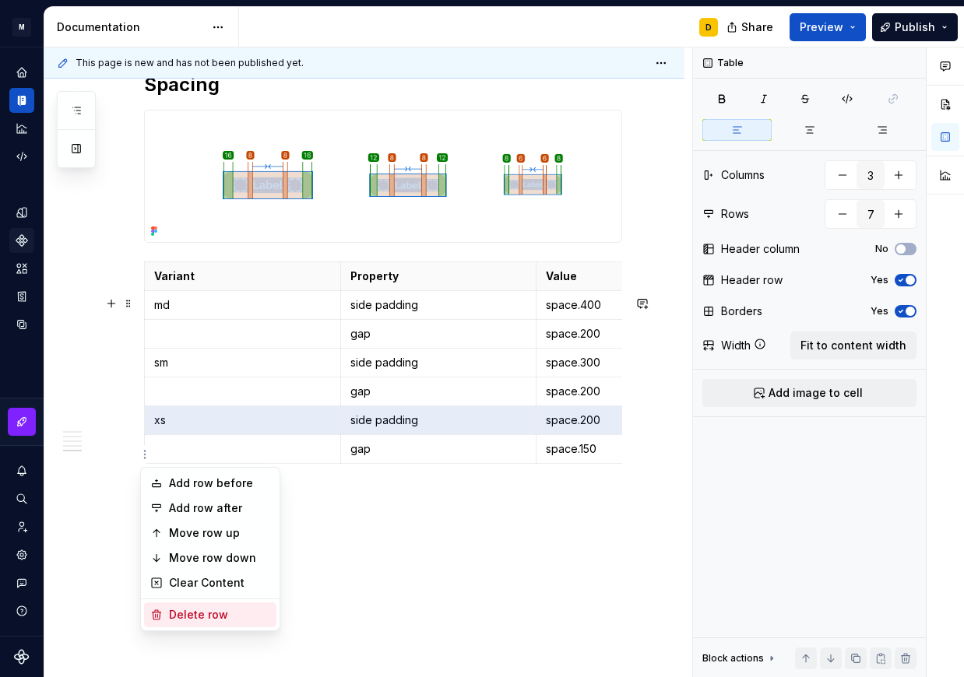
click at [195, 610] on div "Delete row" at bounding box center [219, 615] width 101 height 16
type input "6"
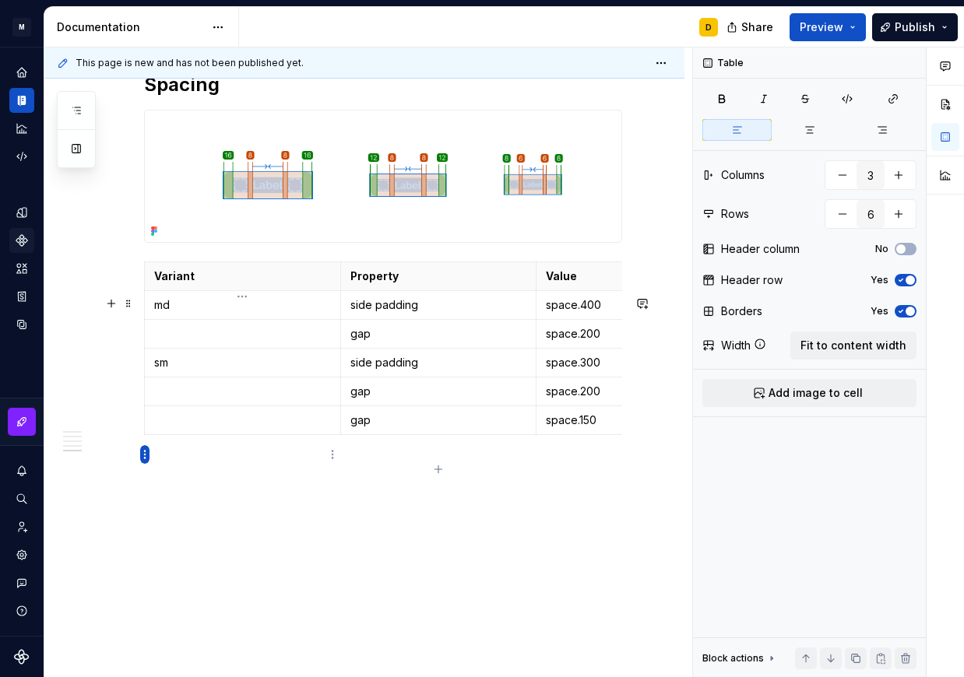
click at [146, 458] on html "M Mi D Design system data Documentation D Share Preview Publish Pages Add Acces…" at bounding box center [482, 338] width 964 height 677
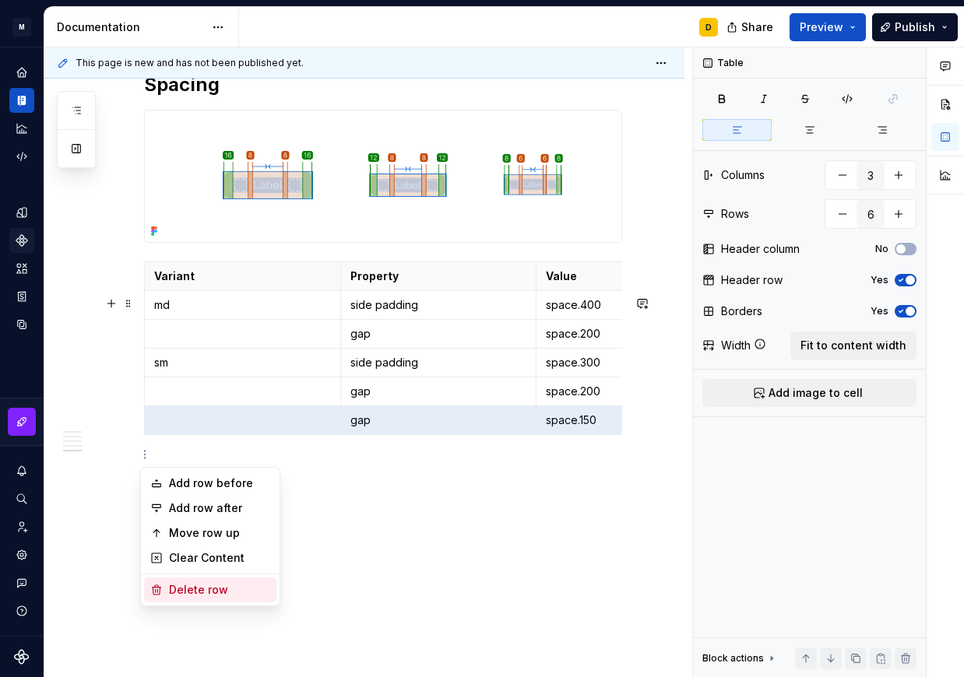
click at [204, 592] on div "Delete row" at bounding box center [219, 590] width 101 height 16
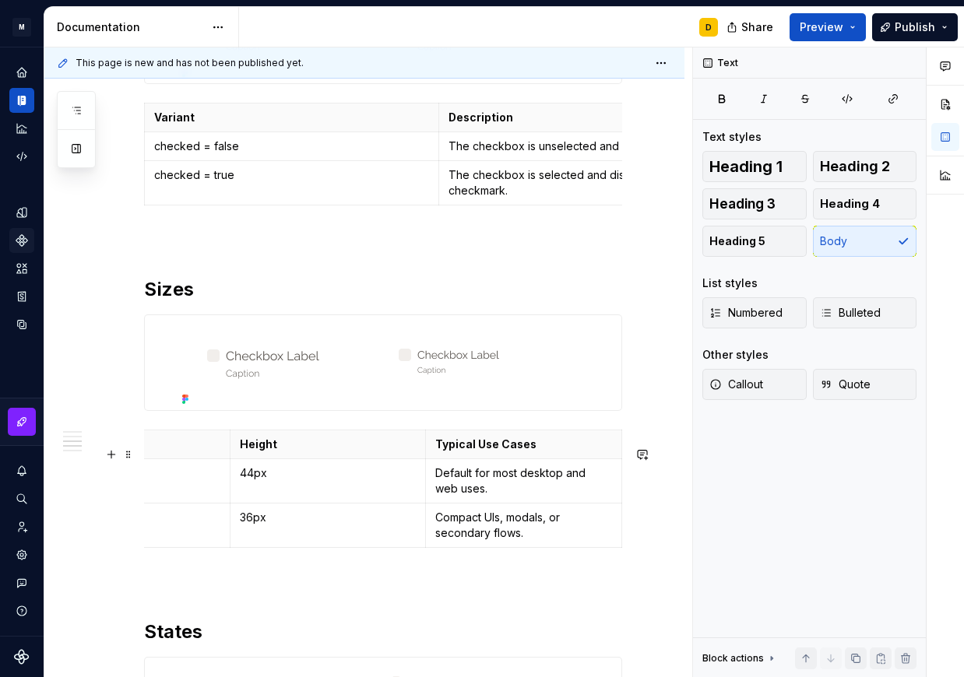
scroll to position [0, 0]
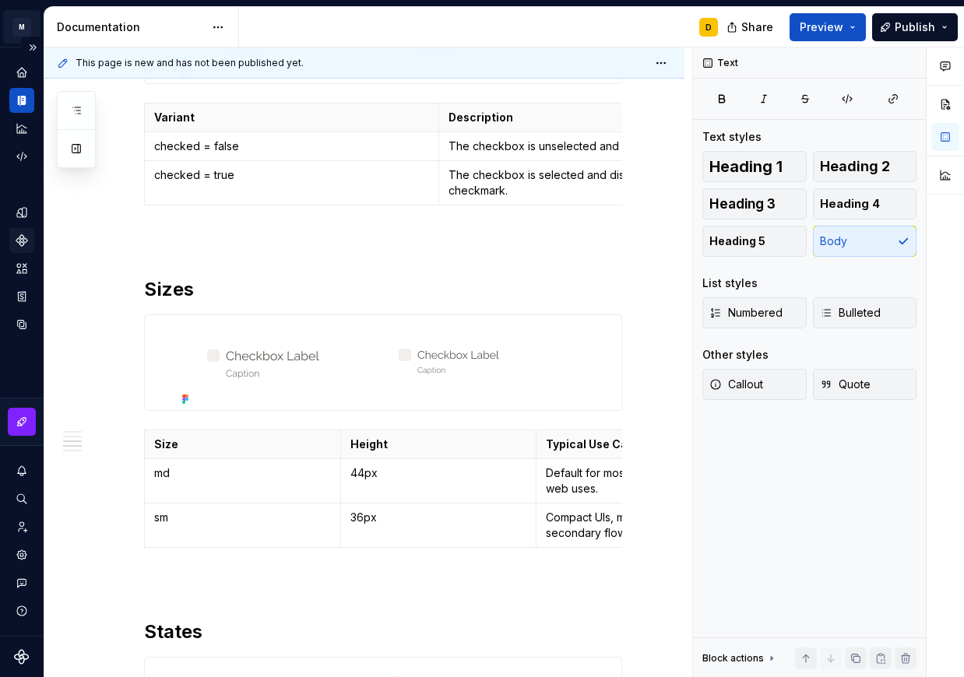
type textarea "*"
